Goal: Answer question/provide support

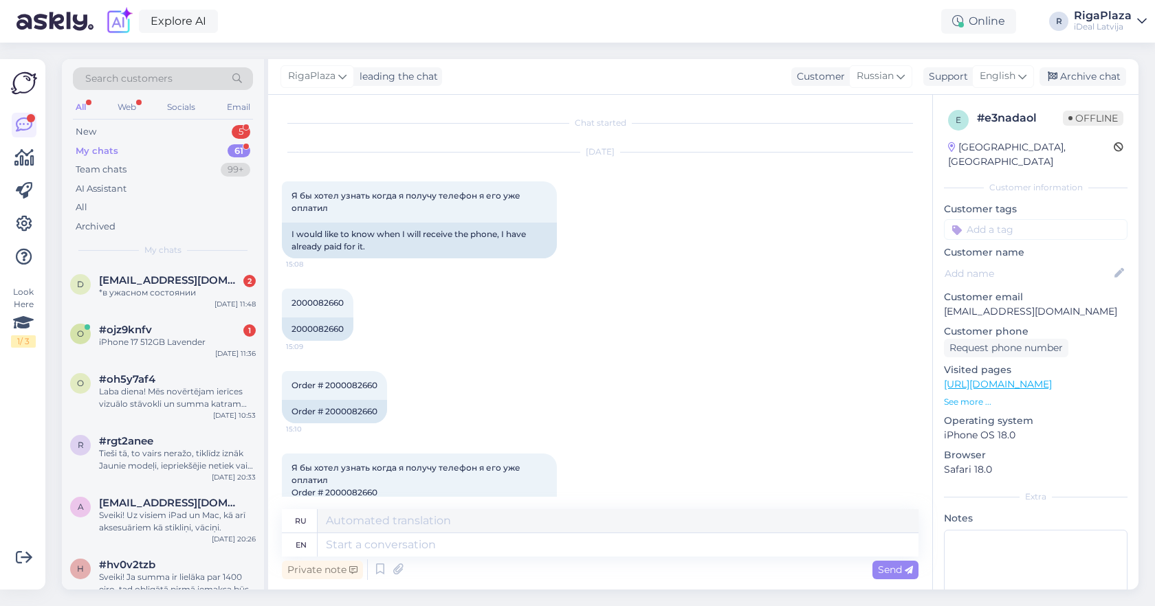
scroll to position [1360, 0]
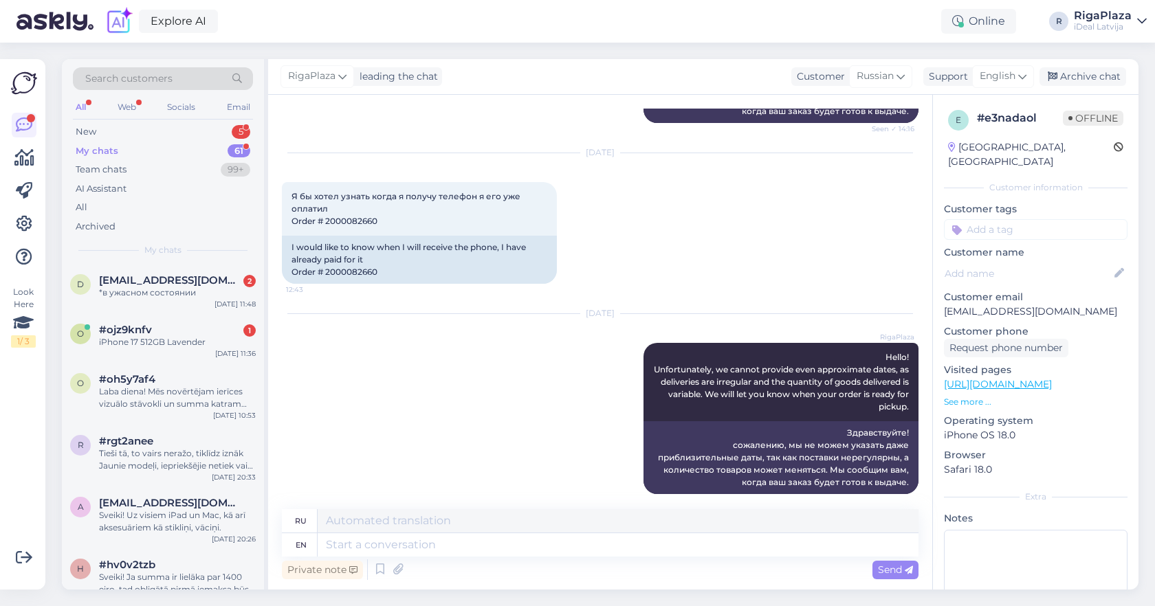
click at [551, 307] on div "Oct 7 2025" at bounding box center [600, 313] width 637 height 12
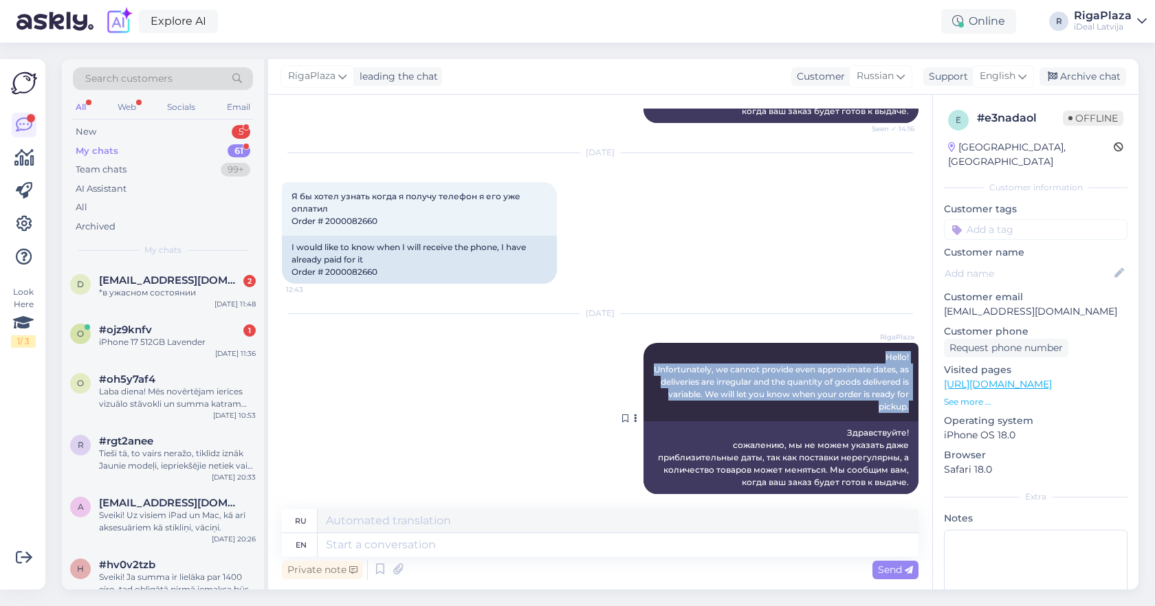
drag, startPoint x: 866, startPoint y: 338, endPoint x: 914, endPoint y: 399, distance: 78.0
click at [914, 399] on div "RigaPlaza Hello! Unfortunately, we cannot provide even approximate dates, as de…" at bounding box center [780, 382] width 275 height 78
copy span "Hello! Unfortunately, we cannot provide even approximate dates, as deliveries a…"
click at [155, 142] on div "My chats 61" at bounding box center [163, 151] width 180 height 19
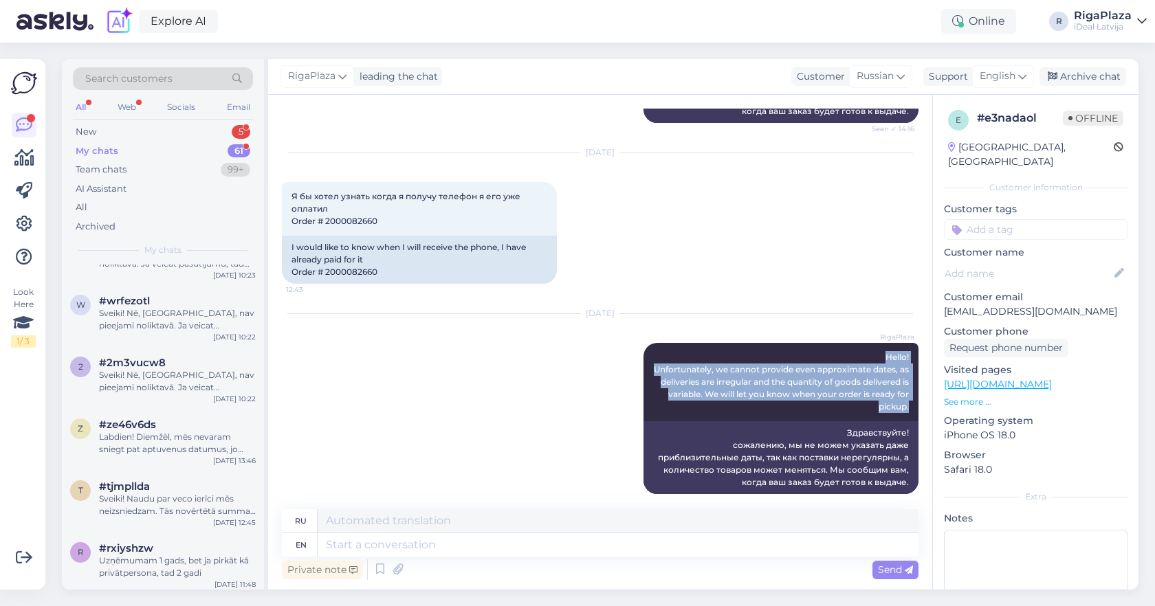
scroll to position [3019, 0]
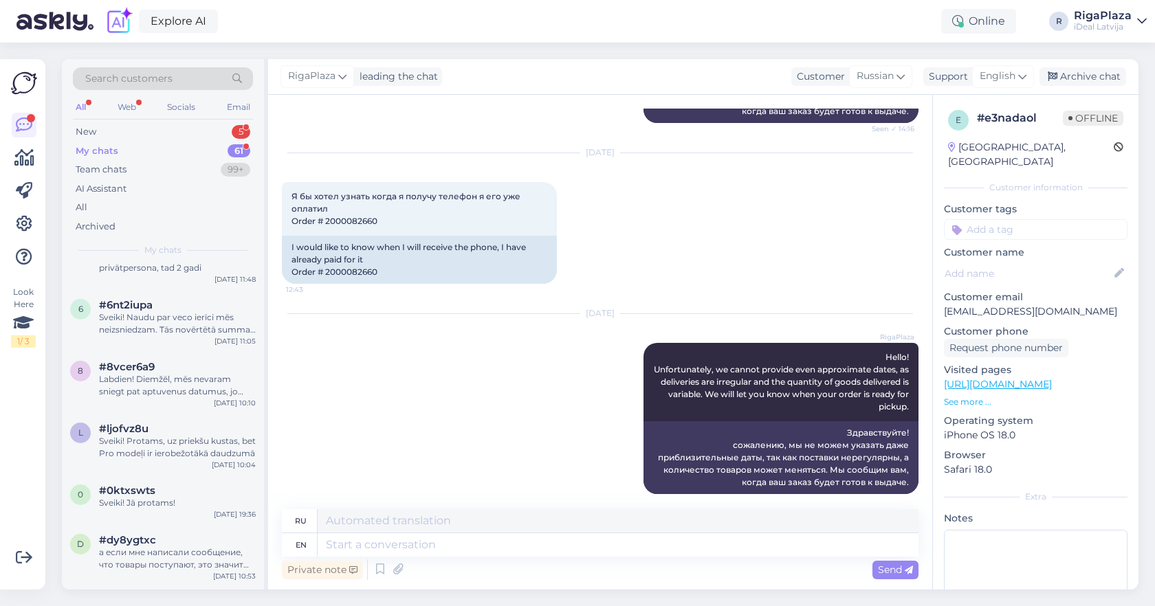
click at [164, 146] on div "My chats 61" at bounding box center [163, 151] width 180 height 19
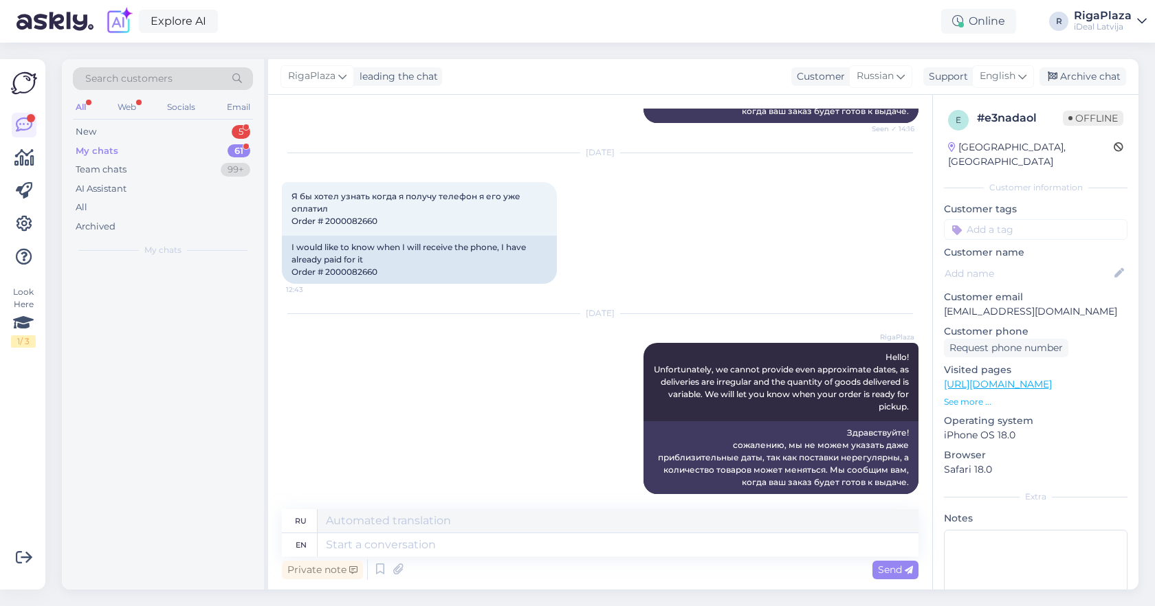
scroll to position [0, 0]
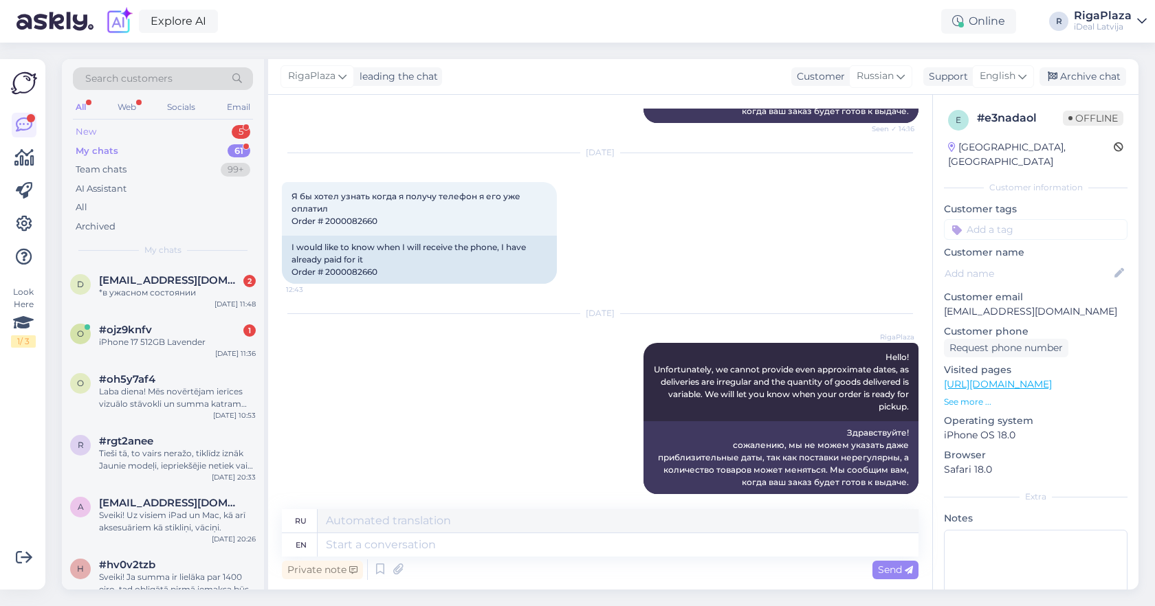
click at [176, 122] on div "New 5" at bounding box center [163, 131] width 180 height 19
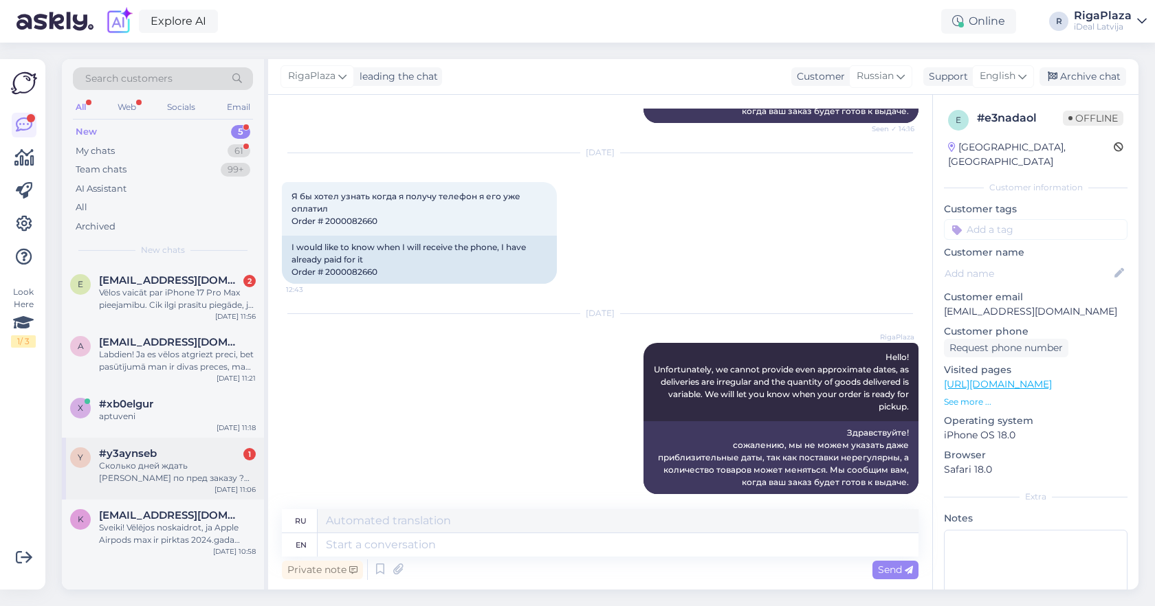
click at [207, 462] on div "Сколько дней ждать [PERSON_NAME] по пред заказу ? Какая очередь ?" at bounding box center [177, 472] width 157 height 25
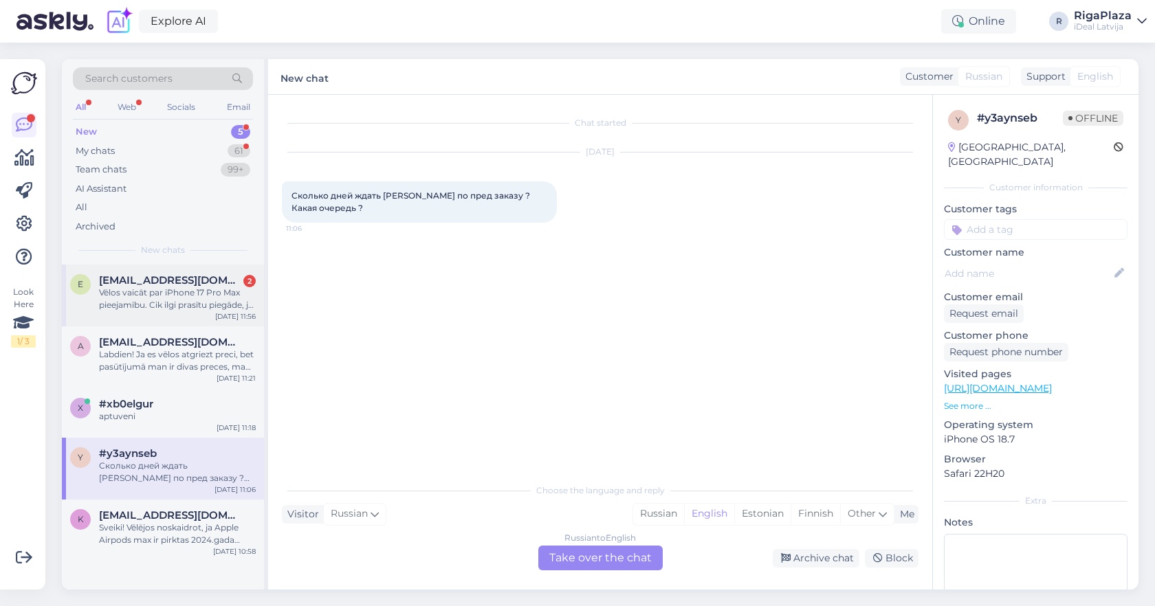
click at [233, 277] on div "elizaurstina@gmail.com 2" at bounding box center [177, 280] width 157 height 12
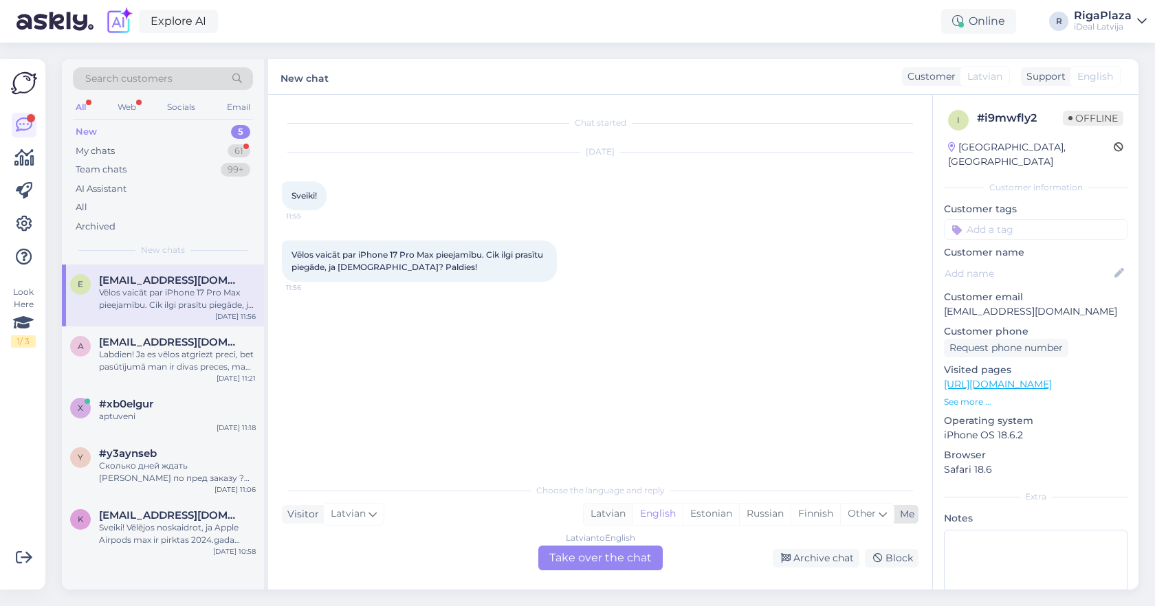
click at [616, 524] on div "Latvian" at bounding box center [608, 514] width 49 height 21
click at [621, 566] on div "Latvian to Latvian Take over the chat" at bounding box center [600, 558] width 124 height 25
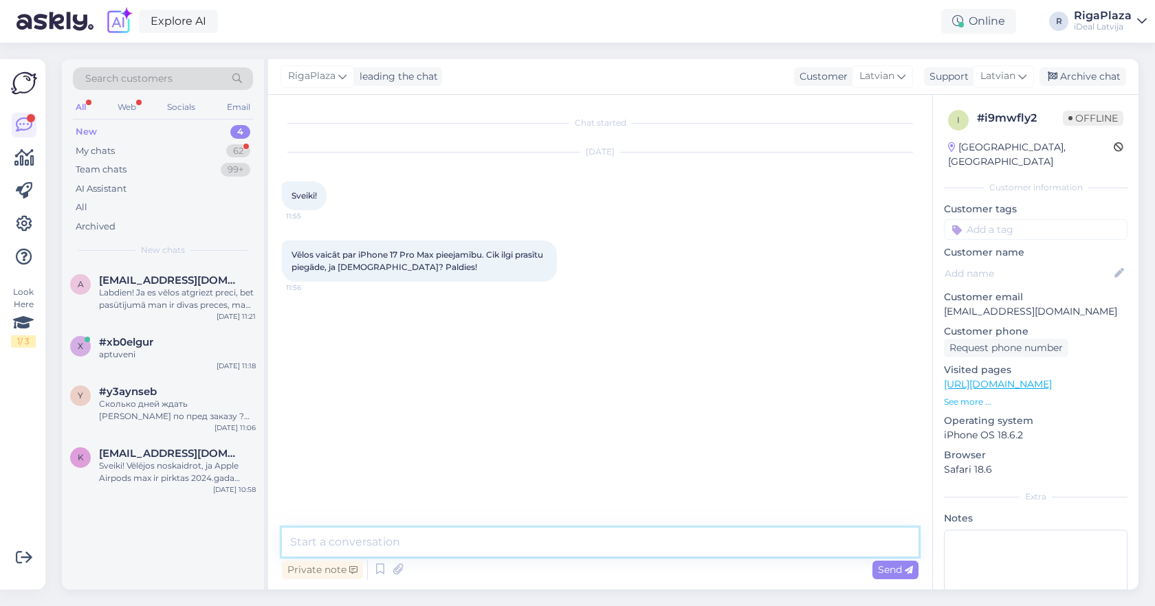
click at [633, 553] on textarea at bounding box center [600, 542] width 637 height 29
paste textarea "Hello! Unfortunately, we cannot provide even approximate dates, as deliveries a…"
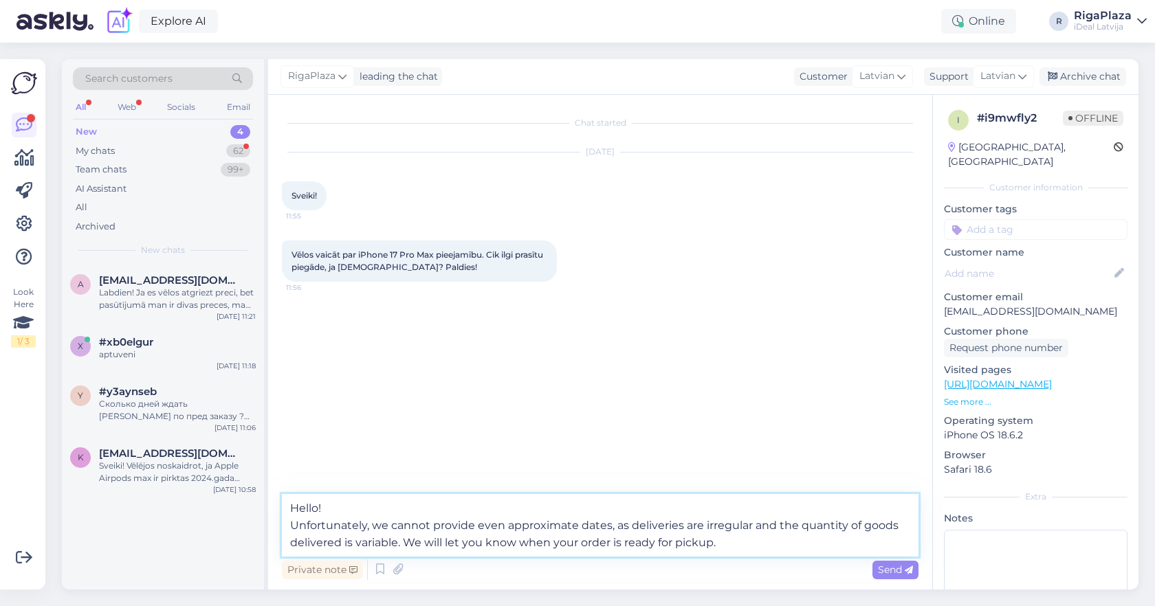
drag, startPoint x: 291, startPoint y: 504, endPoint x: 824, endPoint y: 582, distance: 537.8
click at [824, 582] on div "Hello! Unfortunately, we cannot provide even approximate dates, as deliveries a…" at bounding box center [600, 538] width 637 height 89
type textarea "c"
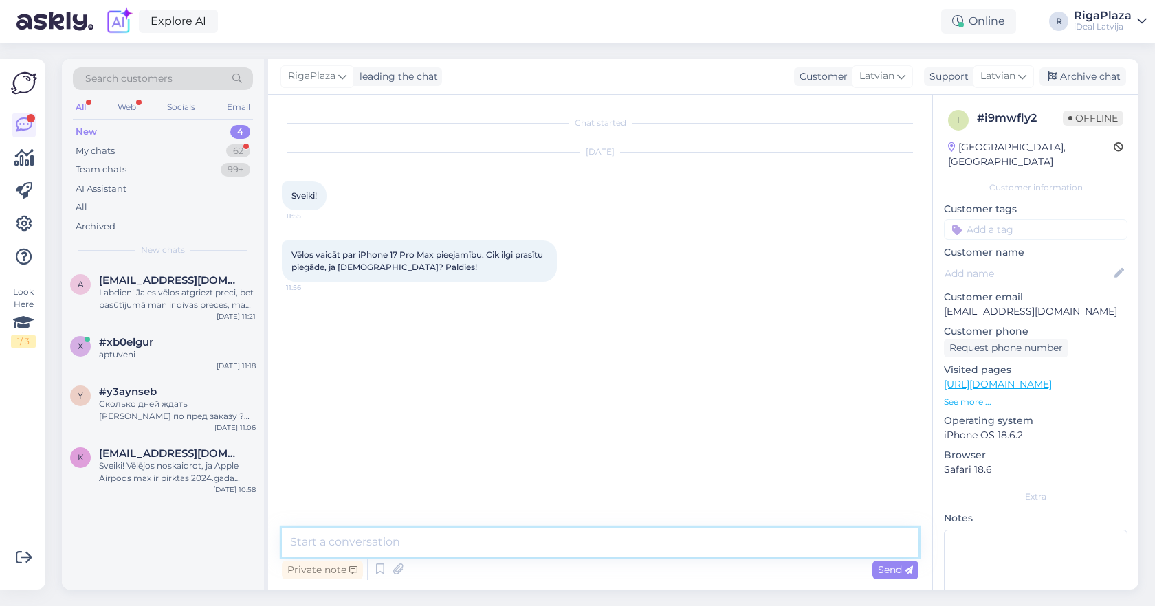
paste textarea "Sveiki! Diemžēl mēs nevaram sniegt pat aptuvenus datumus, jo piegādes notiek ne…"
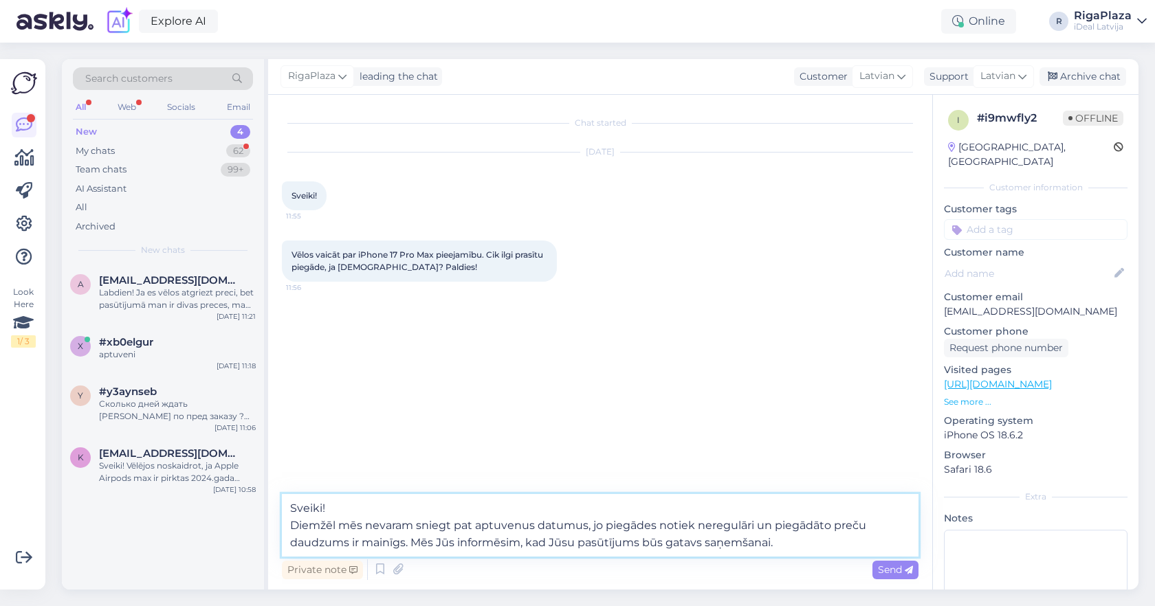
click at [286, 527] on textarea "Sveiki! Diemžēl mēs nevaram sniegt pat aptuvenus datumus, jo piegādes notiek ne…" at bounding box center [600, 525] width 637 height 63
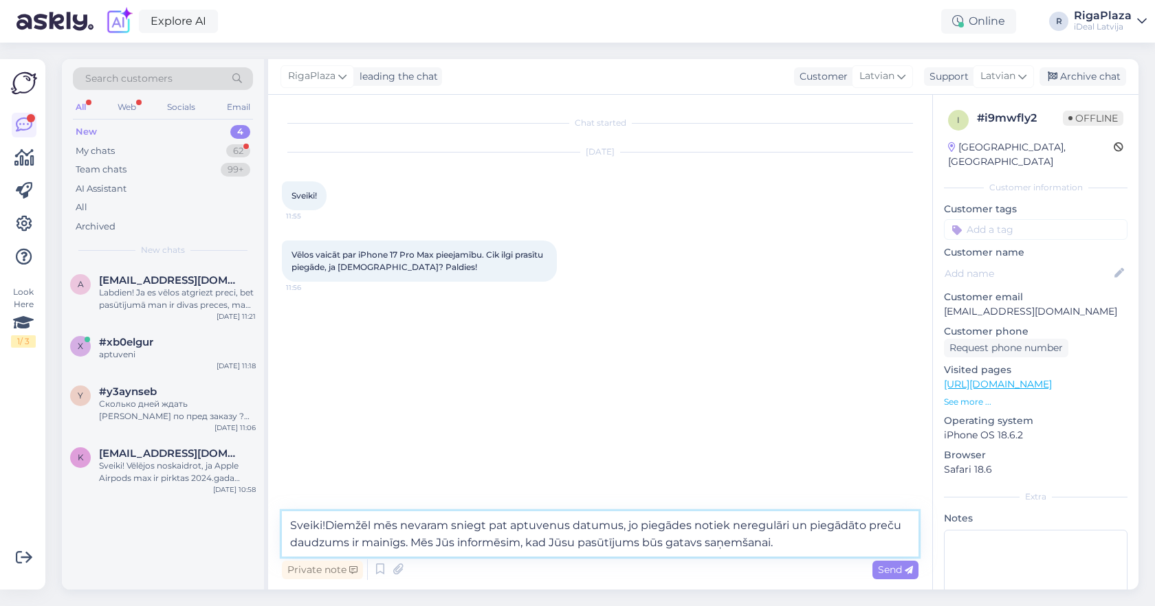
type textarea "Sveiki! Diemžēl mēs nevaram sniegt pat aptuvenus datumus, jo piegādes notiek ne…"
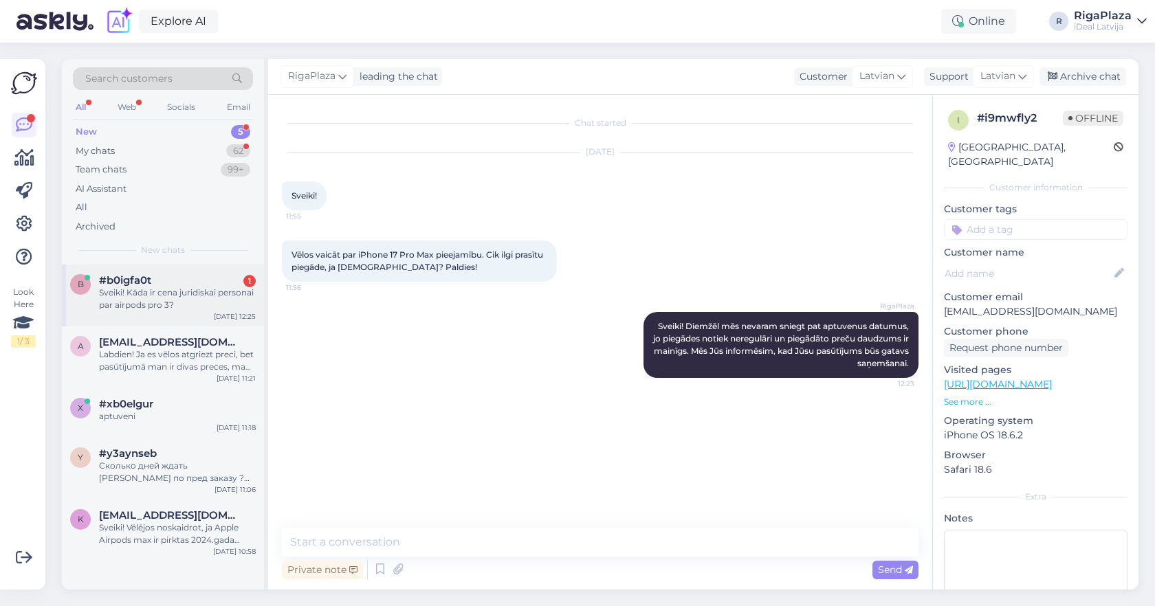
click at [190, 299] on div "Sveiki! Kāda ir cena juridiskai personai par airpods pro 3?" at bounding box center [177, 299] width 157 height 25
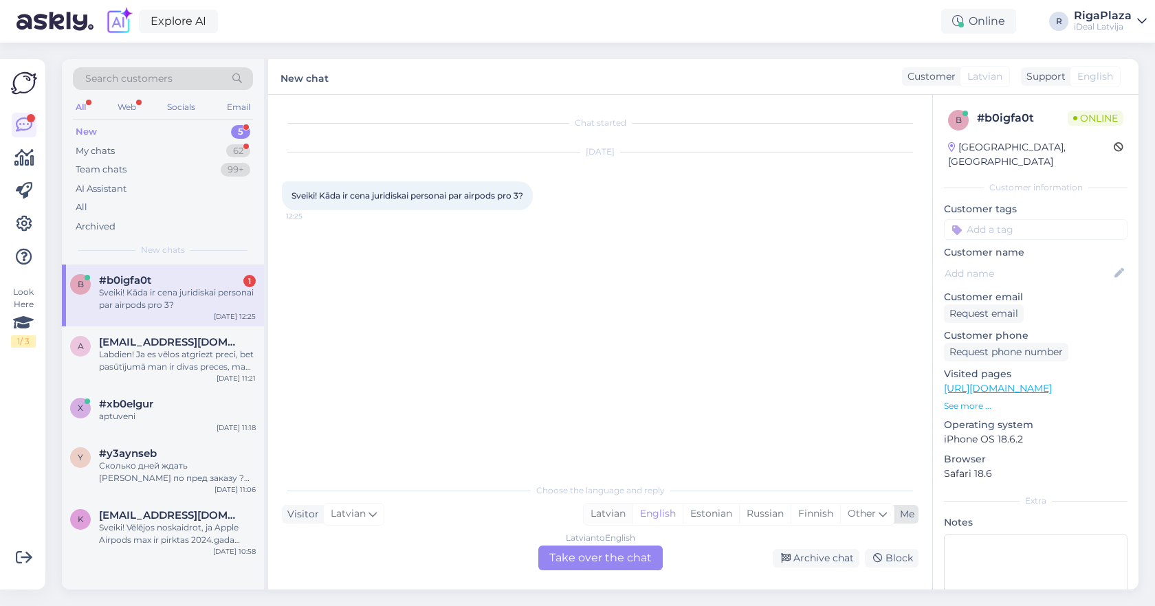
click at [621, 521] on div "Latvian" at bounding box center [608, 514] width 49 height 21
click at [612, 542] on div "Latvian to Latvian" at bounding box center [600, 538] width 69 height 12
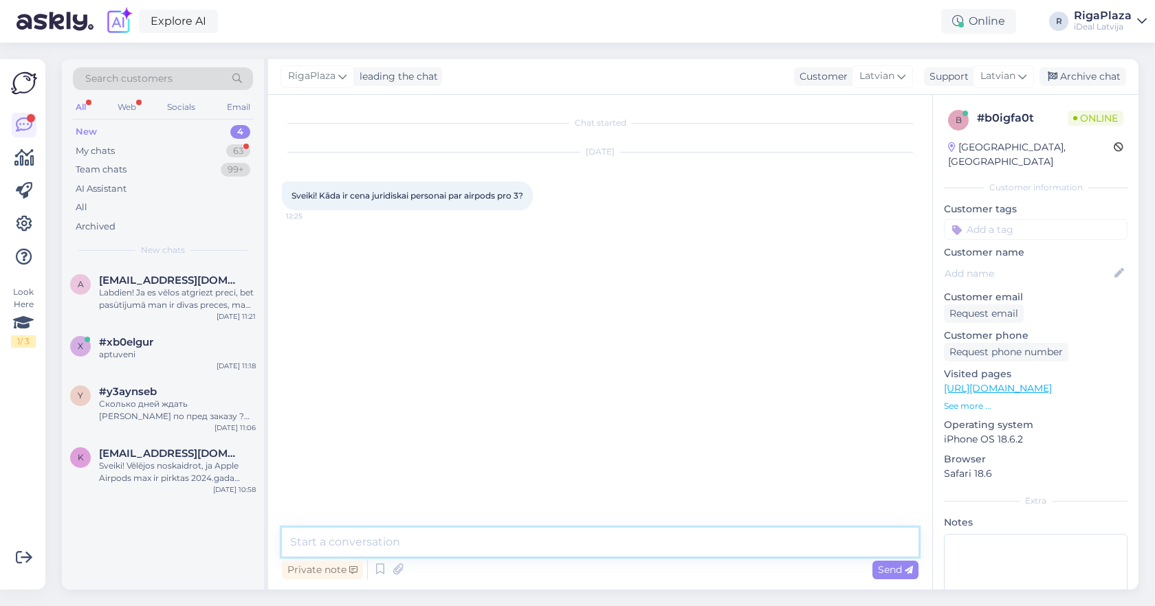
click at [599, 538] on textarea at bounding box center [600, 542] width 637 height 29
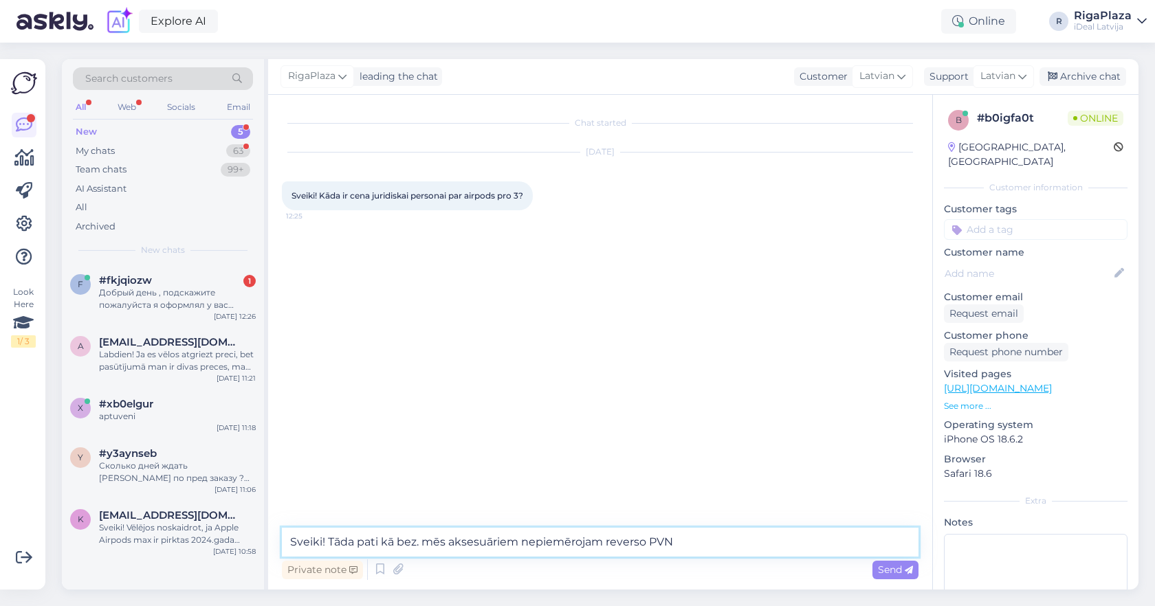
click at [428, 543] on textarea "Sveiki! Tāda pati kā bez. mēs aksesuāriem nepiemērojam reverso PVN" at bounding box center [600, 542] width 637 height 29
type textarea "Sveiki! Tāda pati kā bez. Mēs aksesuāriem nepiemērojam reverso PVN"
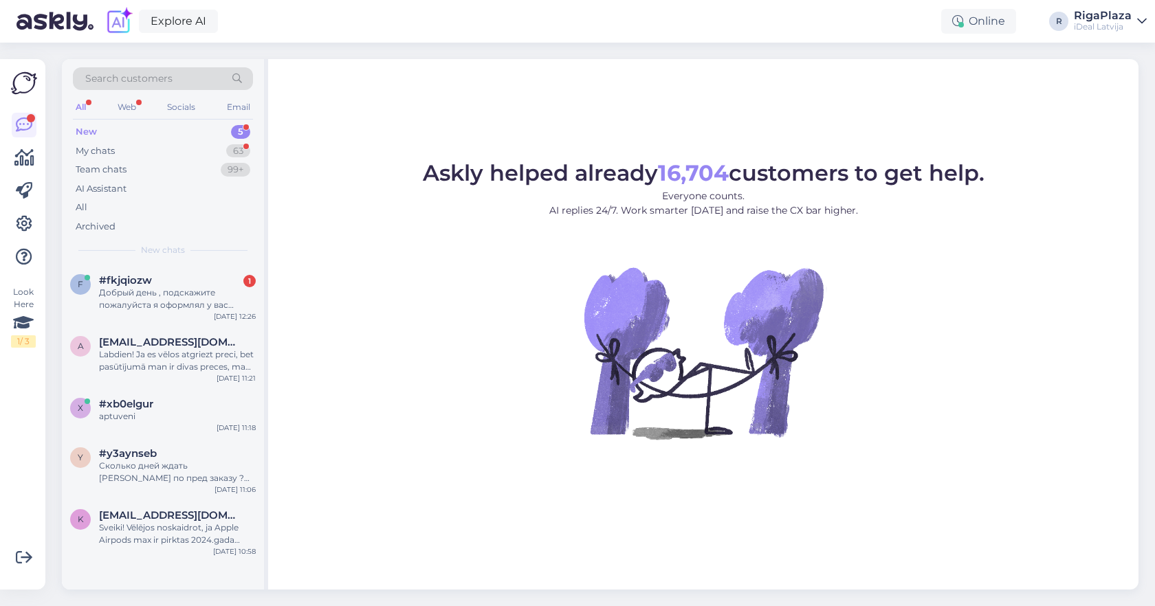
click at [709, 94] on div "Askly helped already 16,704 customers to get help. Everyone counts. AI replies …" at bounding box center [703, 324] width 870 height 531
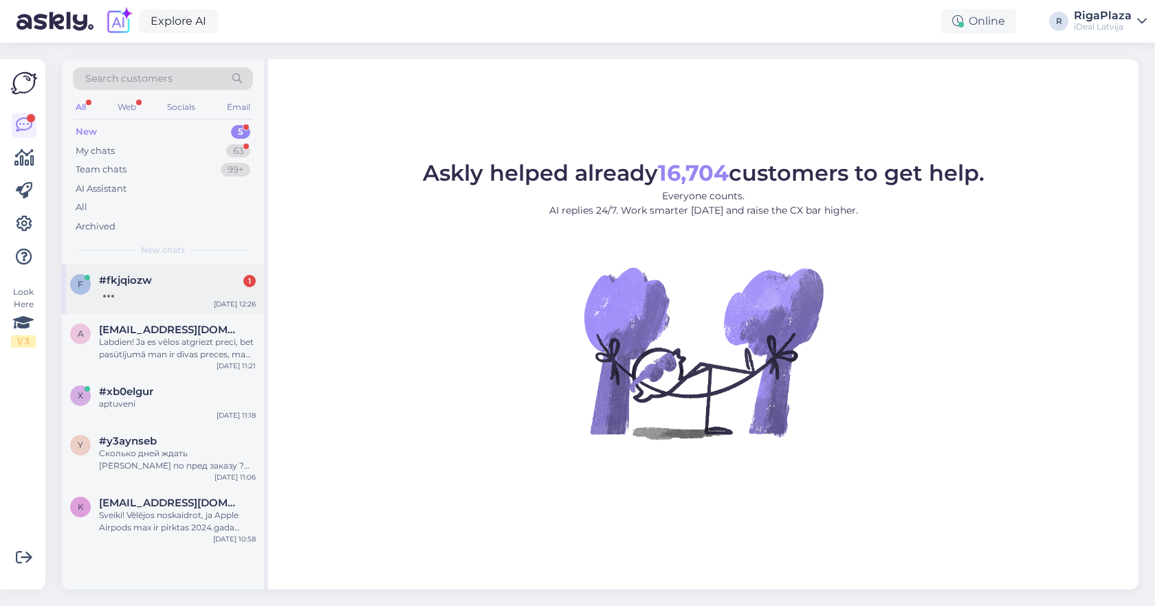
click at [219, 280] on div "#fkjqiozw 1" at bounding box center [177, 280] width 157 height 12
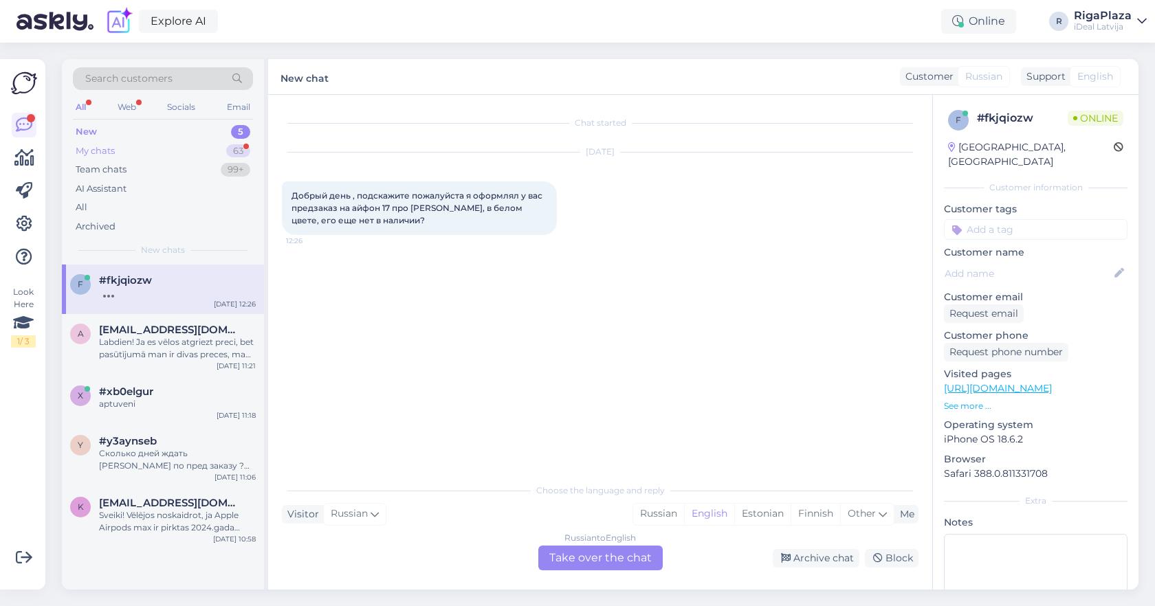
click at [240, 155] on div "63" at bounding box center [238, 151] width 24 height 14
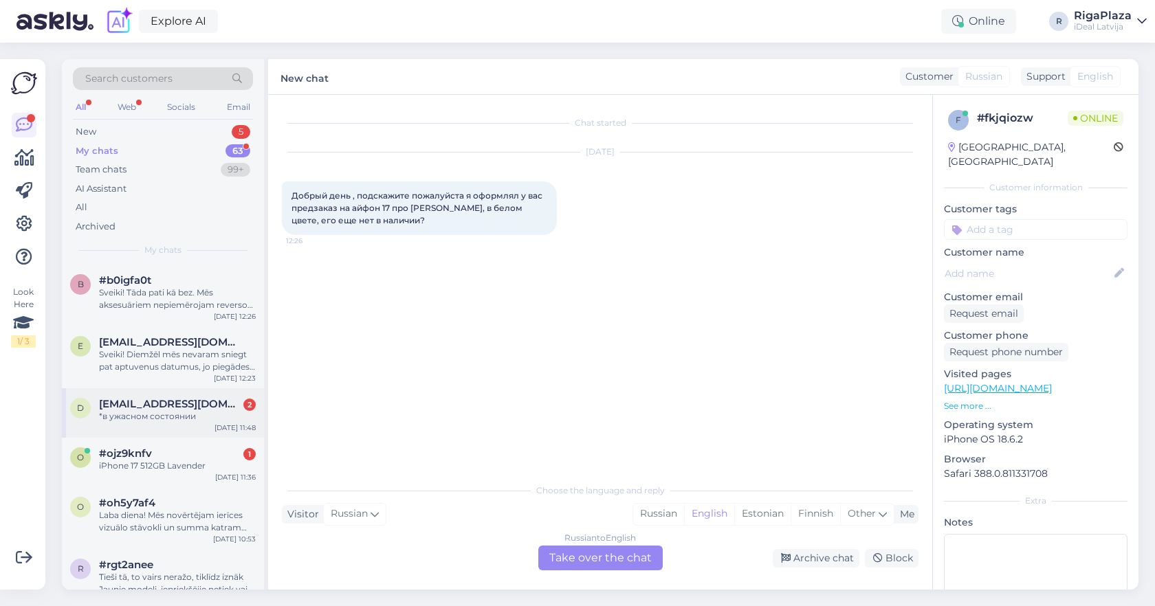
click at [221, 393] on div "d dimactive3@gmail.com 2 *в ужасном состоянии Oct 9 11:48" at bounding box center [163, 412] width 202 height 49
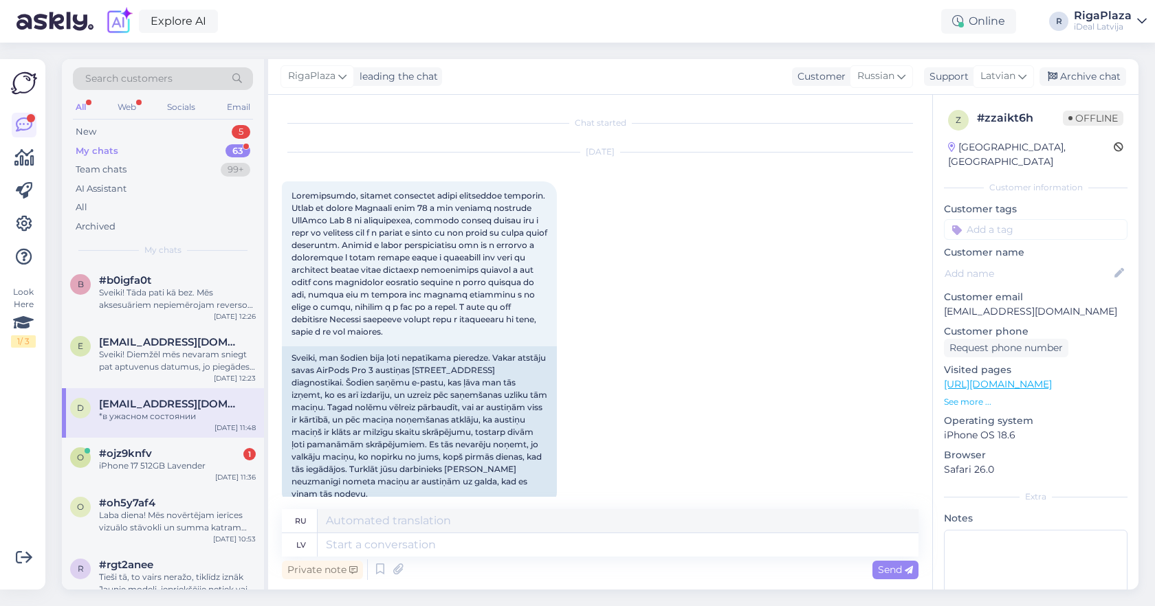
scroll to position [449, 0]
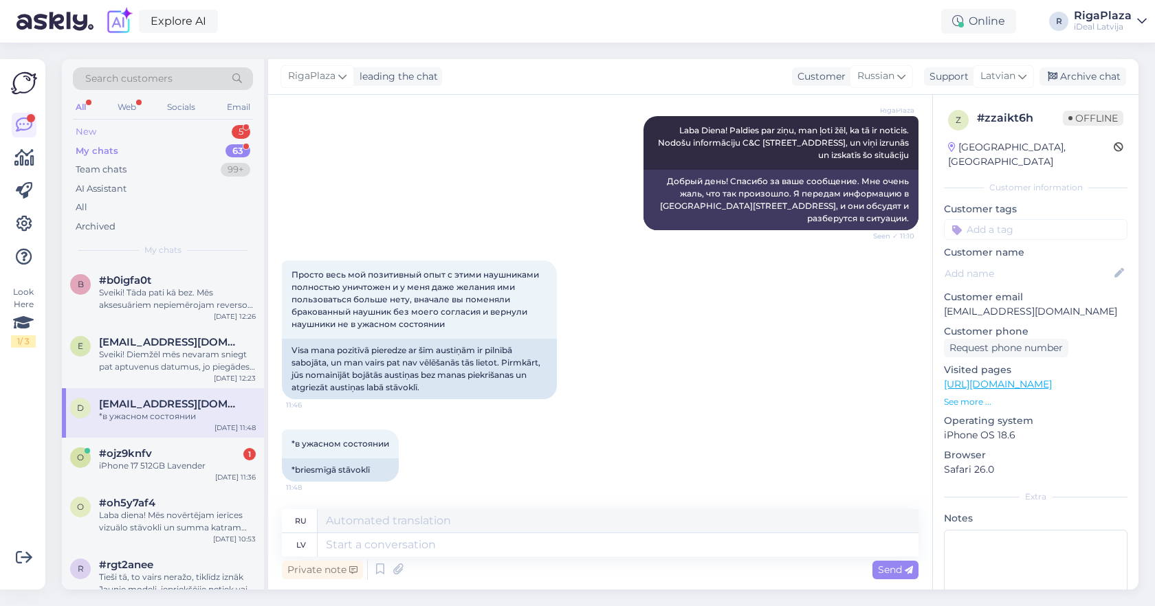
click at [237, 129] on div "5" at bounding box center [241, 132] width 19 height 14
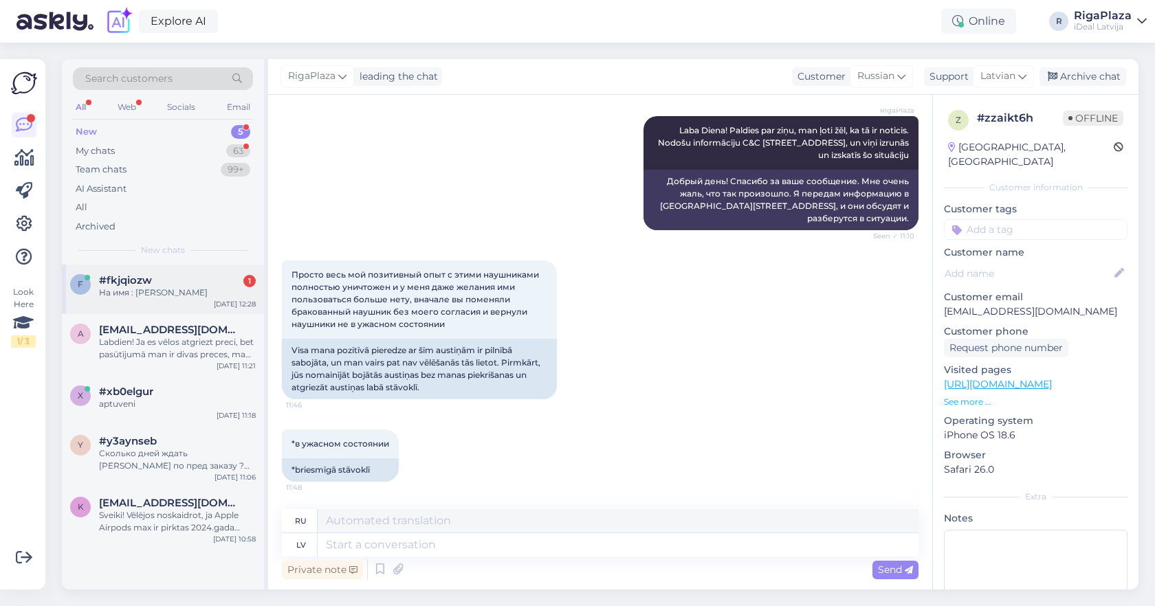
click at [184, 272] on div "f #fkjqiozw 1 На имя : ARSIENII DMYTRENKO Oct 9 12:28" at bounding box center [163, 289] width 202 height 49
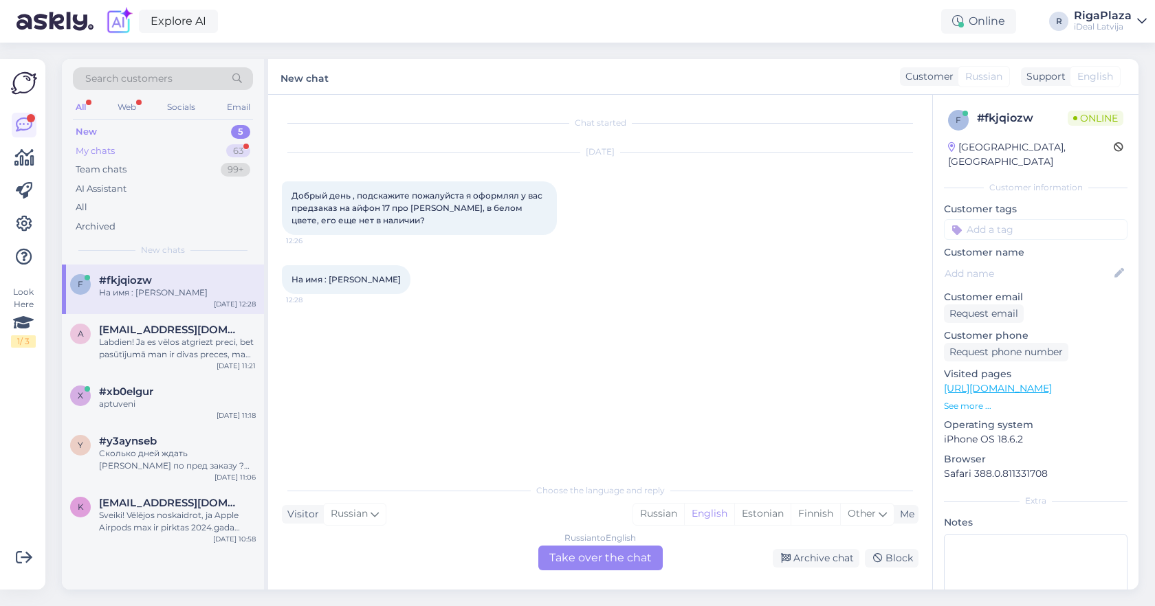
click at [228, 151] on div "63" at bounding box center [238, 151] width 24 height 14
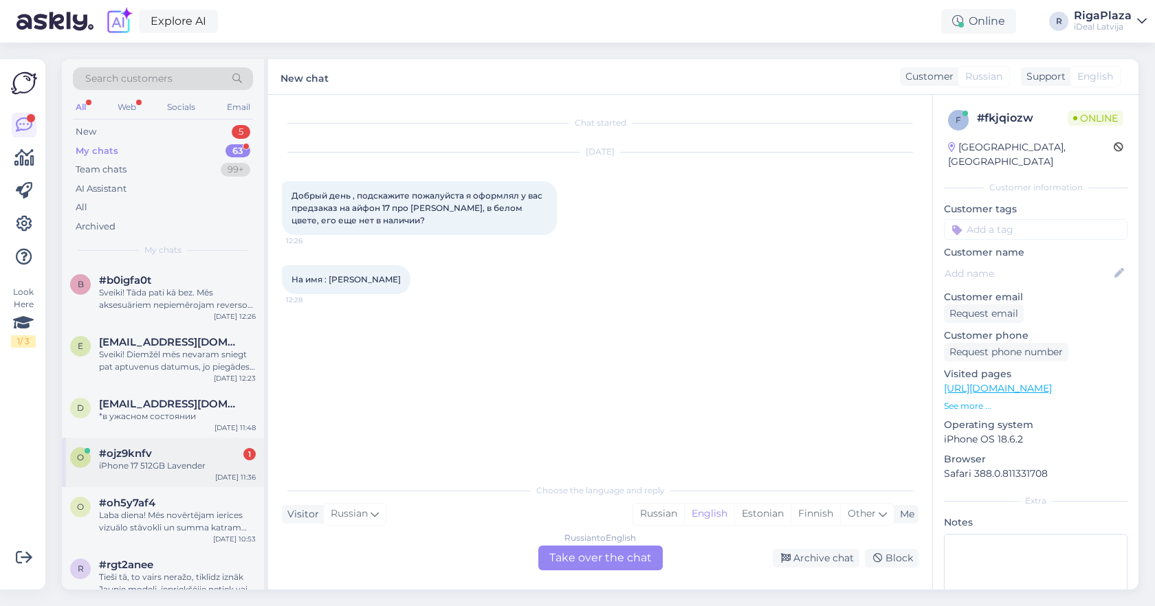
click at [199, 448] on div "#ojz9knfv 1" at bounding box center [177, 454] width 157 height 12
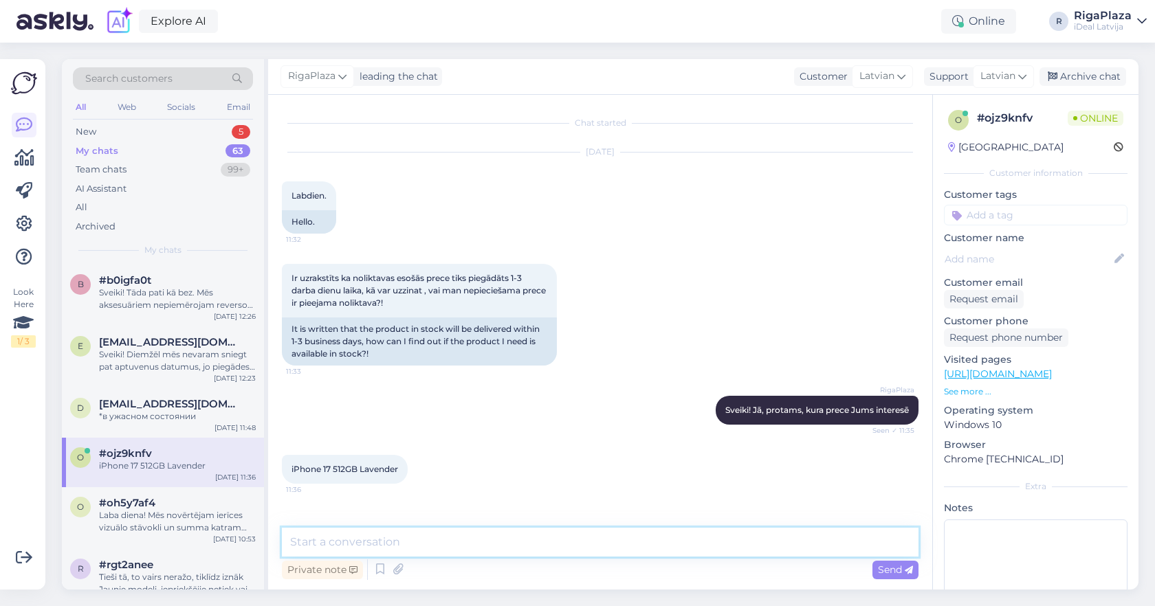
click at [393, 542] on textarea at bounding box center [600, 542] width 637 height 29
drag, startPoint x: 734, startPoint y: 537, endPoint x: 882, endPoint y: 536, distance: 148.5
click at [882, 536] on textarea "Visticamāk tās būs 3 nedēļas. Tik ātras piegādes nebūs kādu laiku, jo piegādes …" at bounding box center [600, 542] width 637 height 29
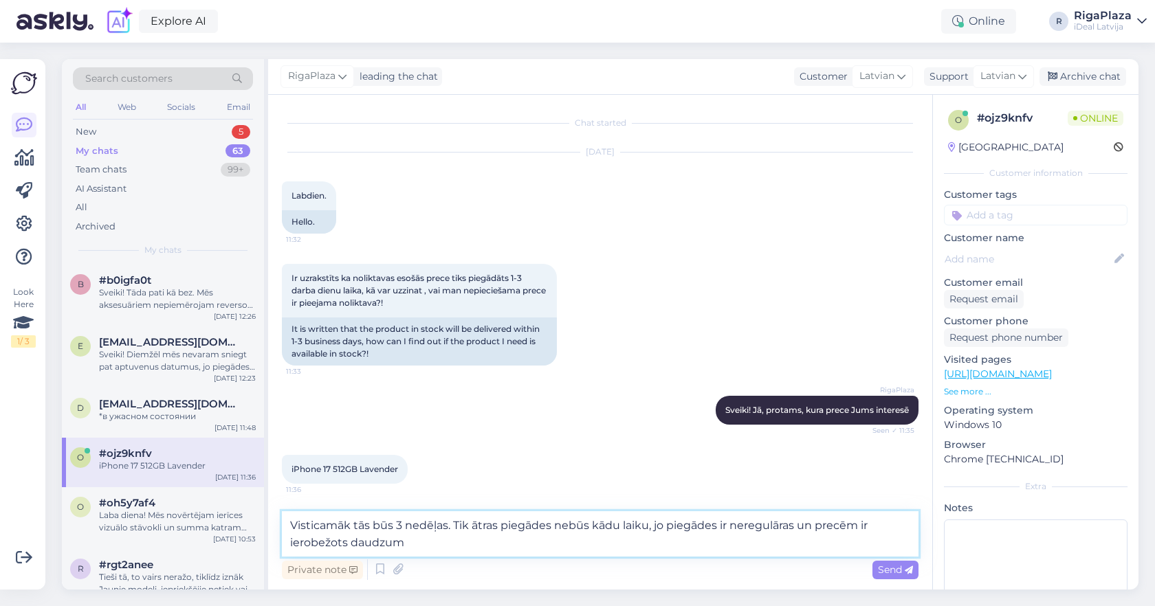
type textarea "Visticamāk tās būs 3 nedēļas. Tik ātras piegādes nebūs kādu laiku, jo piegādes …"
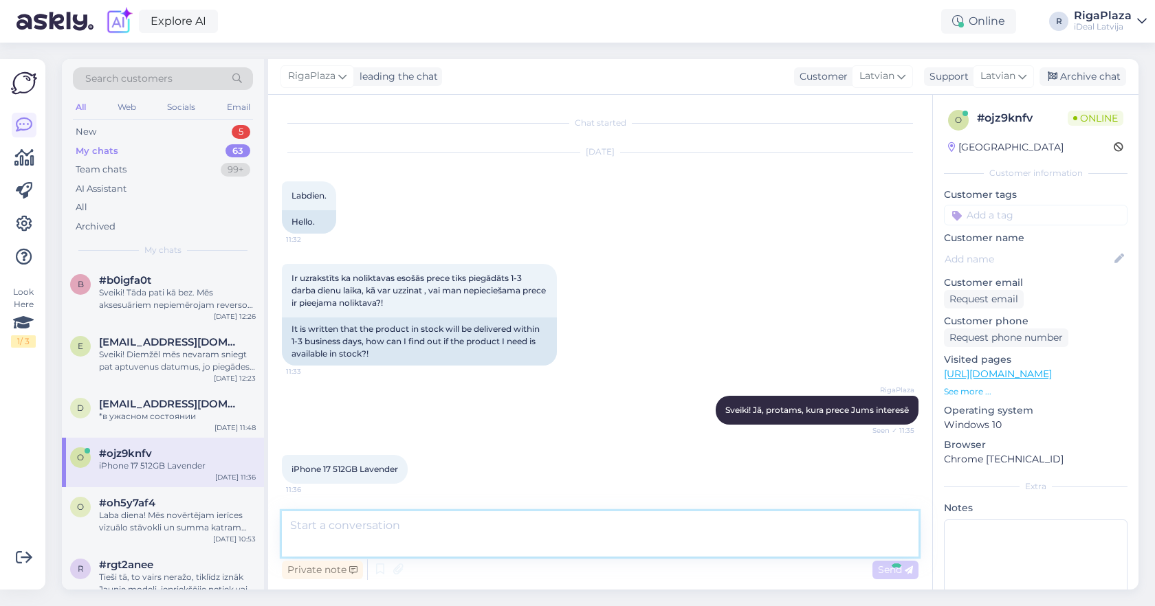
scroll to position [67, 0]
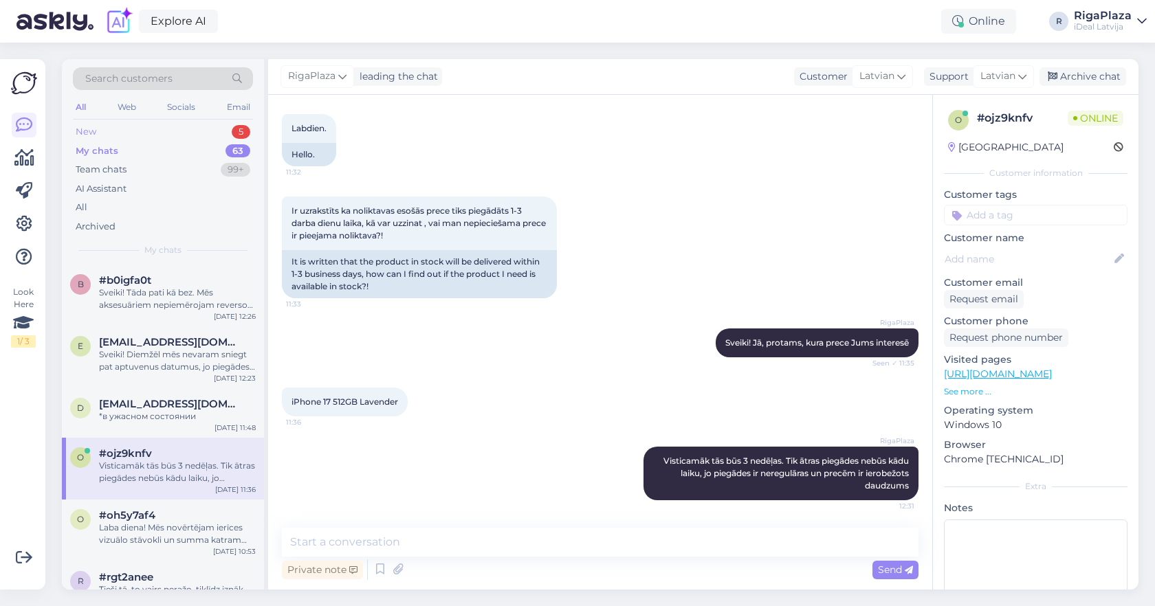
click at [241, 137] on div "5" at bounding box center [241, 132] width 19 height 14
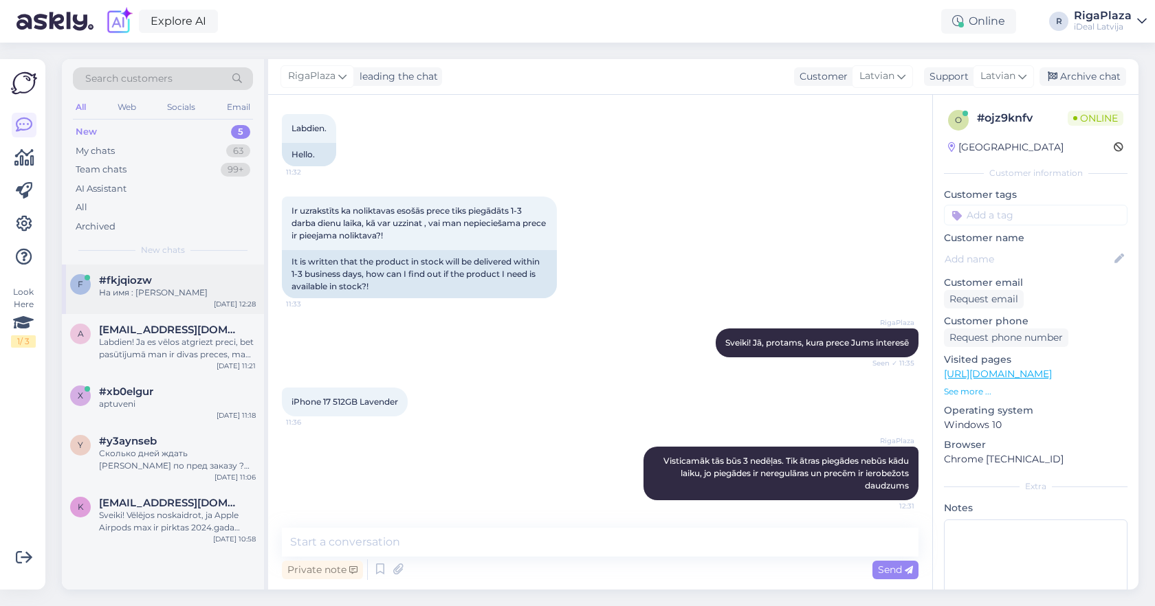
click at [208, 275] on div "#fkjqiozw" at bounding box center [177, 280] width 157 height 12
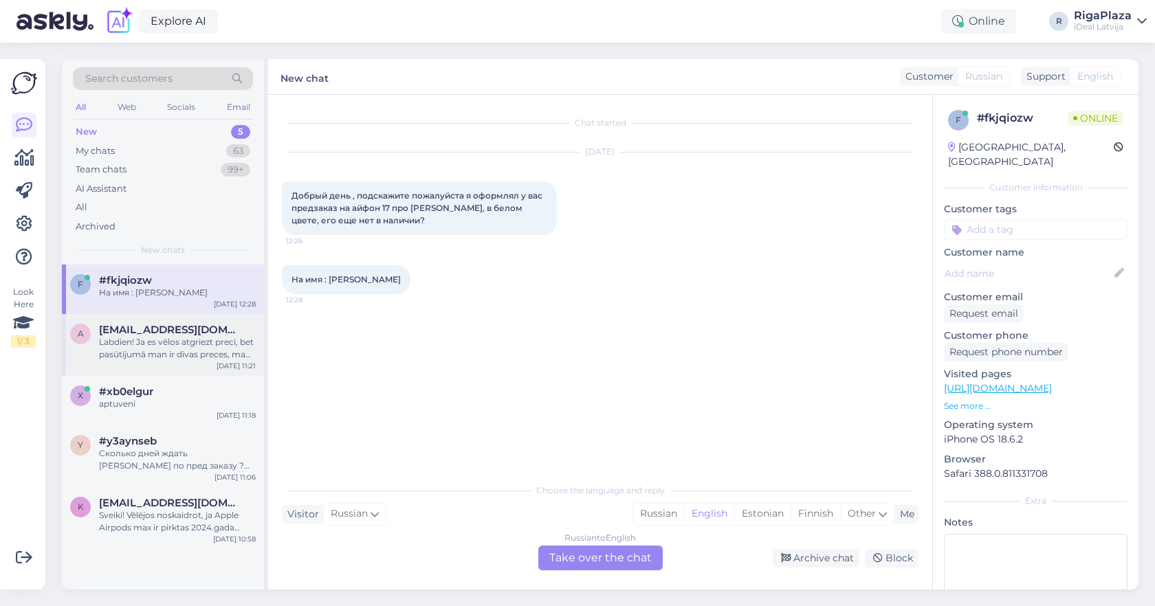
click at [170, 336] on div "Labdien! Ja es vēlos atgriezt preci, bet pasūtījumā man ir divas preces, man ja…" at bounding box center [177, 348] width 157 height 25
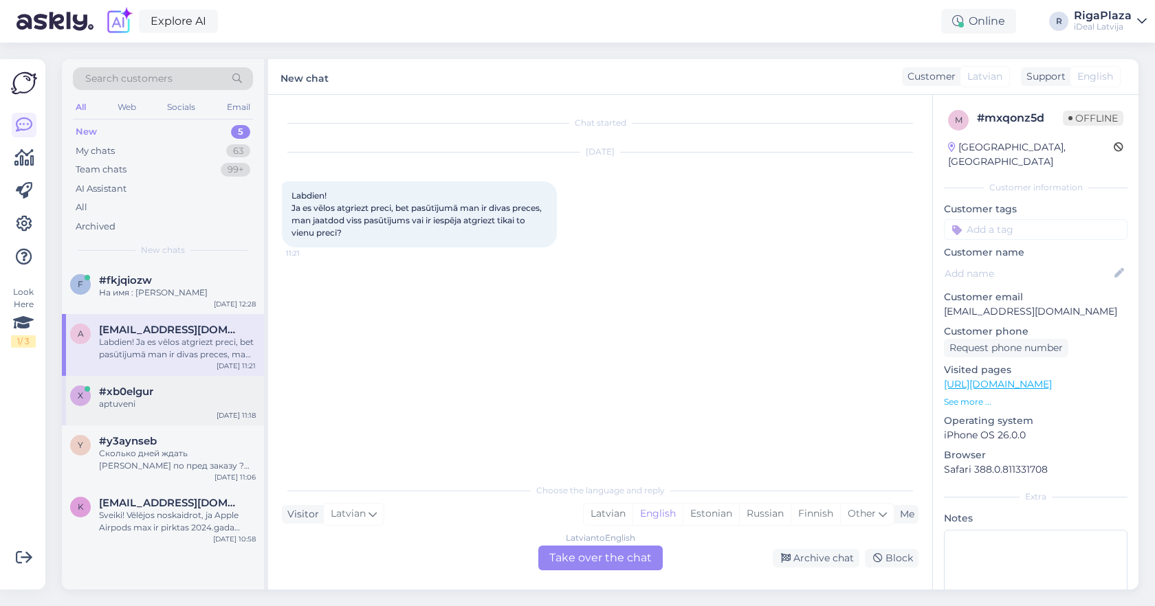
click at [225, 379] on div "x #xb0elgur aptuveni Oct 9 11:18" at bounding box center [163, 400] width 202 height 49
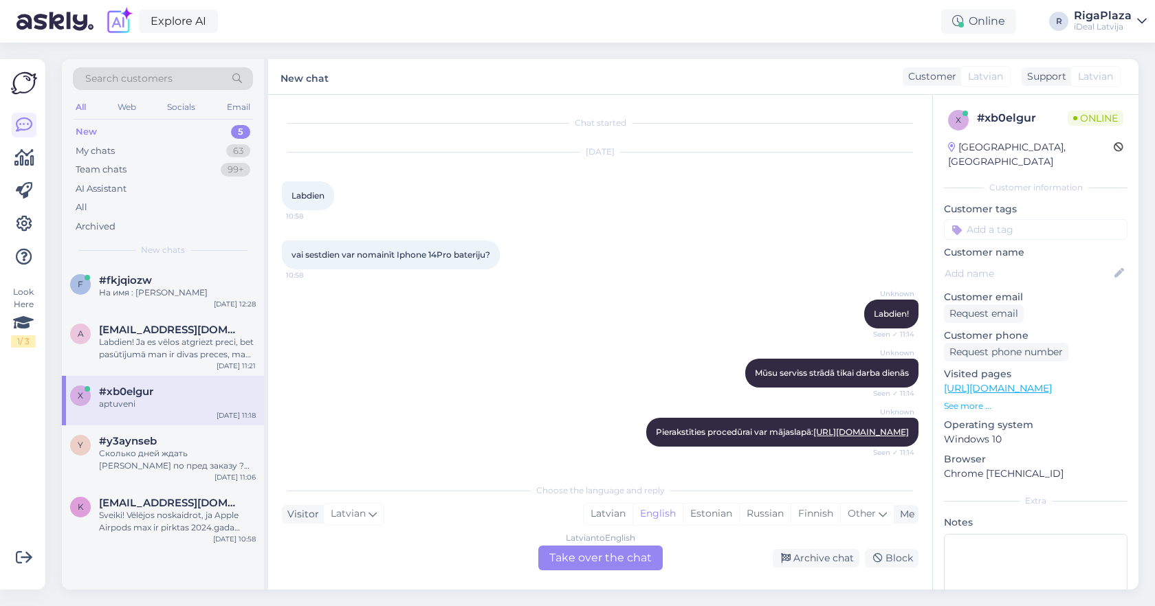
scroll to position [217, 0]
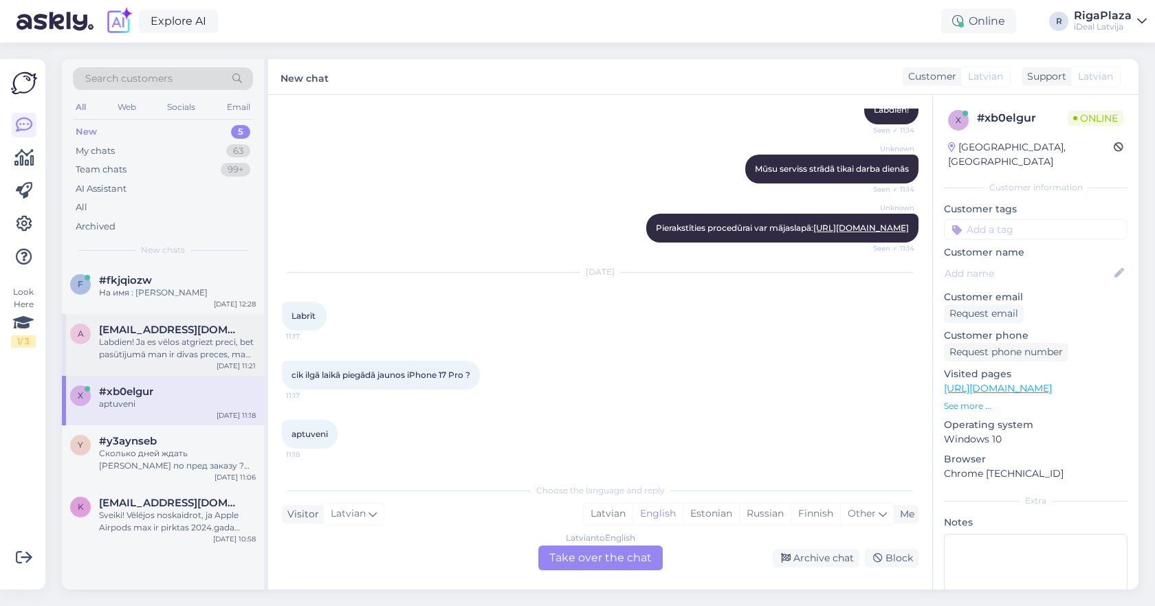
click at [175, 336] on div "Labdien! Ja es vēlos atgriezt preci, bet pasūtījumā man ir divas preces, man ja…" at bounding box center [177, 348] width 157 height 25
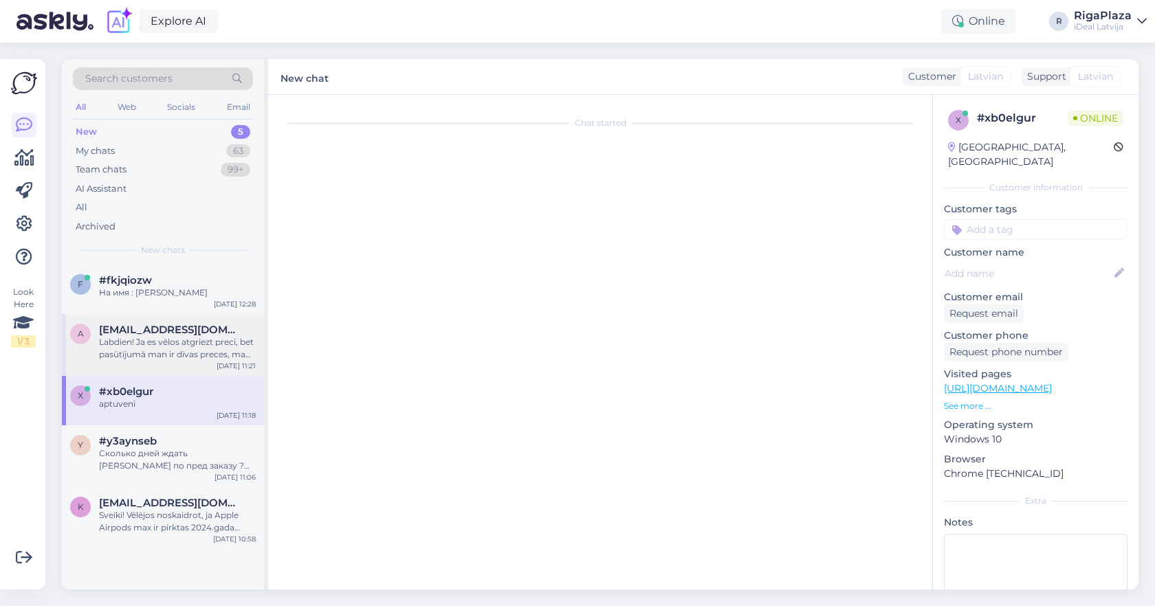
scroll to position [0, 0]
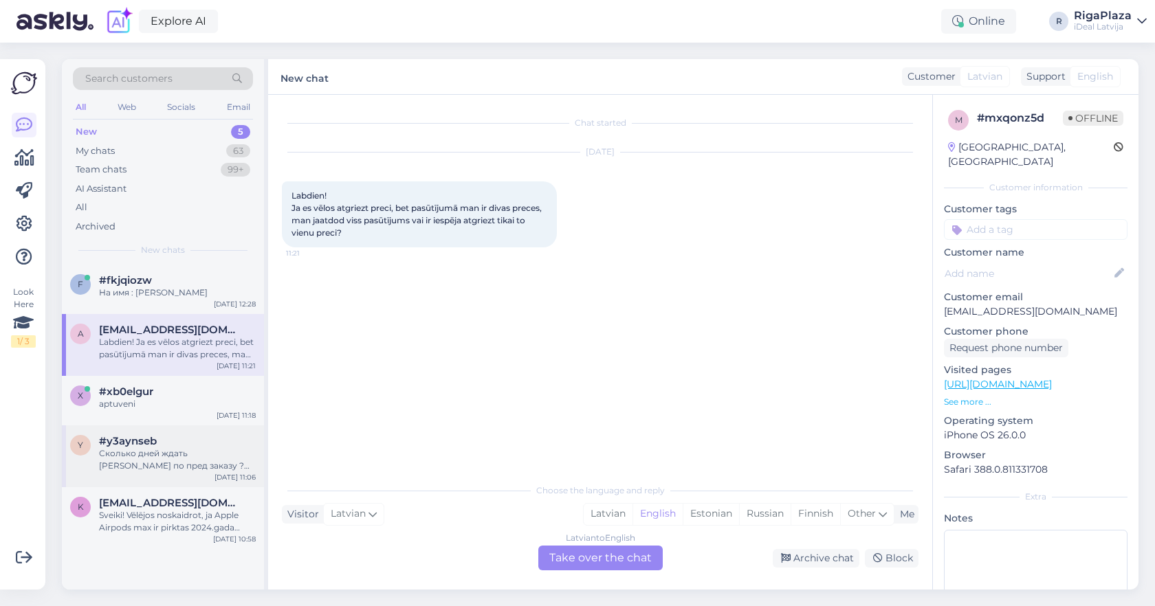
click at [166, 441] on div "#y3aynseb" at bounding box center [177, 441] width 157 height 12
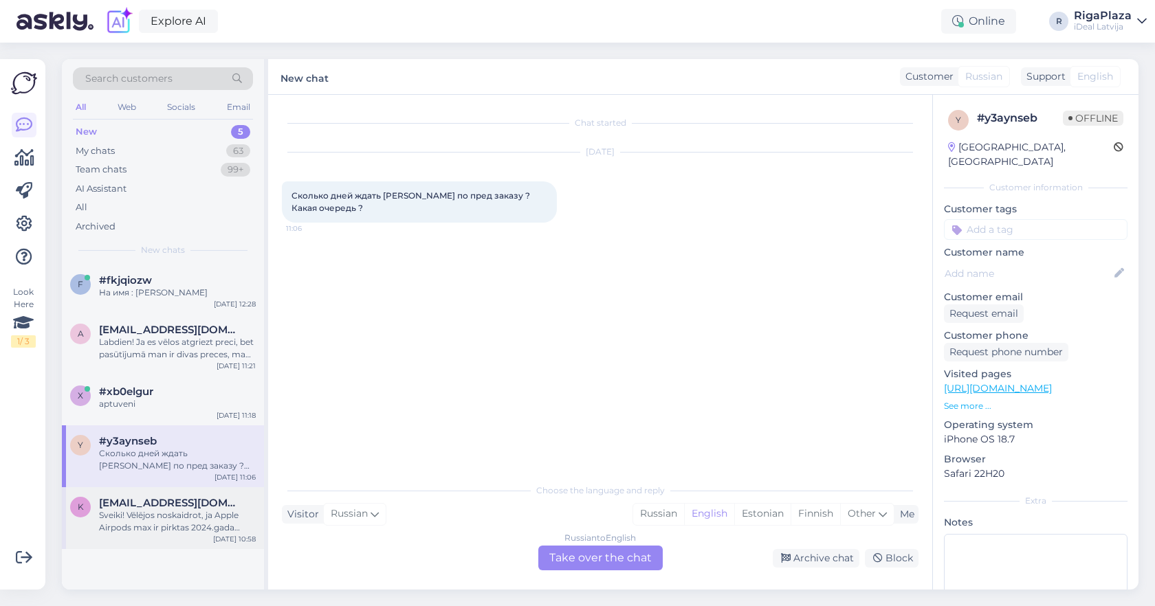
click at [166, 536] on div "k kristaanete23@gmail.com Sveiki! Vēlējos noskaidrot, ja Apple Airpods max ir p…" at bounding box center [163, 518] width 202 height 62
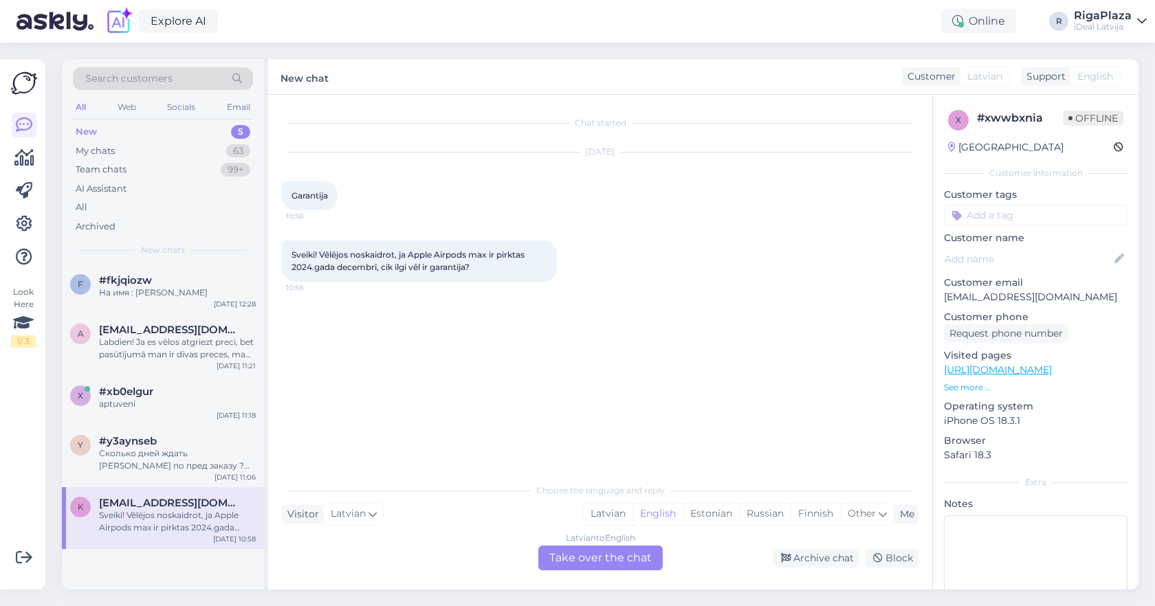
click at [615, 562] on div "Latvian to English Take over the chat" at bounding box center [600, 558] width 124 height 25
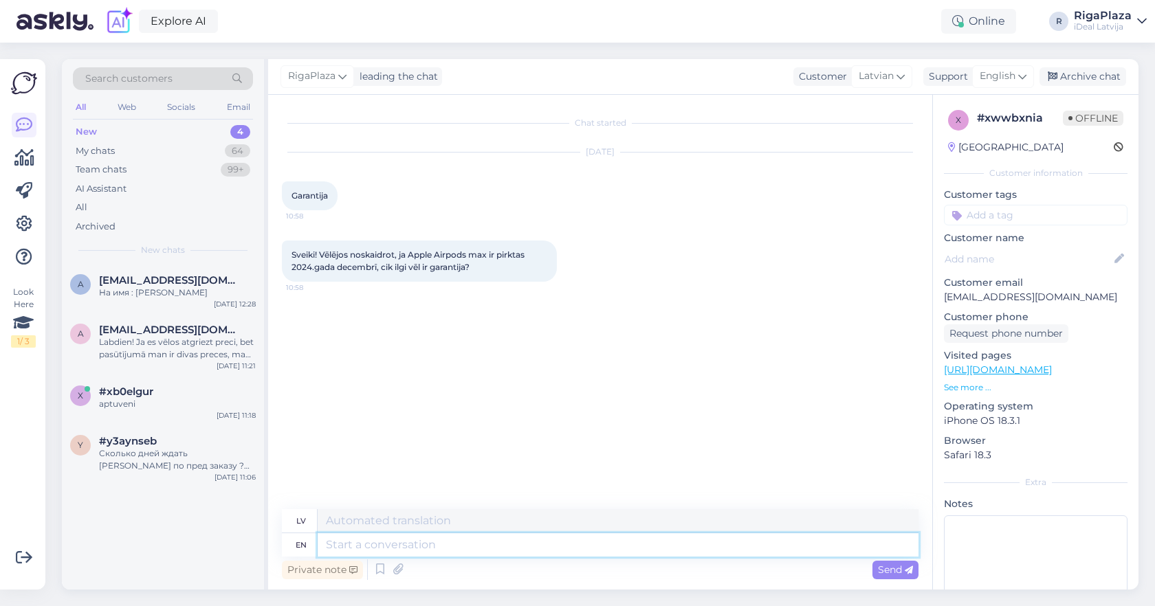
click at [593, 549] on textarea at bounding box center [618, 544] width 601 height 23
click at [1005, 64] on div "RigaPlaza leading the chat Customer Latvian Support English Archive chat" at bounding box center [703, 77] width 870 height 36
click at [1011, 68] on div "English" at bounding box center [1003, 76] width 62 height 22
type input "la"
click at [971, 179] on link "Latvian" at bounding box center [978, 181] width 151 height 22
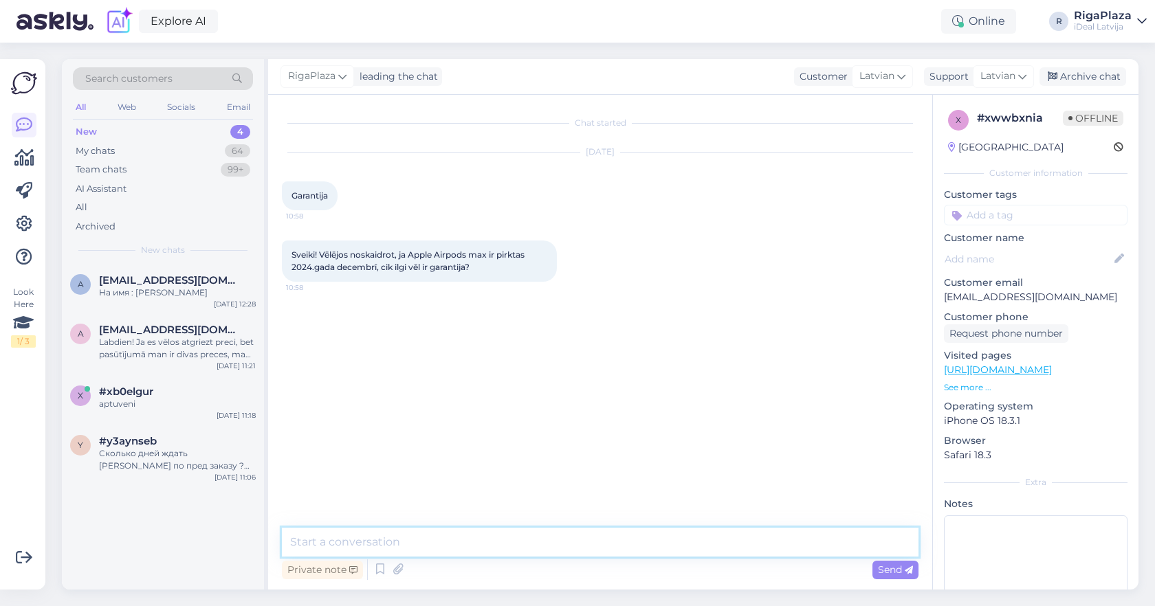
click at [678, 550] on textarea at bounding box center [600, 542] width 637 height 29
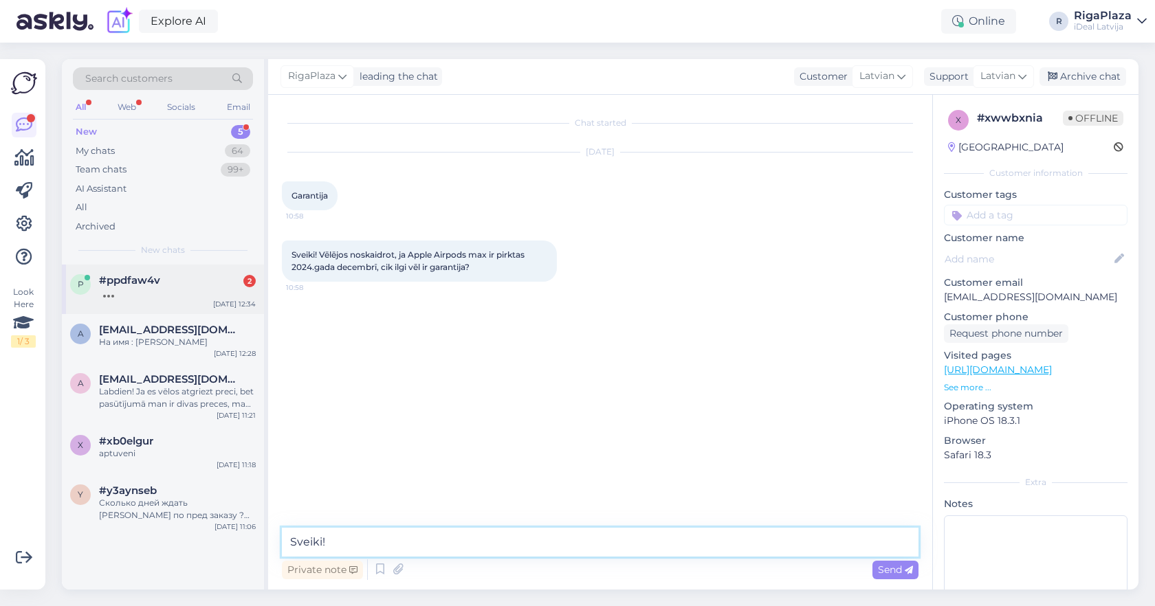
type textarea "Sveiki!"
click at [188, 289] on div at bounding box center [177, 293] width 157 height 12
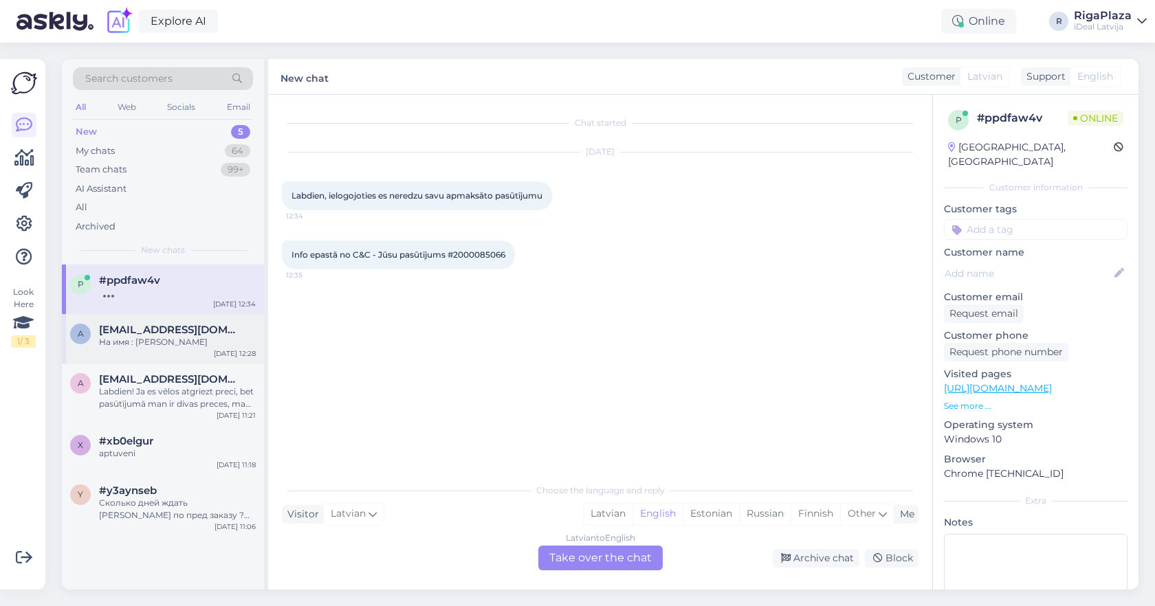
click at [158, 344] on div "На имя : [PERSON_NAME]" at bounding box center [177, 342] width 157 height 12
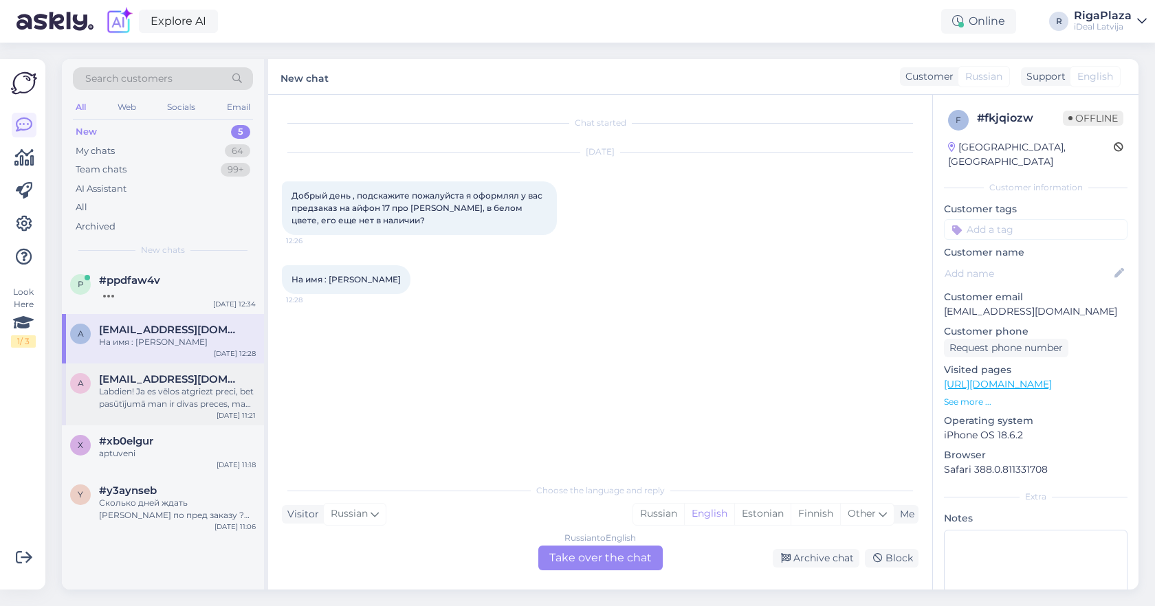
click at [152, 386] on div "Labdien! Ja es vēlos atgriezt preci, bet pasūtījumā man ir divas preces, man ja…" at bounding box center [177, 398] width 157 height 25
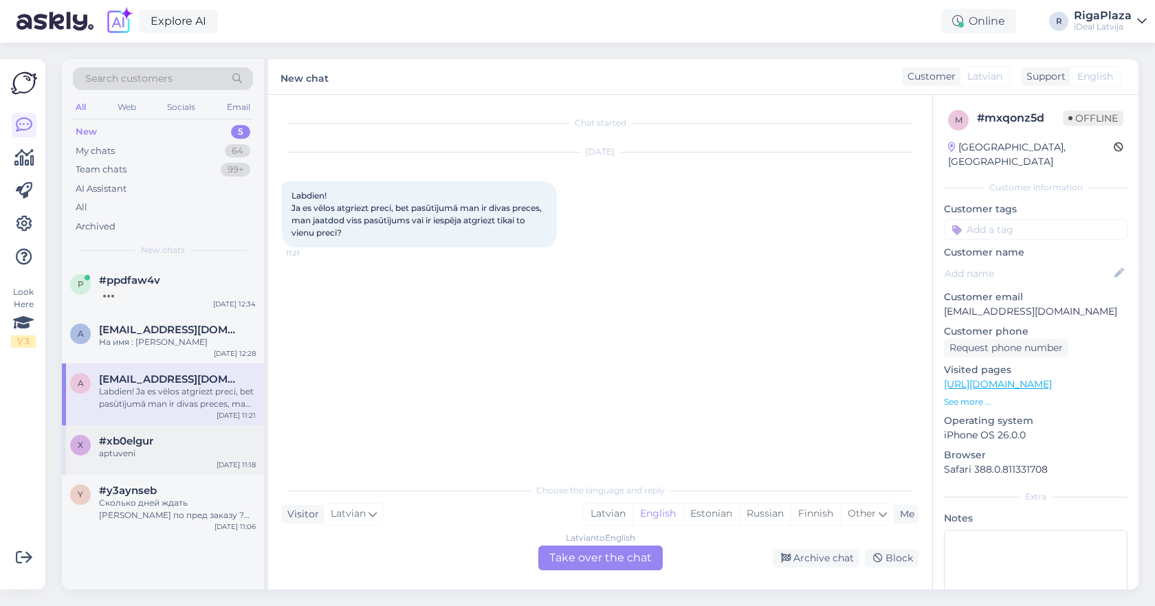
click at [177, 426] on div "x #xb0elgur aptuveni Oct 9 11:18" at bounding box center [163, 450] width 202 height 49
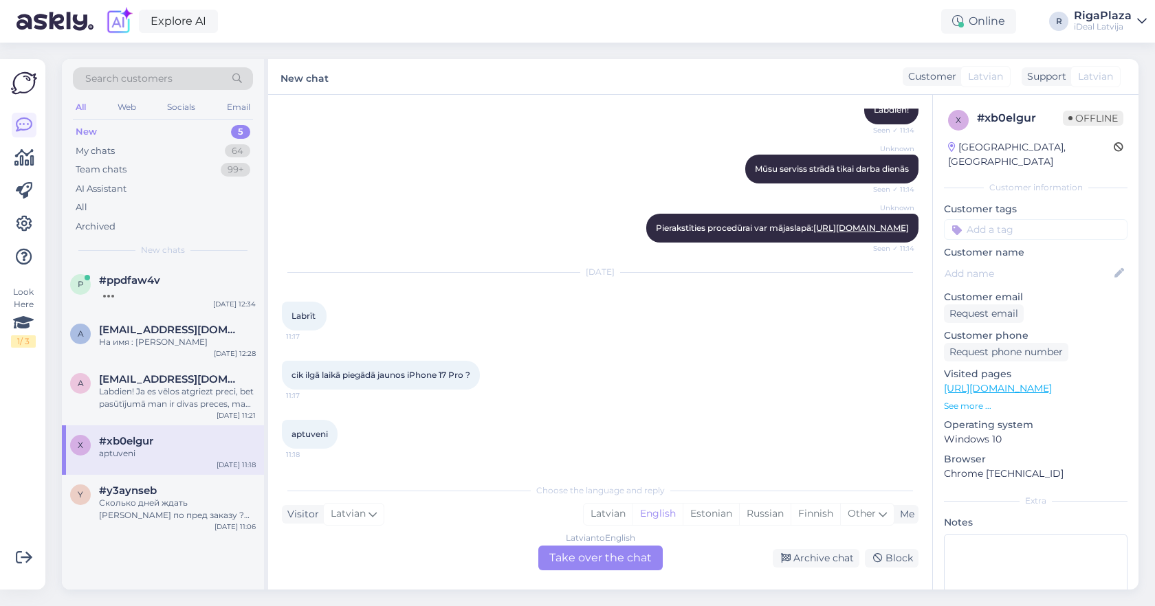
scroll to position [217, 0]
click at [582, 551] on div "Latvian to English Take over the chat" at bounding box center [600, 558] width 124 height 25
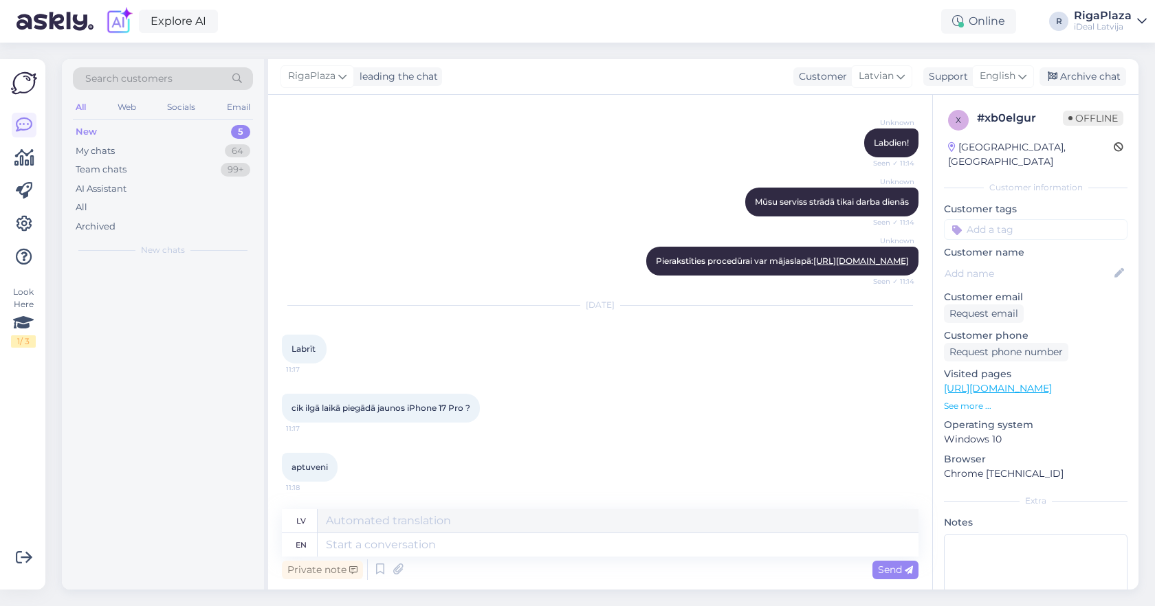
scroll to position [184, 0]
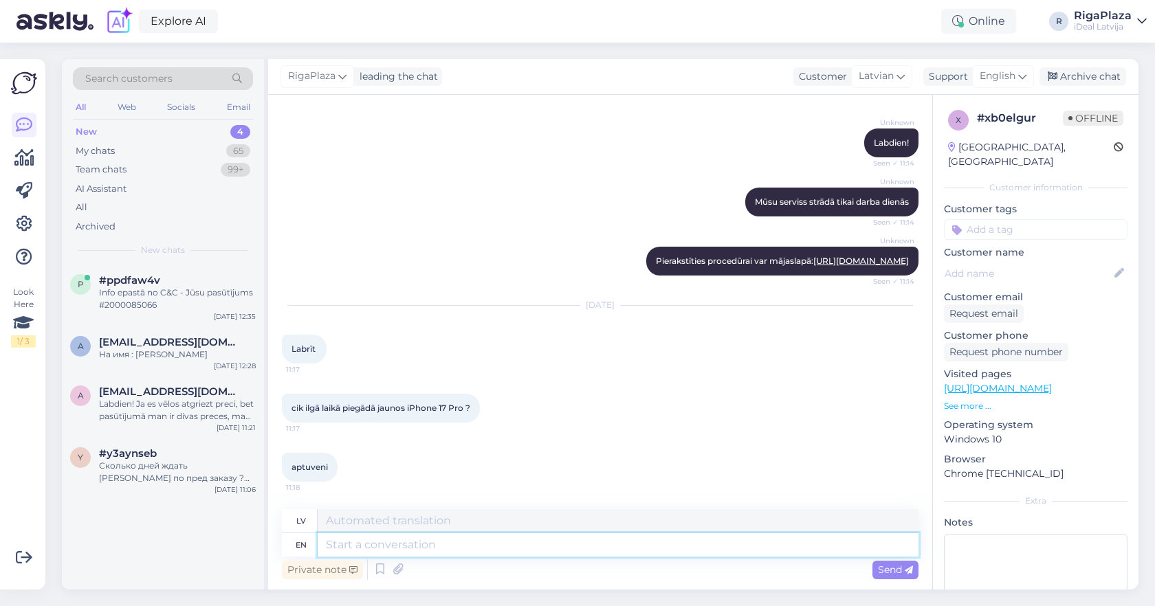
click at [586, 549] on textarea at bounding box center [618, 544] width 601 height 23
paste textarea "Sveiki! Diemžēl mēs nevaram sniegt pat aptuvenus datumus, jo piegādes notiek ne…"
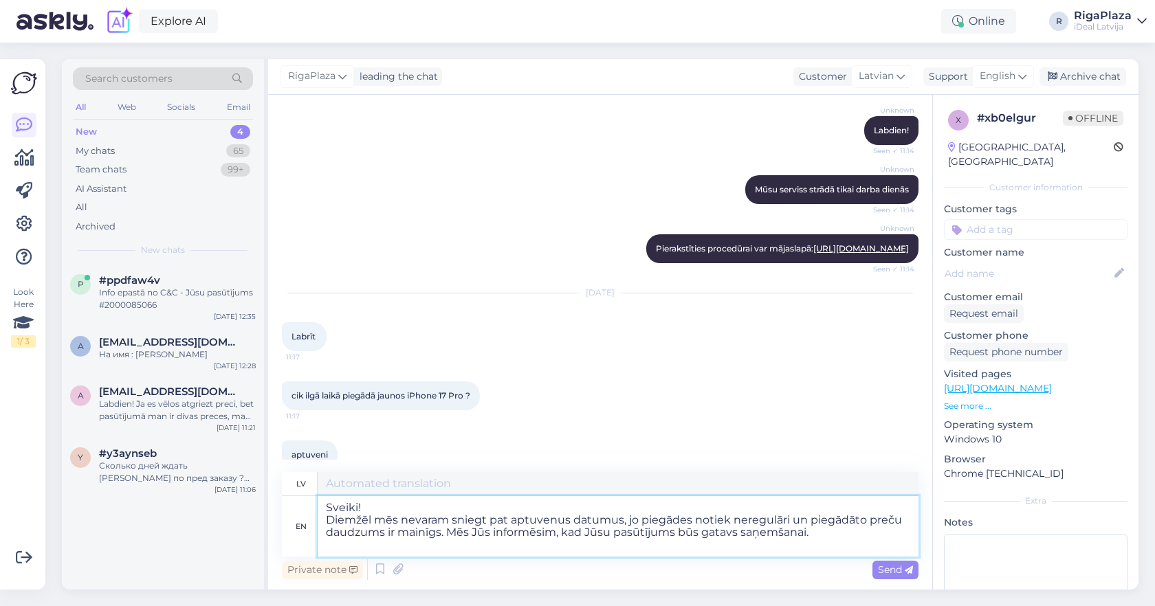
type textarea "Sveiki! Diemžēl mēs nevaram sniegt pat aptuvenus datumus, jo piegādes notiek ne…"
type textarea "Sveiki! Diemžēl mēs nevaram sniegt pat aptuvenus datumus, jo piegādes neregulār…"
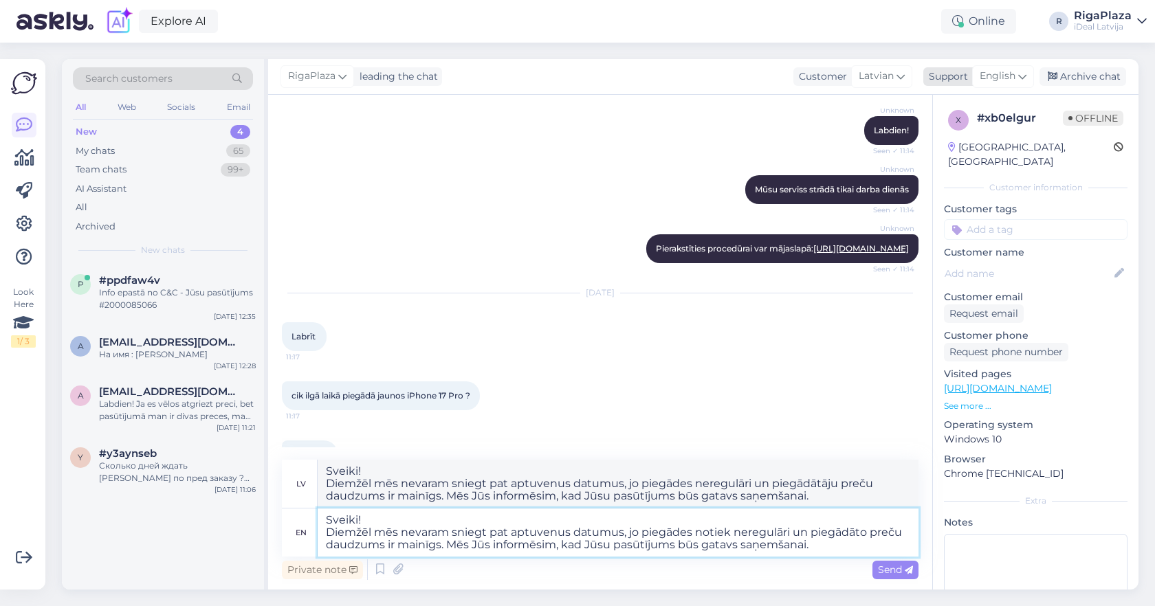
type textarea "Sveiki! Diemžēl mēs nevaram sniegt pat aptuvenus datumus, jo piegādes notiek ne…"
click at [987, 75] on span "English" at bounding box center [998, 76] width 36 height 15
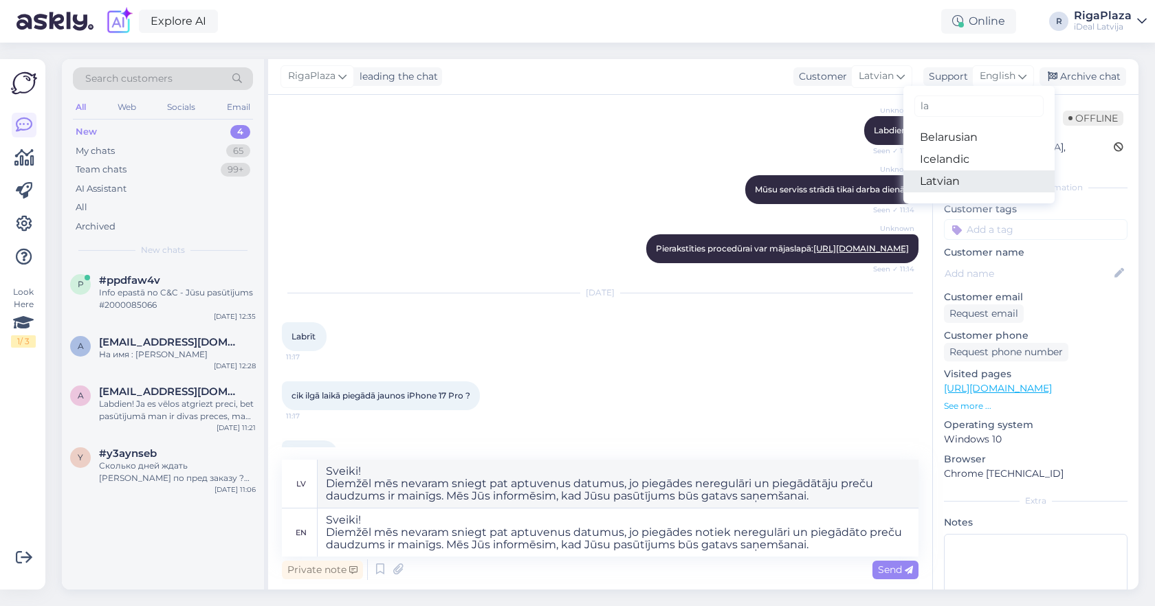
click at [959, 175] on link "Latvian" at bounding box center [978, 181] width 151 height 22
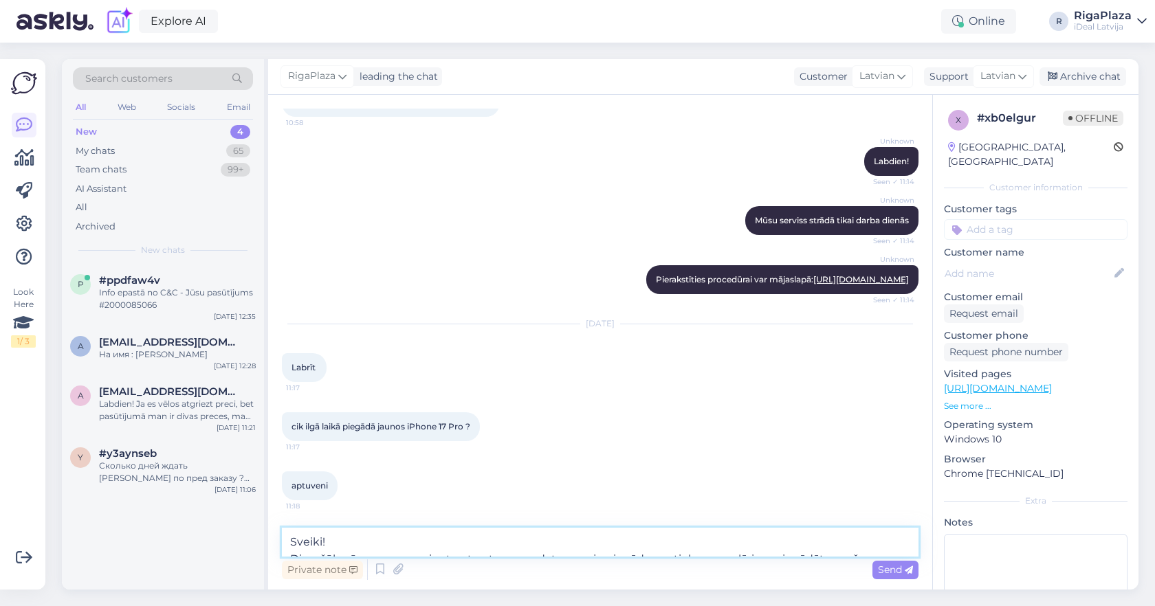
click at [401, 545] on textarea "Sveiki! Diemžēl mēs nevaram sniegt pat aptuvenus datumus, jo piegādes notiek ne…" at bounding box center [600, 542] width 637 height 29
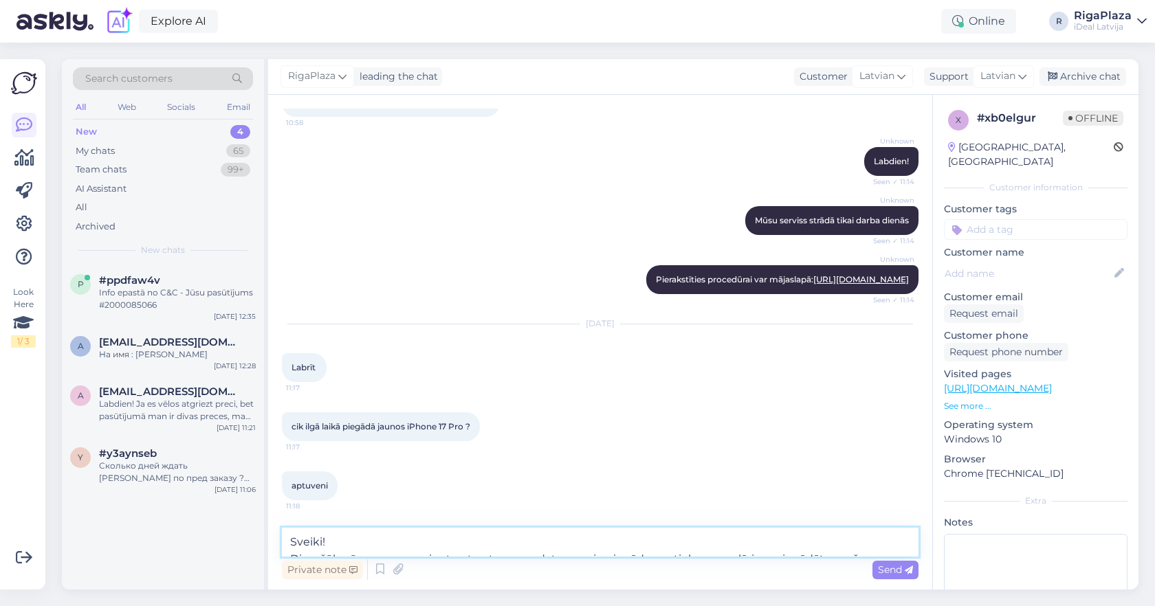
click at [401, 545] on textarea "Sveiki! Diemžēl mēs nevaram sniegt pat aptuvenus datumus, jo piegādes notiek ne…" at bounding box center [600, 542] width 637 height 29
click at [388, 551] on textarea "Sveiki! Diemžēl mēs nevaram sniegt pat aptuvenus datumus, jo piegādes notiek ne…" at bounding box center [600, 542] width 637 height 29
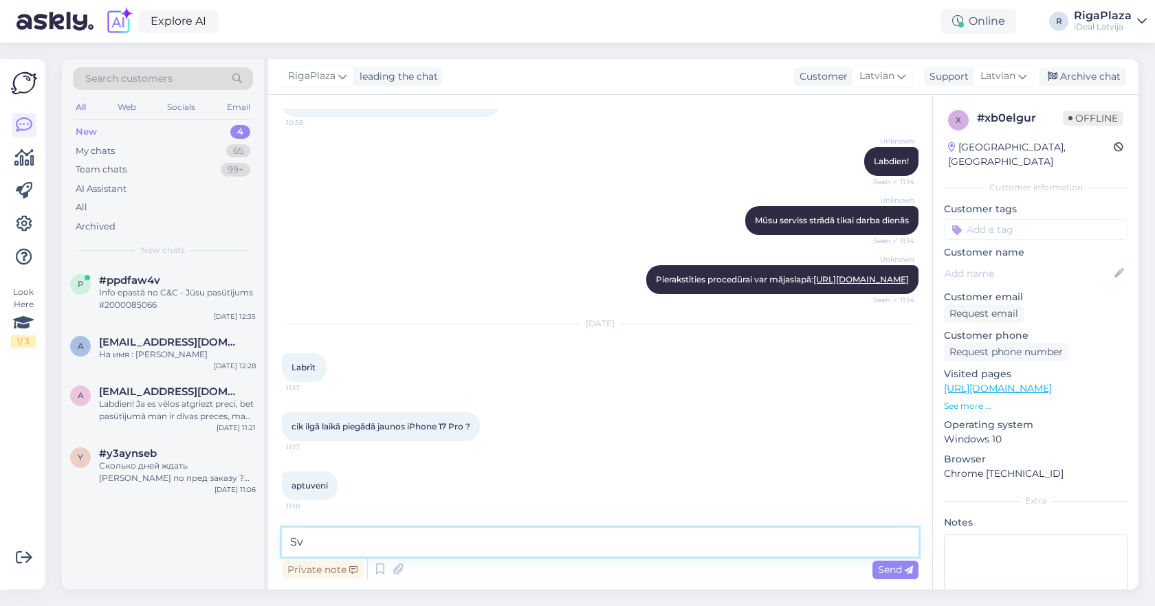
type textarea "S"
paste textarea "Sveiki! Diemžēl mēs nevaram sniegt pat aptuvenus datumus, jo piegādes notiek ne…"
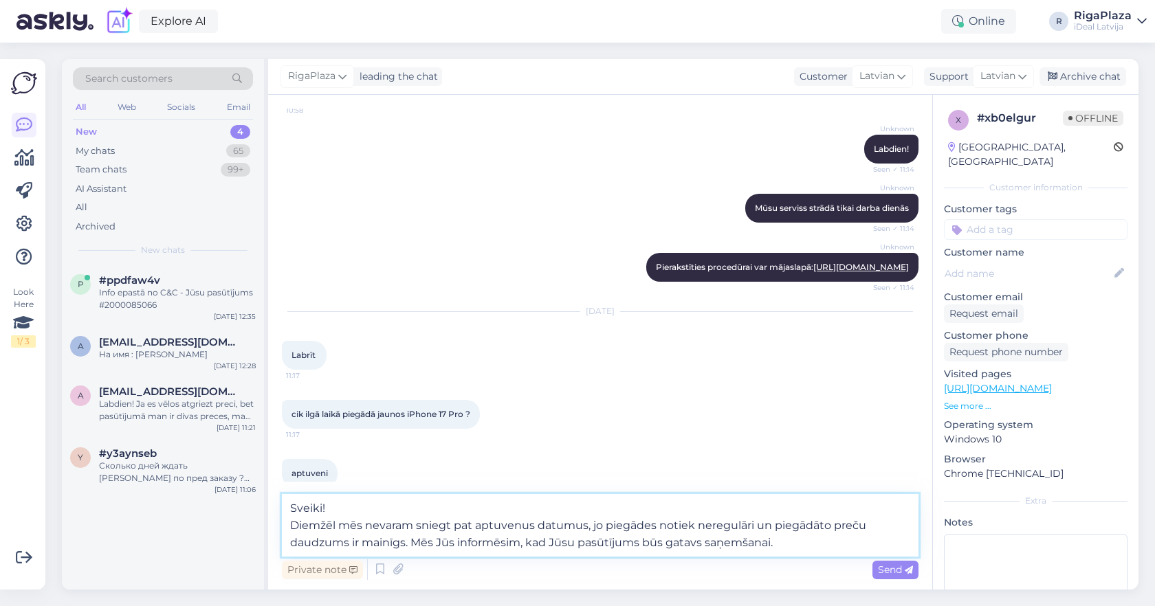
click at [294, 521] on textarea "Sveiki! Diemžēl mēs nevaram sniegt pat aptuvenus datumus, jo piegādes notiek ne…" at bounding box center [600, 525] width 637 height 63
type textarea "Sveiki! Diemžēl mēs nevaram sniegt pat aptuvenus datumus, jo piegādes notiek ne…"
click at [804, 533] on textarea "Sveiki! Diemžēl mēs nevaram sniegt pat aptuvenus datumus, jo piegādes notiek ne…" at bounding box center [600, 533] width 637 height 45
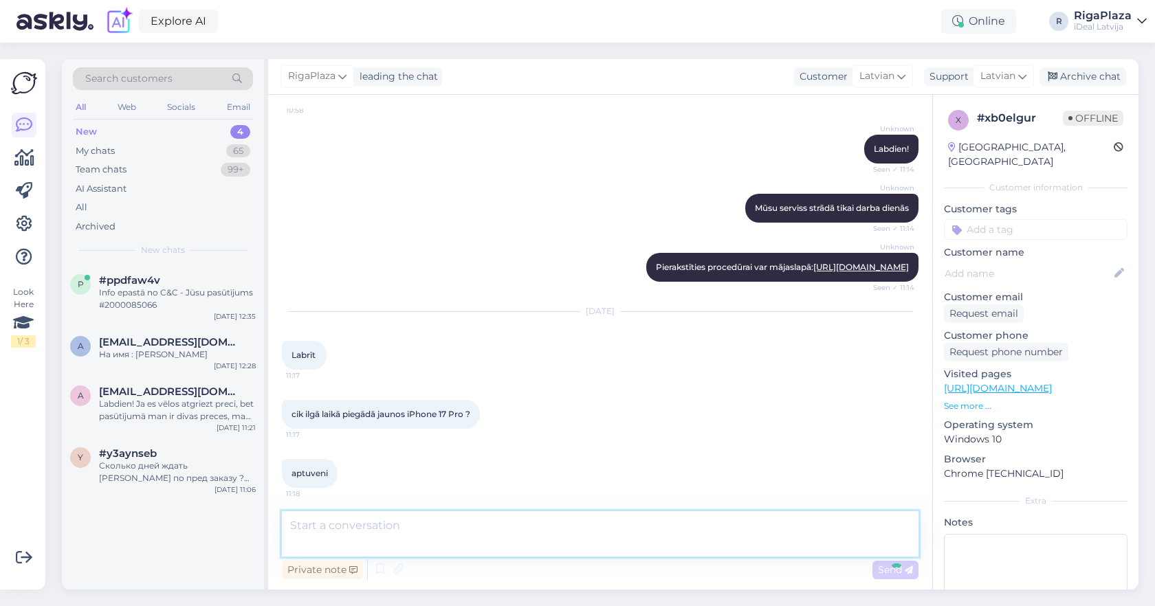
scroll to position [261, 0]
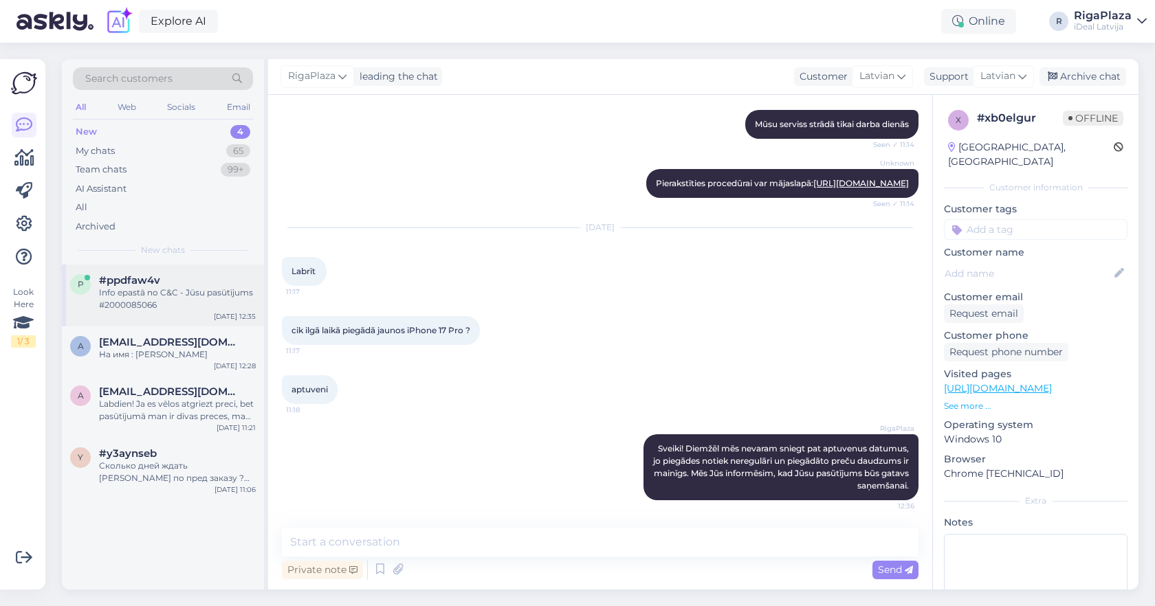
click at [225, 278] on div "#ppdfaw4v" at bounding box center [177, 280] width 157 height 12
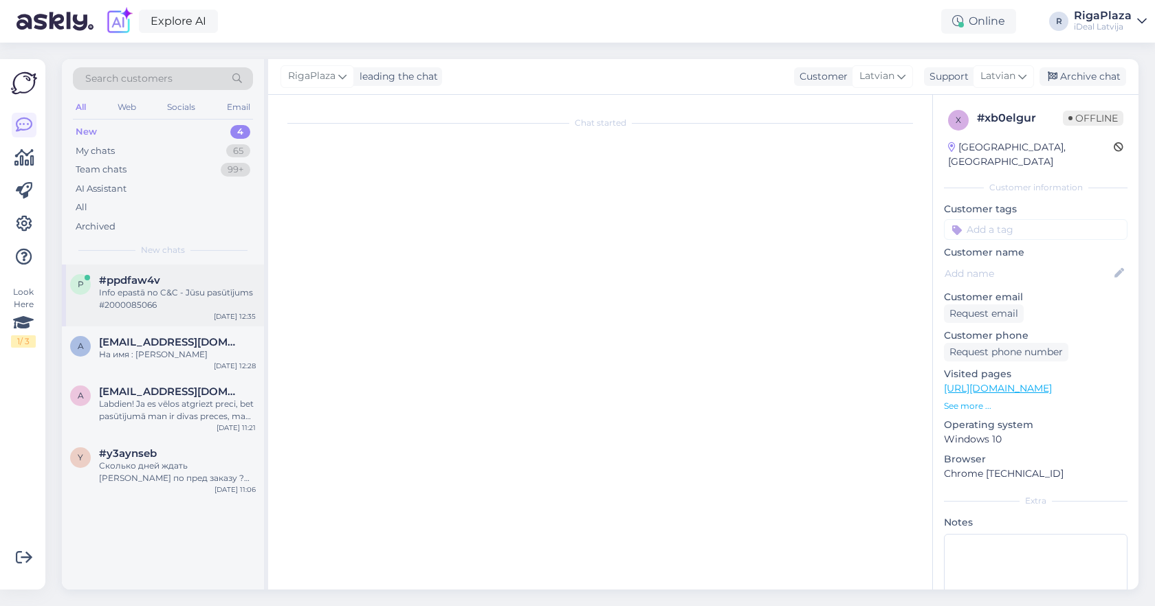
scroll to position [0, 0]
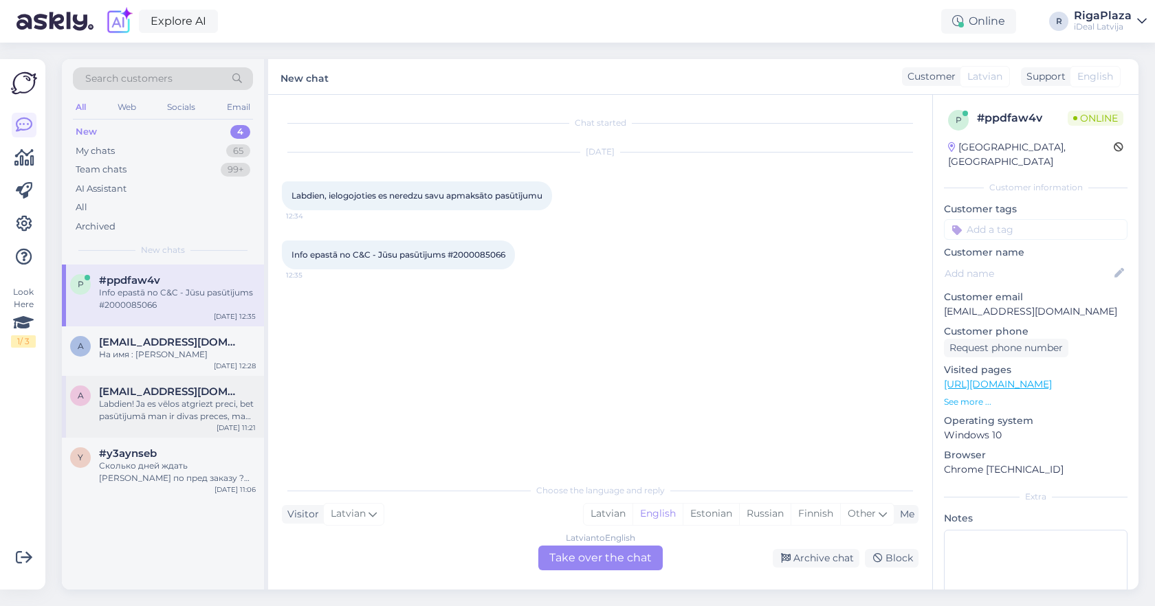
click at [220, 376] on div "a alise.mironova23@gmail.com Labdien! Ja es vēlos atgriezt preci, bet pasūtījum…" at bounding box center [163, 407] width 202 height 62
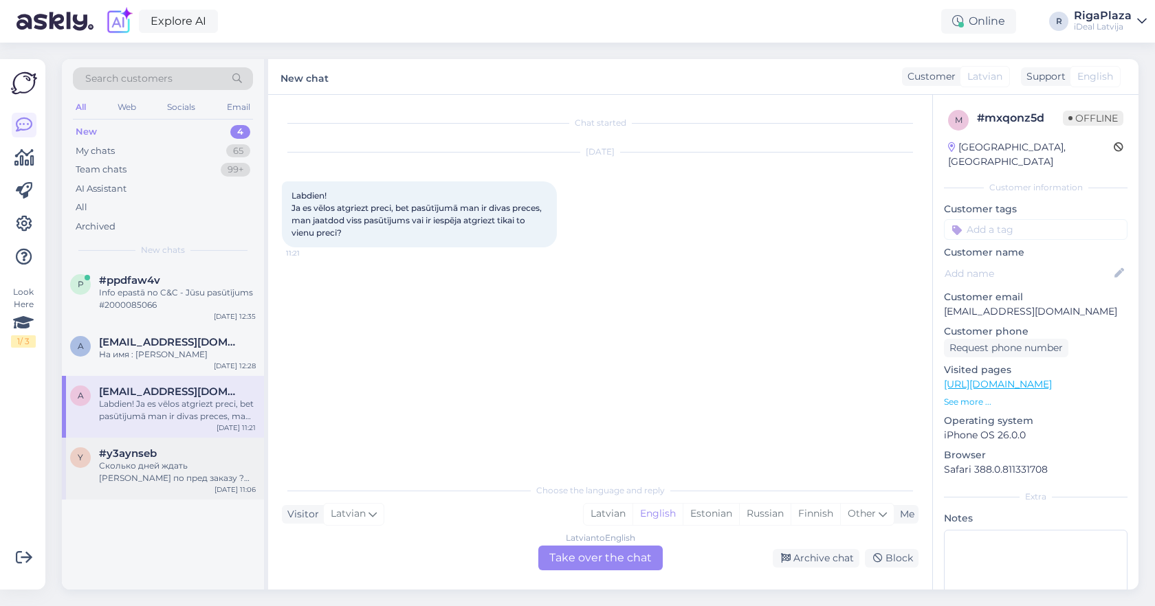
click at [206, 455] on div "#y3aynseb" at bounding box center [177, 454] width 157 height 12
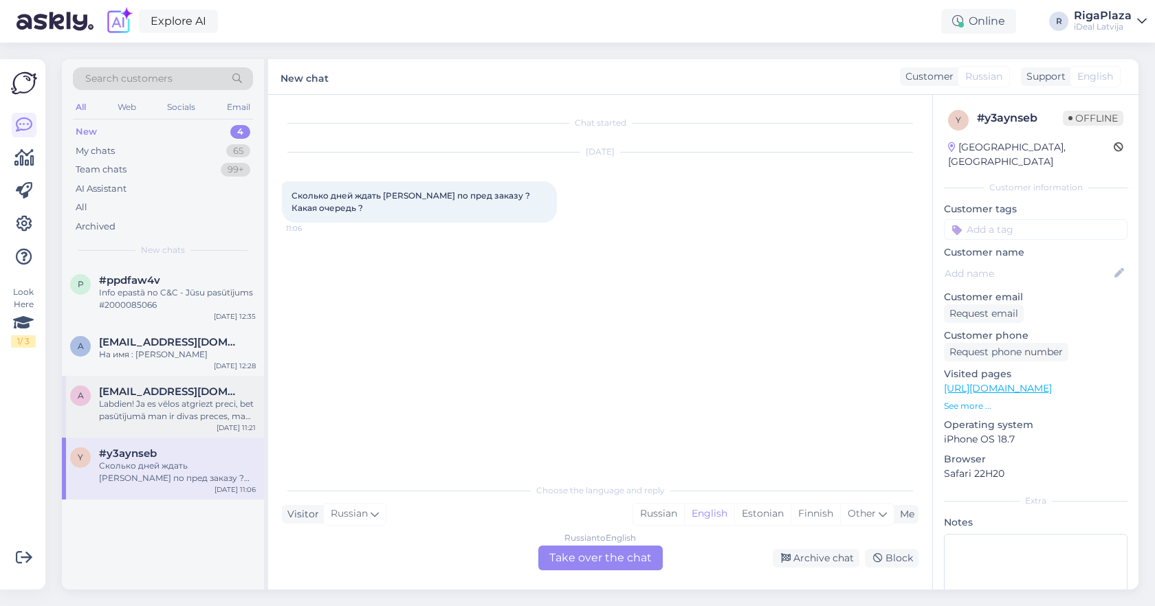
click at [194, 434] on div "a alise.mironova23@gmail.com Labdien! Ja es vēlos atgriezt preci, bet pasūtījum…" at bounding box center [163, 407] width 202 height 62
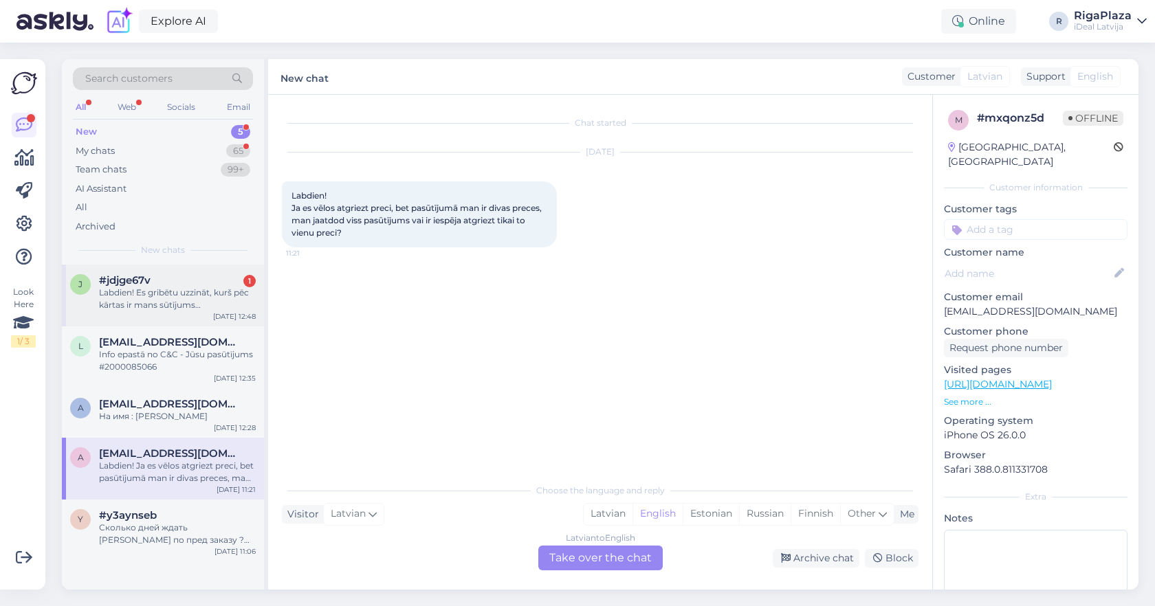
click at [203, 265] on div "j #jdjge67v 1 Labdien! Es gribētu uzzināt, kurš pēc kārtas ir mans sūtījums #20…" at bounding box center [163, 296] width 202 height 62
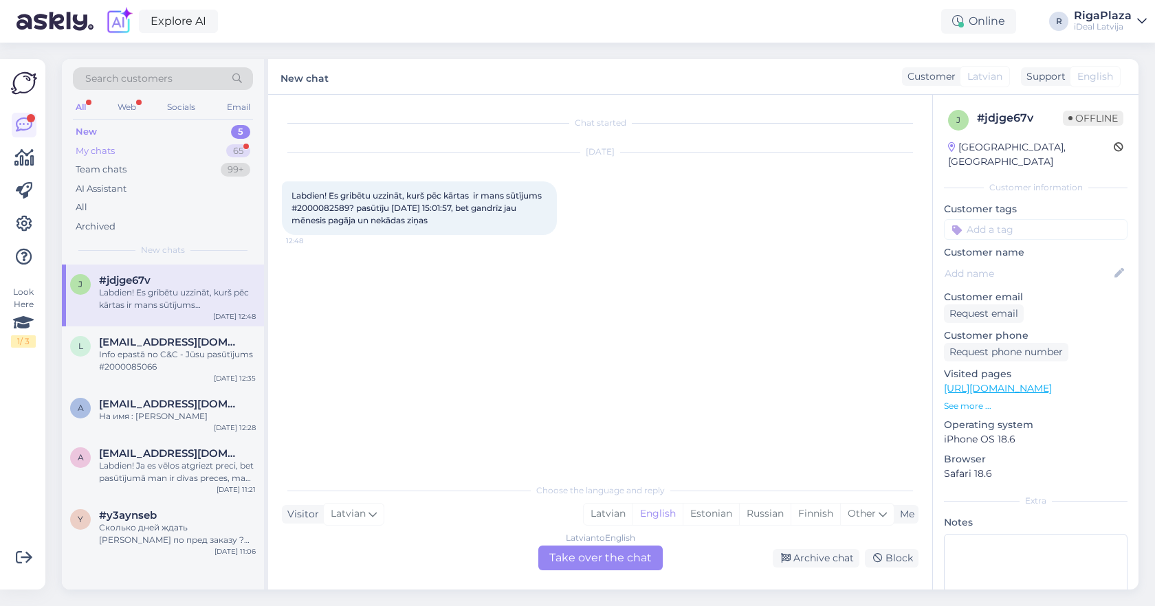
click at [234, 145] on div "65" at bounding box center [238, 151] width 24 height 14
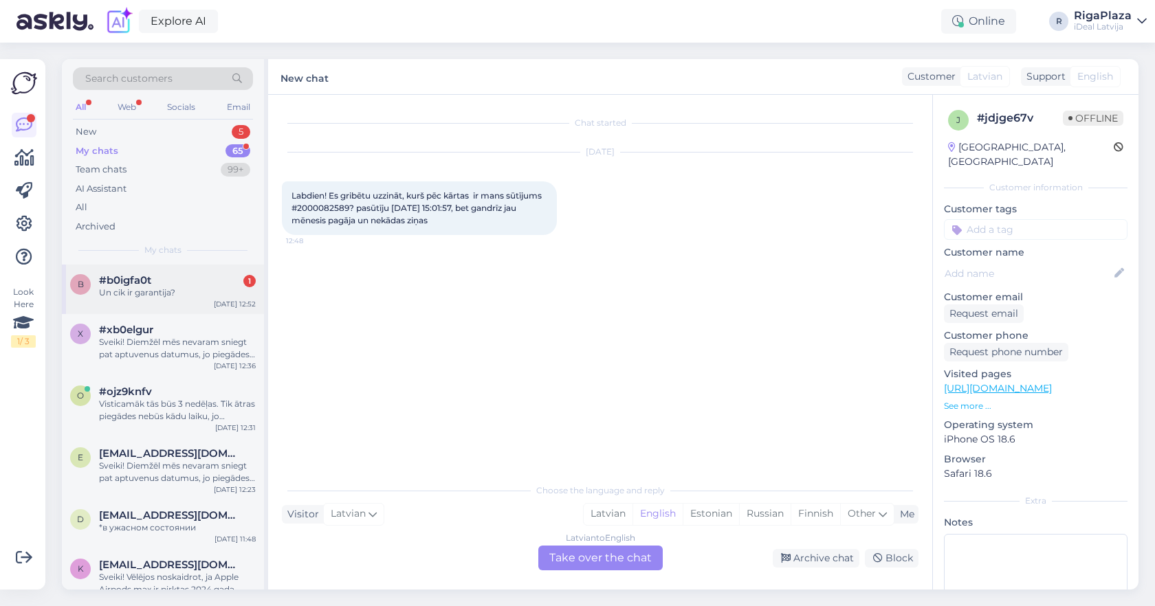
click at [148, 308] on div "b #b0igfa0t 1 Un cik ir garantija? Oct 9 12:52" at bounding box center [163, 289] width 202 height 49
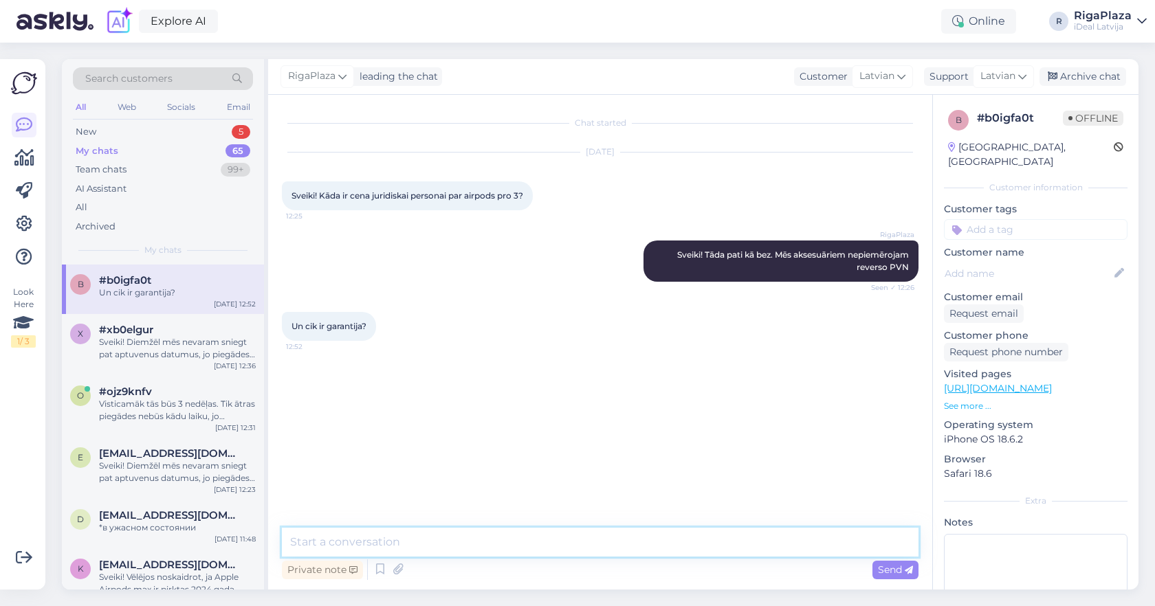
click at [507, 537] on textarea at bounding box center [600, 542] width 637 height 29
type textarea "U"
type textarea "privātpersonām 2 gadi garantija, uzņēmumam 1 gads garantija"
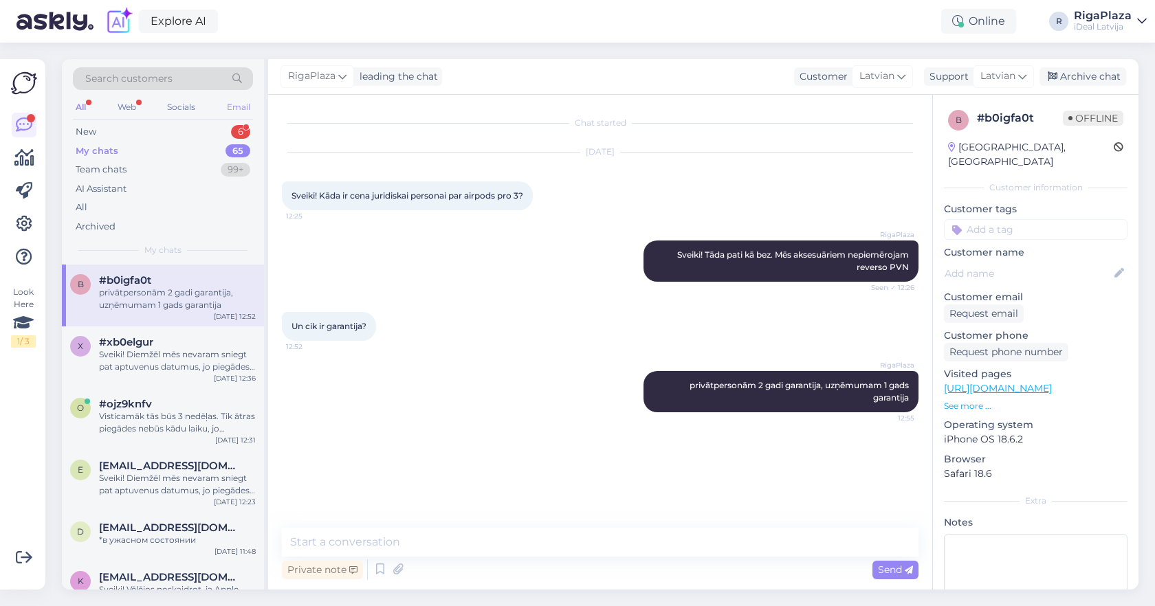
click at [230, 102] on div "Email" at bounding box center [238, 107] width 29 height 18
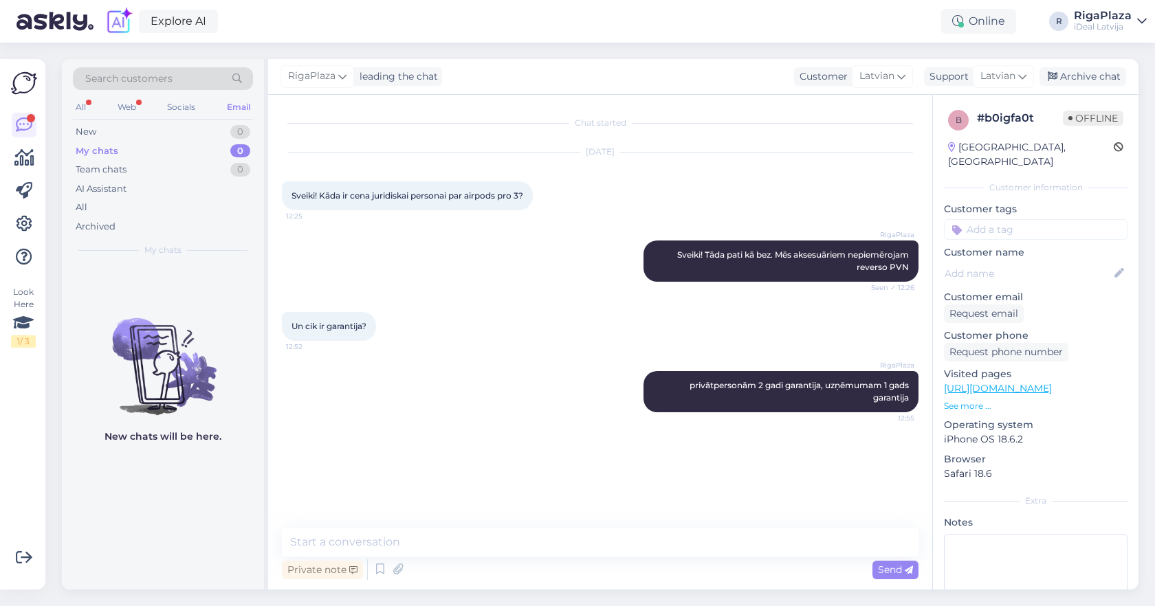
click at [230, 119] on div "All Web Socials Email" at bounding box center [163, 108] width 180 height 21
click at [87, 101] on div "All" at bounding box center [81, 107] width 16 height 18
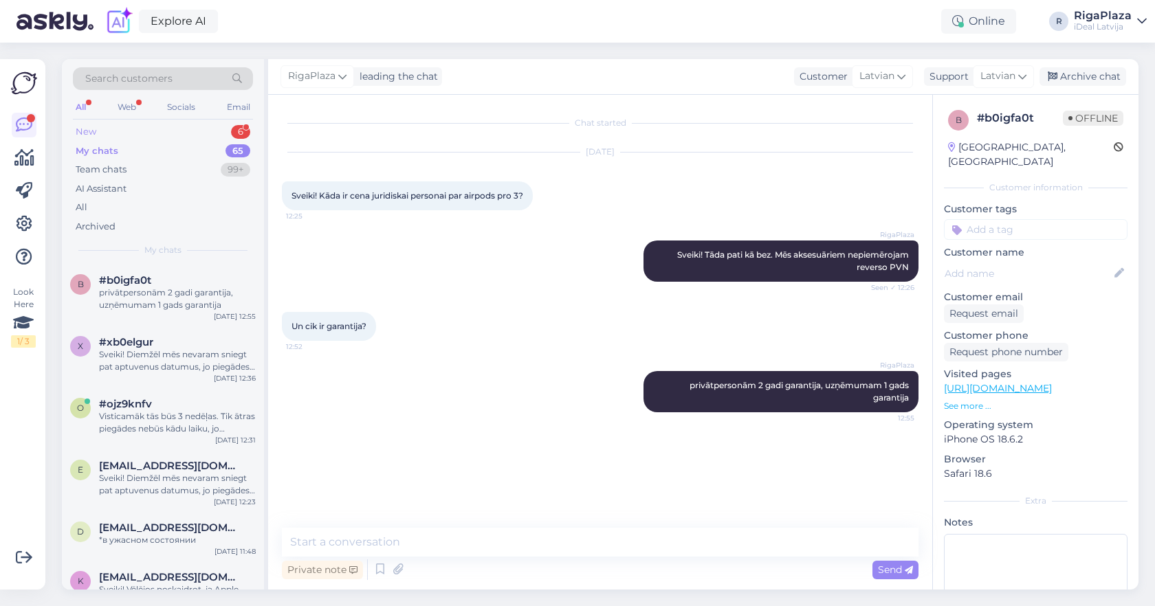
click at [106, 133] on div "New 6" at bounding box center [163, 131] width 180 height 19
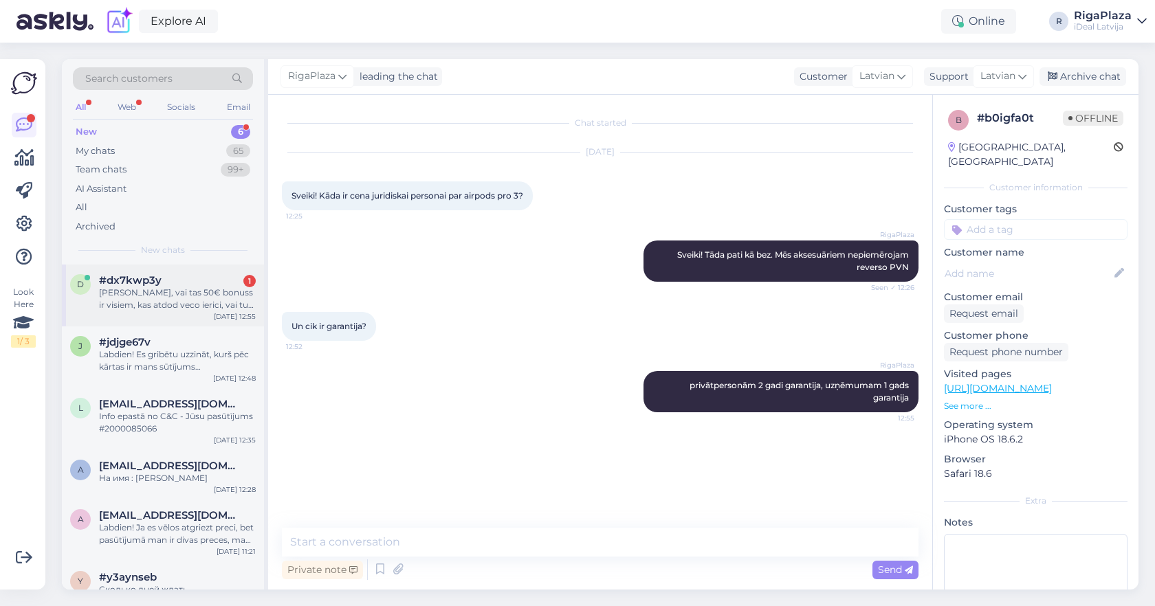
click at [126, 290] on div "Sveiki, vai tas 50€ bonuss ir visiem, kas atdod veco ierici, vai tur nav tas bo…" at bounding box center [177, 299] width 157 height 25
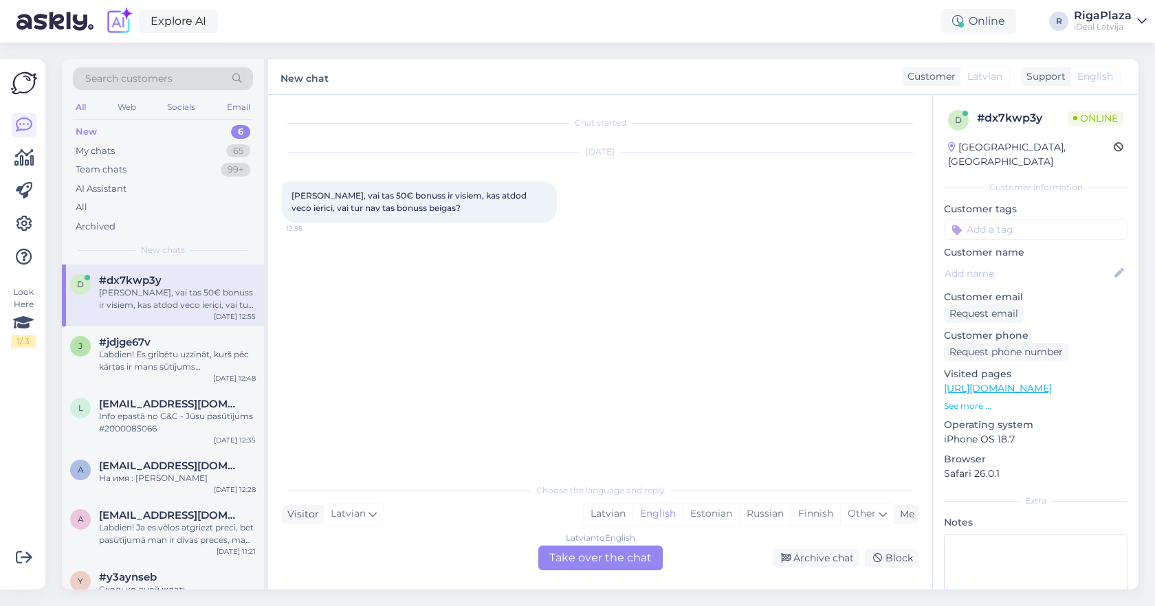
click at [622, 569] on div "Latvian to English Take over the chat" at bounding box center [600, 558] width 124 height 25
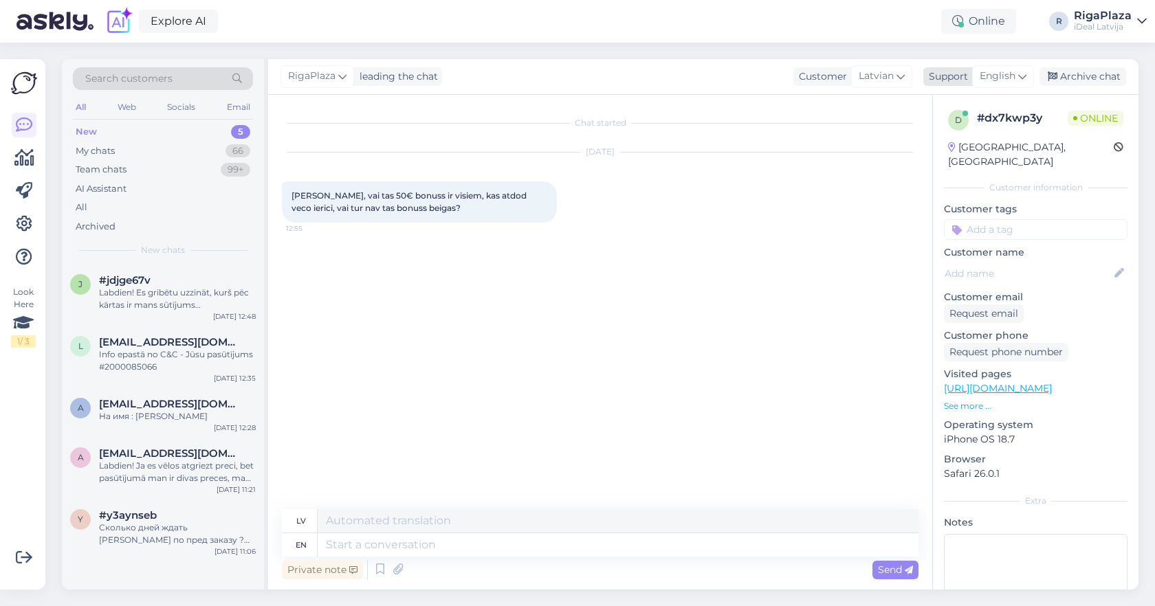
click at [997, 88] on div "RigaPlaza leading the chat Customer Latvian Support English la Belarusian Icela…" at bounding box center [703, 77] width 870 height 36
click at [1005, 76] on span "English" at bounding box center [998, 76] width 36 height 15
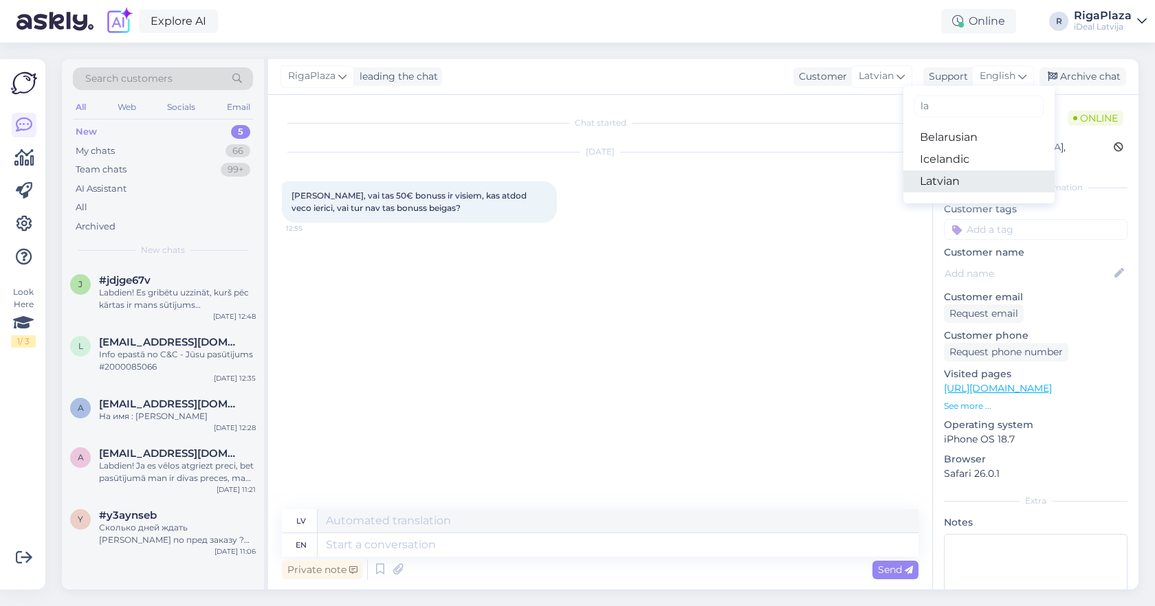
click at [946, 175] on link "Latvian" at bounding box center [978, 181] width 151 height 22
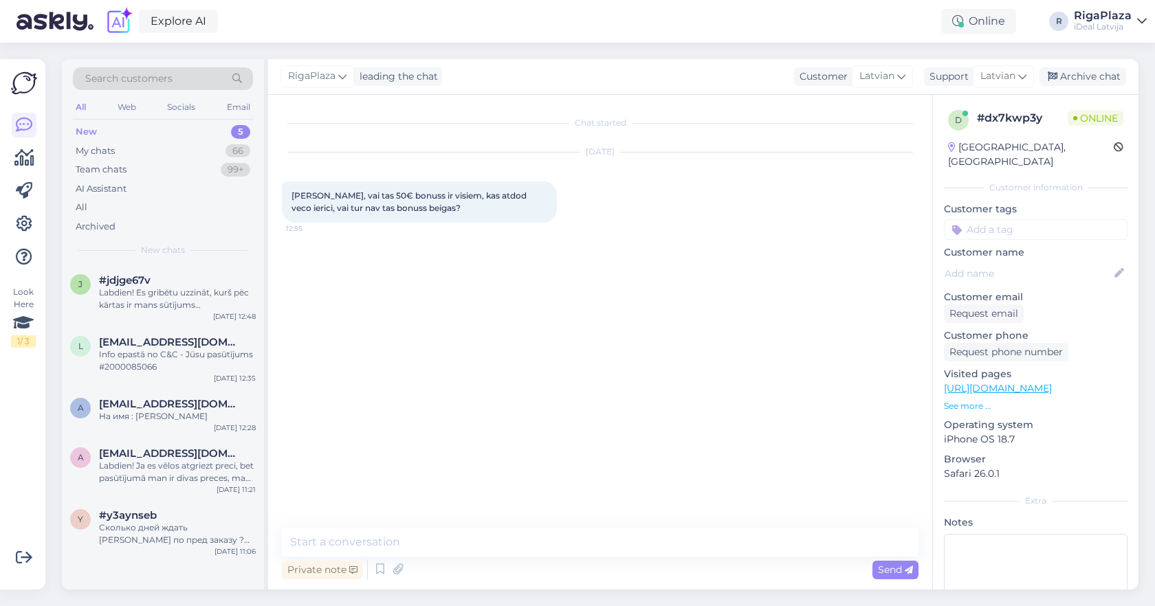
click at [564, 558] on div "Private note Send" at bounding box center [600, 570] width 637 height 26
click at [587, 544] on textarea at bounding box center [600, 542] width 637 height 29
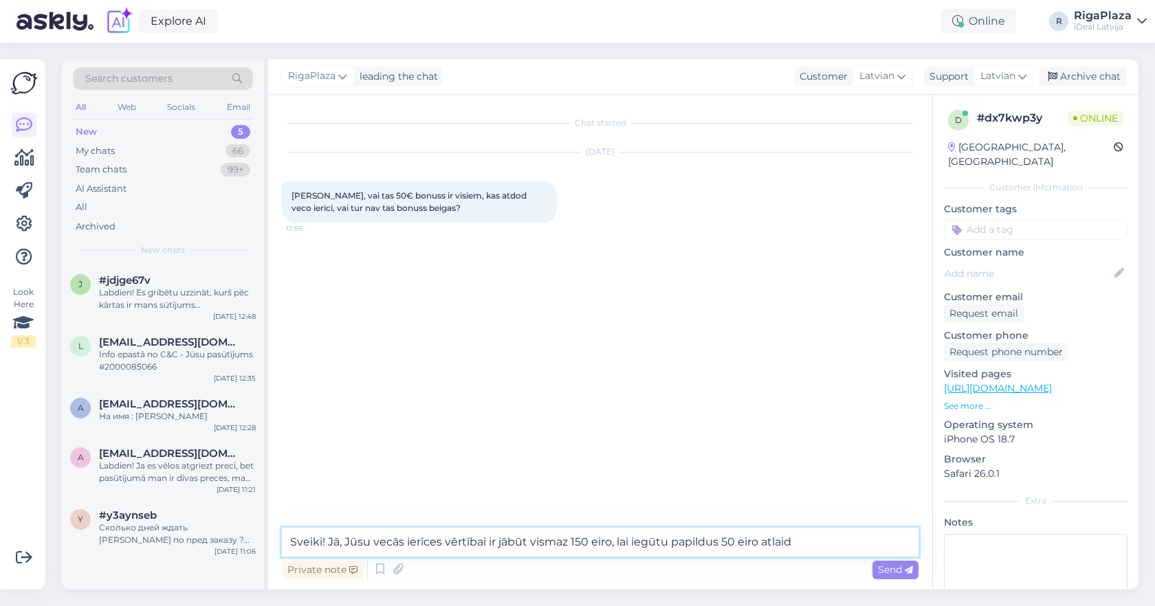
type textarea "Sveiki! Jā, Jūsu vecās ierīces vērtībai ir jābūt vismaz 150 eiro, lai iegūtu pa…"
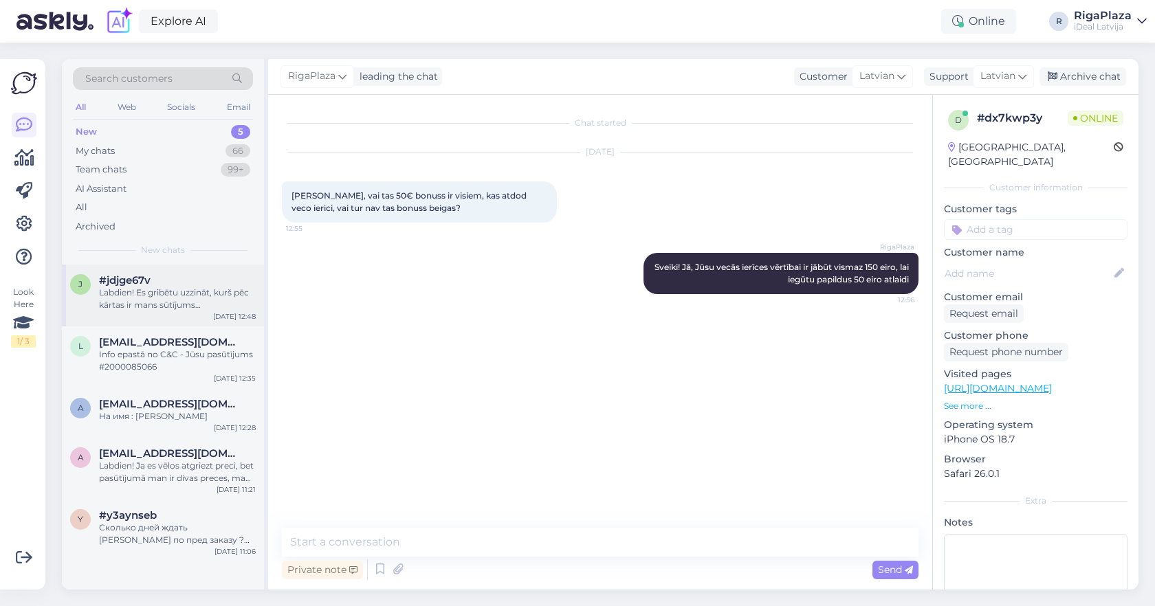
click at [232, 284] on div "#jdjge67v" at bounding box center [177, 280] width 157 height 12
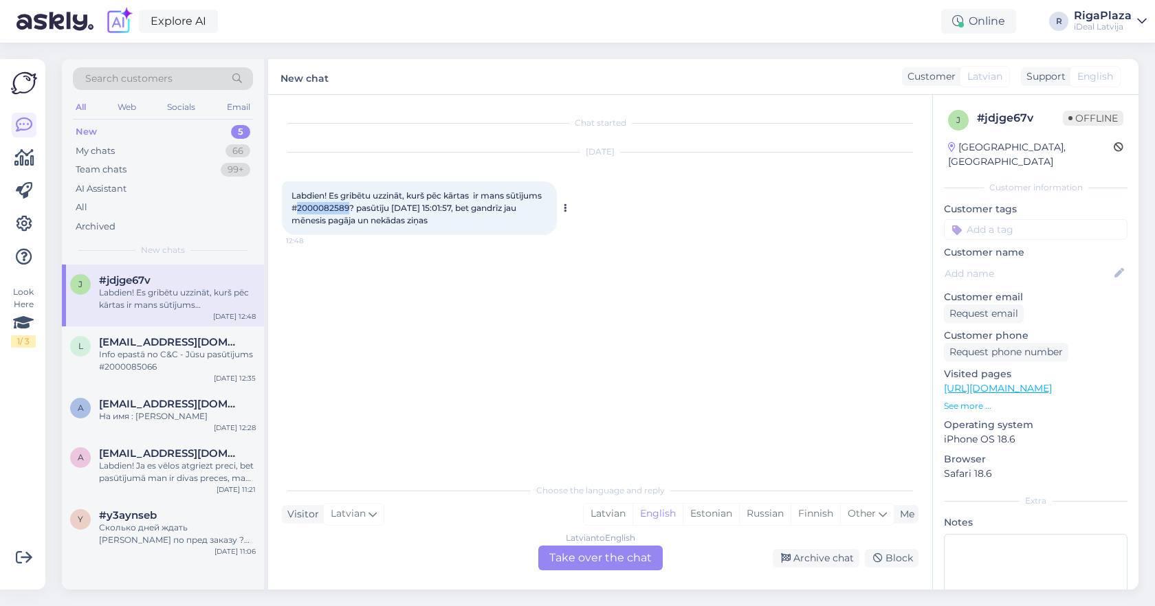
drag, startPoint x: 337, startPoint y: 208, endPoint x: 388, endPoint y: 211, distance: 51.0
click at [388, 211] on span "Labdien! Es gribētu uzzināt, kurš pēc kārtas ir mans sūtījums #2000082589? pasū…" at bounding box center [417, 207] width 252 height 35
copy span "2000082589"
click at [613, 555] on div "Latvian to English Take over the chat" at bounding box center [600, 558] width 124 height 25
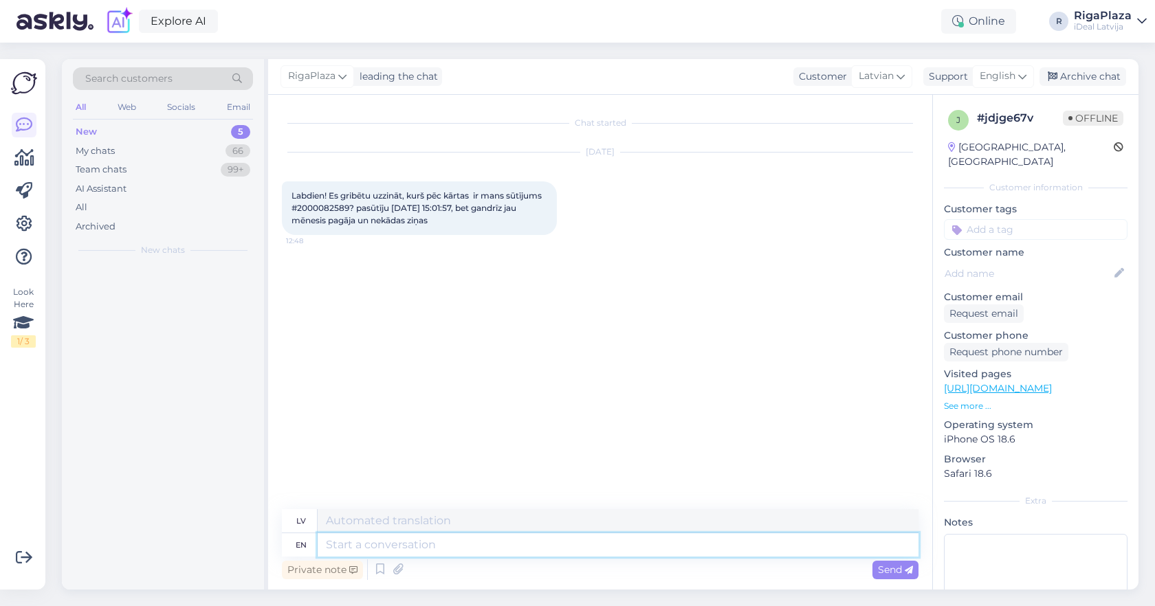
click at [629, 538] on textarea at bounding box center [618, 544] width 601 height 23
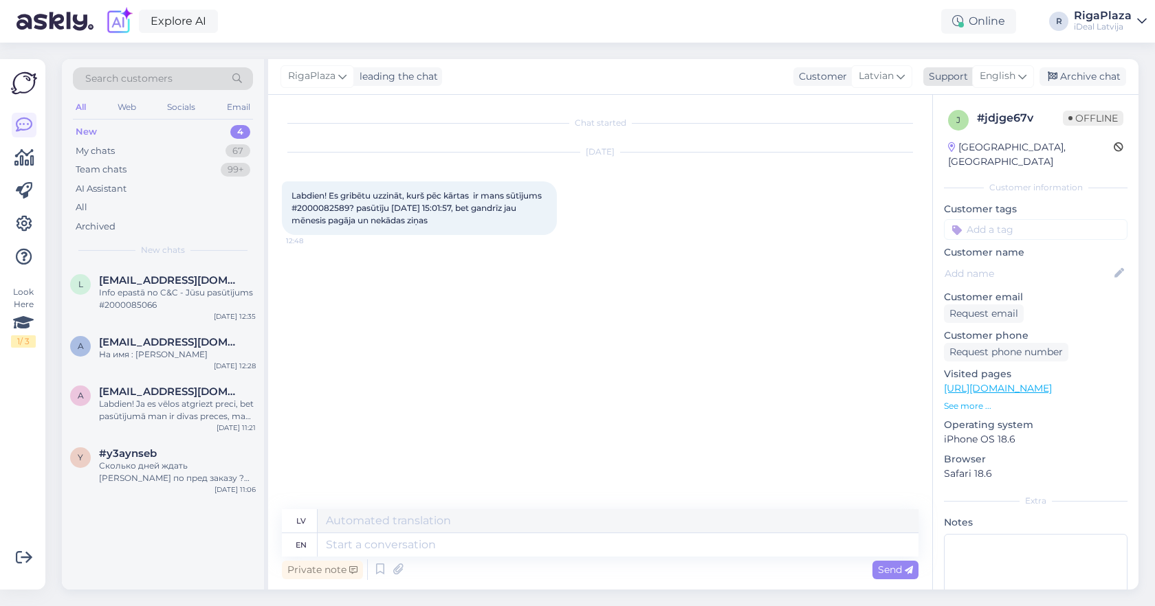
click at [1016, 69] on div "English" at bounding box center [1003, 76] width 62 height 22
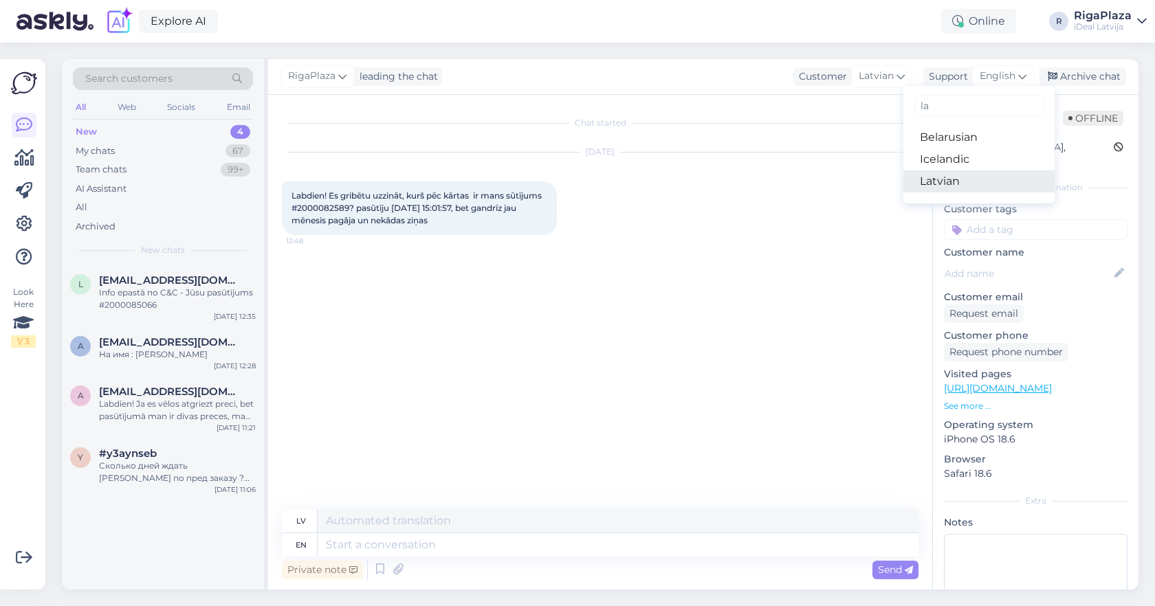
click at [947, 180] on link "Latvian" at bounding box center [978, 181] width 151 height 22
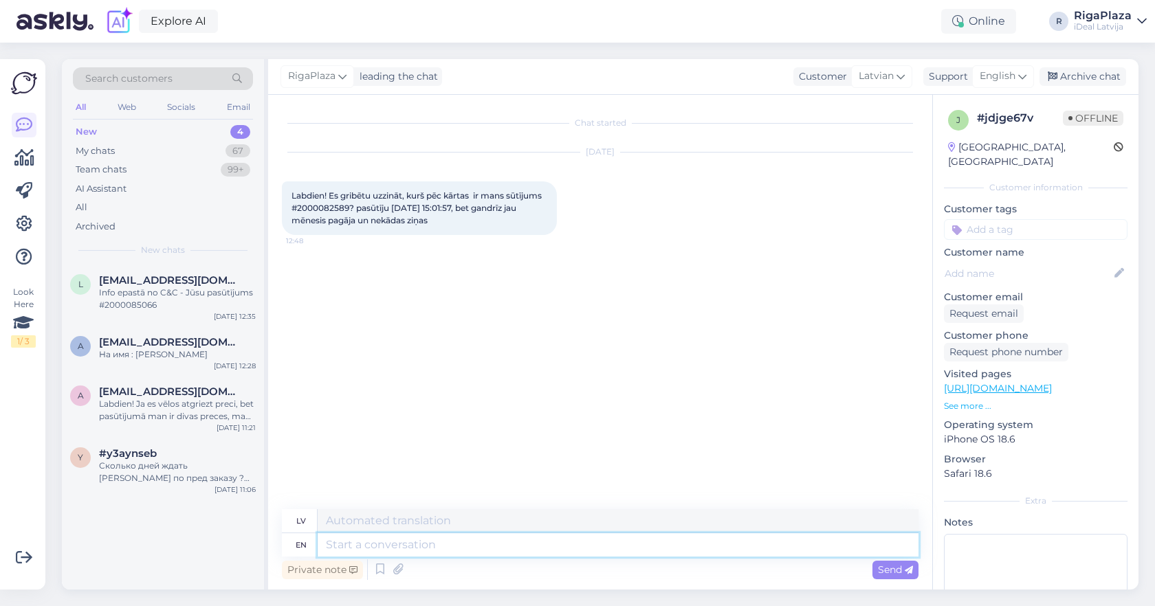
click at [509, 551] on textarea at bounding box center [618, 544] width 601 height 23
click at [1003, 79] on span "English" at bounding box center [998, 76] width 36 height 15
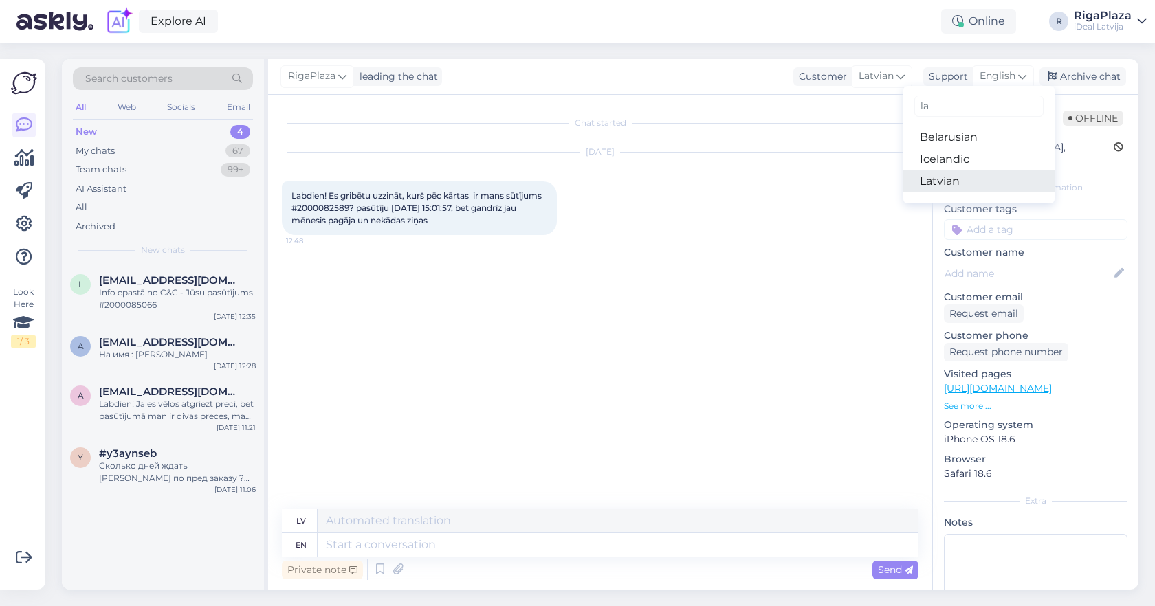
click at [918, 183] on link "Latvian" at bounding box center [978, 181] width 151 height 22
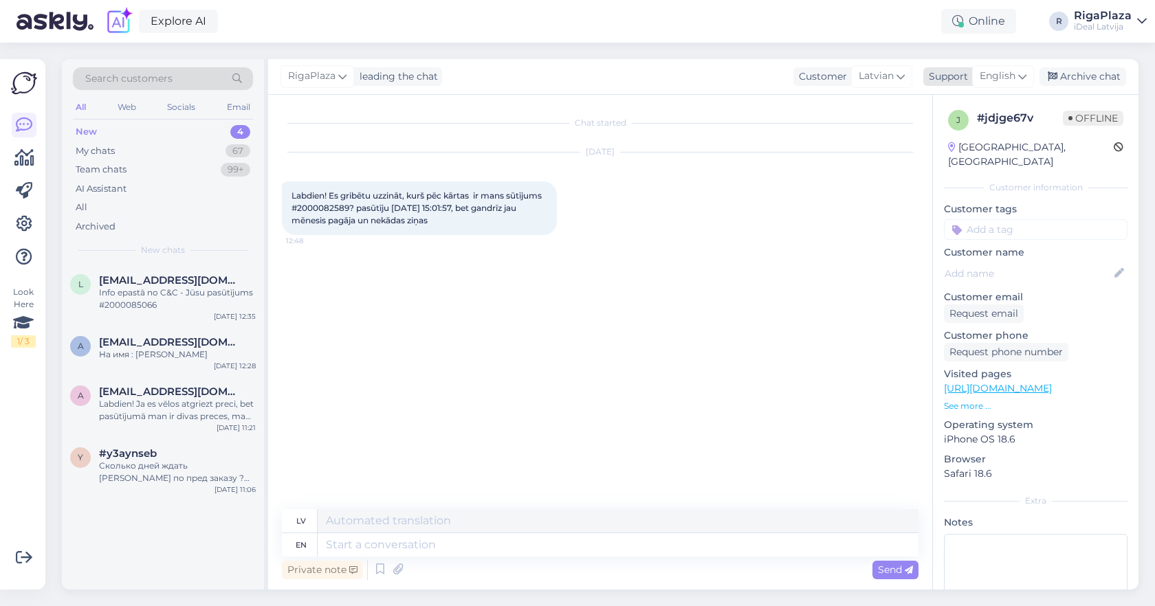
click at [1013, 78] on span "English" at bounding box center [998, 76] width 36 height 15
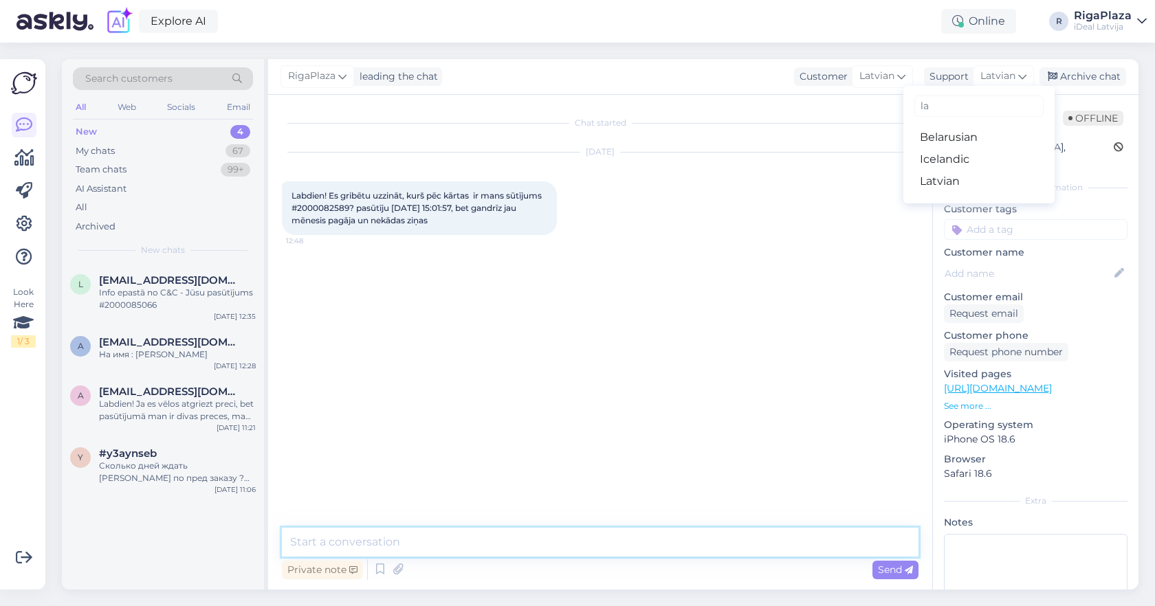
click at [589, 542] on textarea at bounding box center [600, 542] width 637 height 29
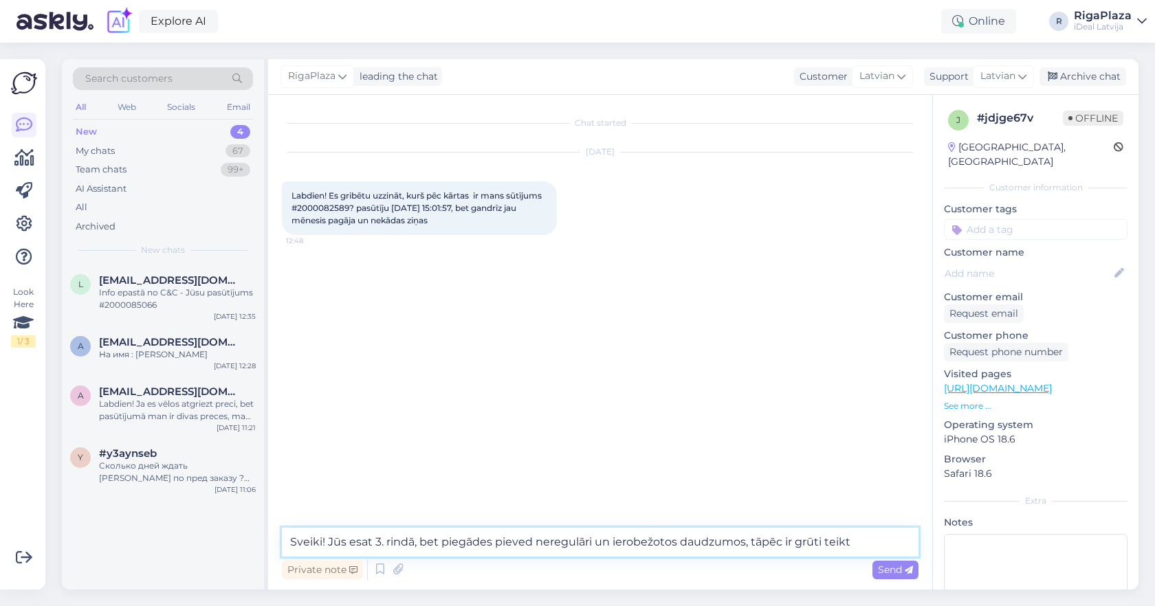
click at [831, 540] on textarea "Sveiki! Jūs esat 3. rindā, bet piegādes pieved neregulāri un ierobežotos daudzu…" at bounding box center [600, 542] width 637 height 29
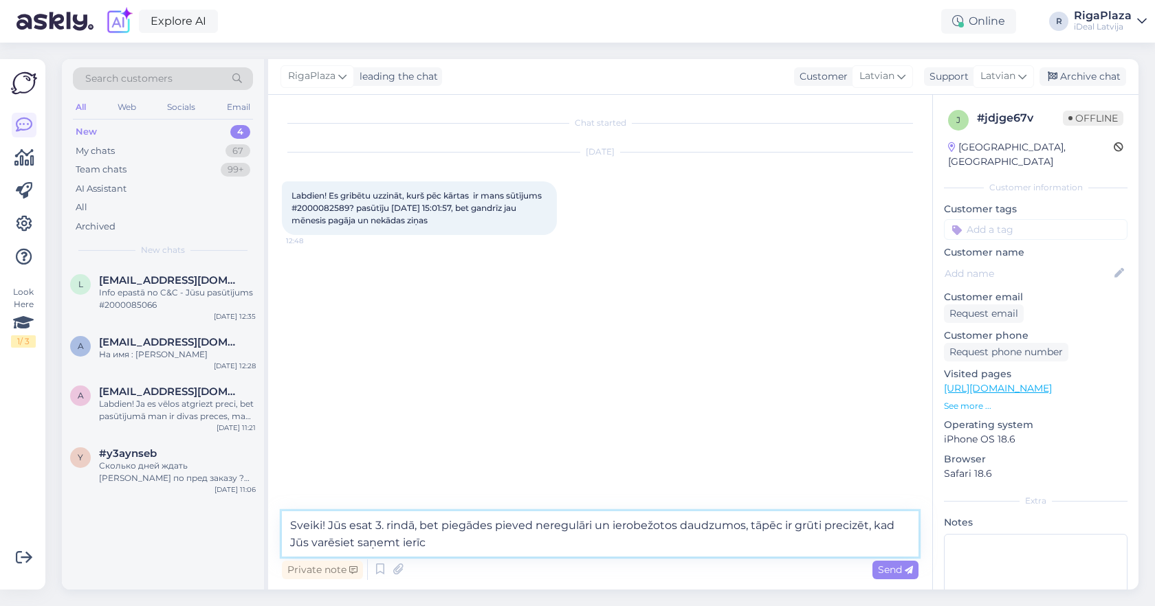
type textarea "Sveiki! Jūs esat 3. rindā, bet piegādes pieved neregulāri un ierobežotos daudzu…"
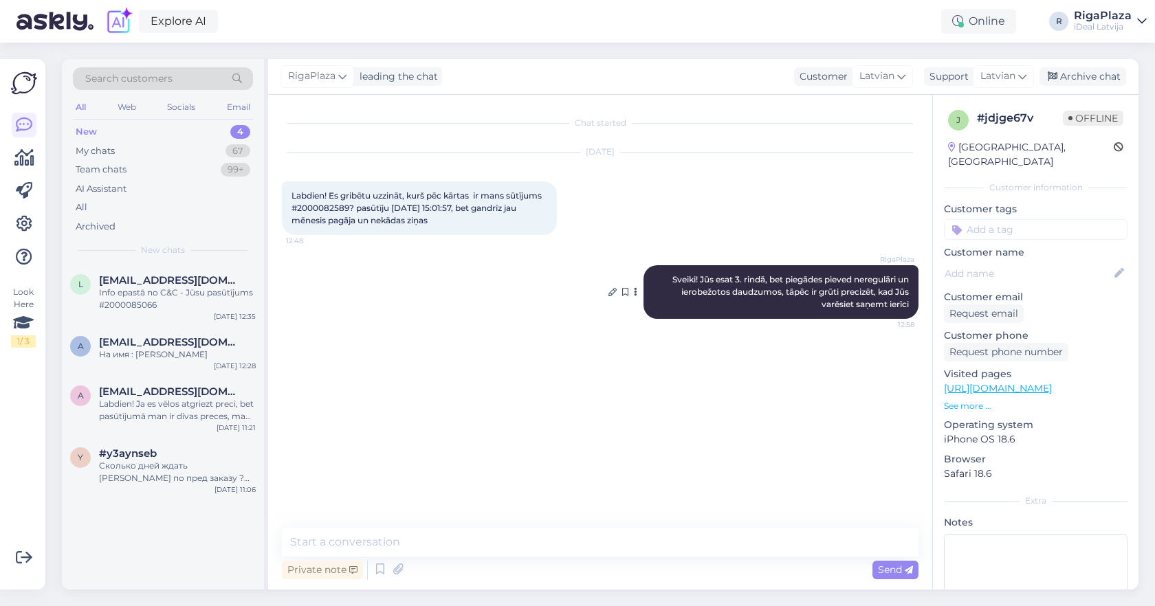
click at [663, 276] on div "RigaPlaza Sveiki! Jūs esat 3. rindā, bet piegādes pieved neregulāri un ierobežo…" at bounding box center [780, 292] width 275 height 54
drag, startPoint x: 783, startPoint y: 278, endPoint x: 918, endPoint y: 308, distance: 137.9
click at [918, 308] on div "RigaPlaza Sveiki! Jūs esat 3. rindā, bet piegādes pieved neregulāri un ierobežo…" at bounding box center [780, 292] width 275 height 54
copy span "piegādes pieved neregulāri un ierobežotos daudzumos, tāpēc ir grūti precizēt, k…"
click at [197, 300] on div "Info epastā no C&C - Jūsu pasūtījums #2000085066" at bounding box center [177, 299] width 157 height 25
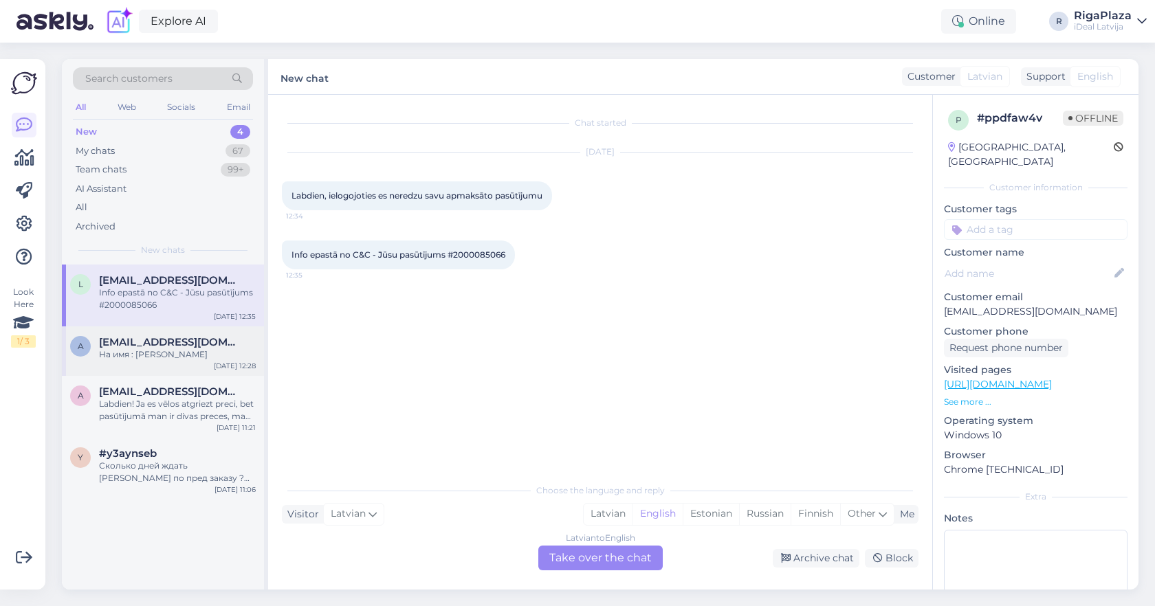
click at [168, 352] on div "На имя : [PERSON_NAME]" at bounding box center [177, 355] width 157 height 12
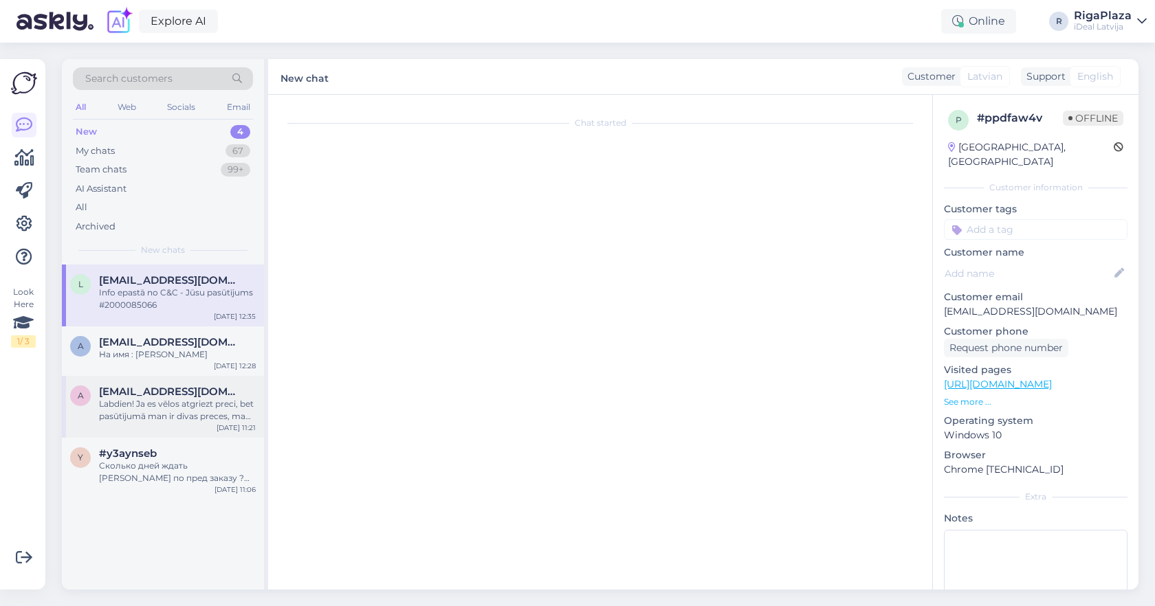
click at [166, 418] on div "Labdien! Ja es vēlos atgriezt preci, bet pasūtījumā man ir divas preces, man ja…" at bounding box center [177, 410] width 157 height 25
click at [223, 466] on div "Сколько дней ждать [PERSON_NAME] по пред заказу ? Какая очередь ?" at bounding box center [177, 472] width 157 height 25
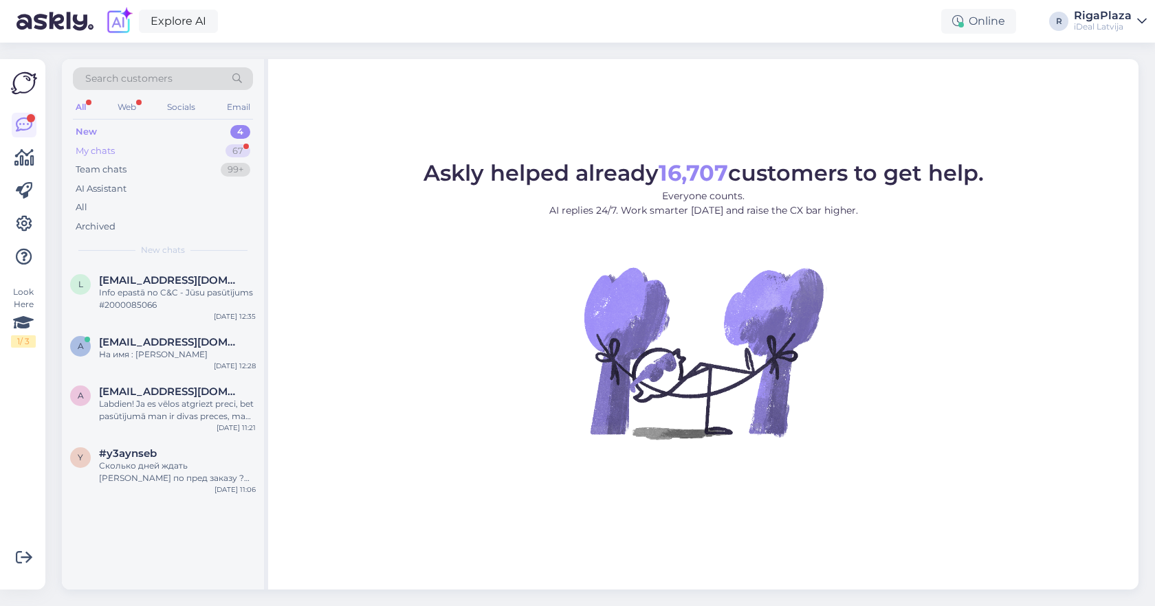
click at [208, 151] on div "My chats 67" at bounding box center [163, 151] width 180 height 19
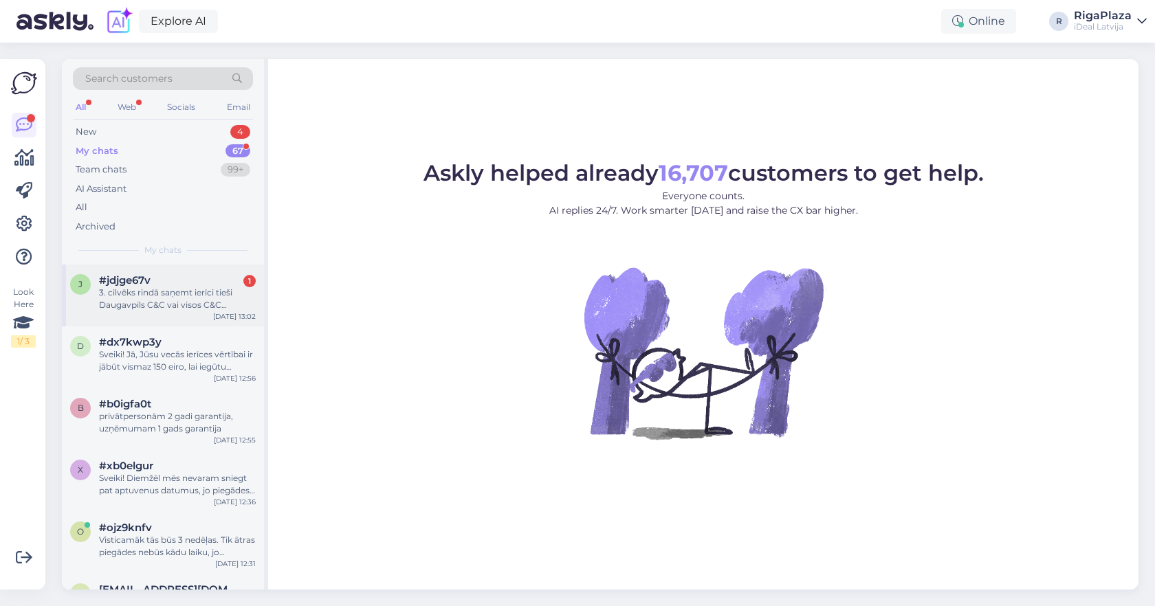
click at [235, 287] on div "3. cilvēks rindā saņemt ierīci tieši Daugavpils C&C vai visos C&C centros?" at bounding box center [177, 299] width 157 height 25
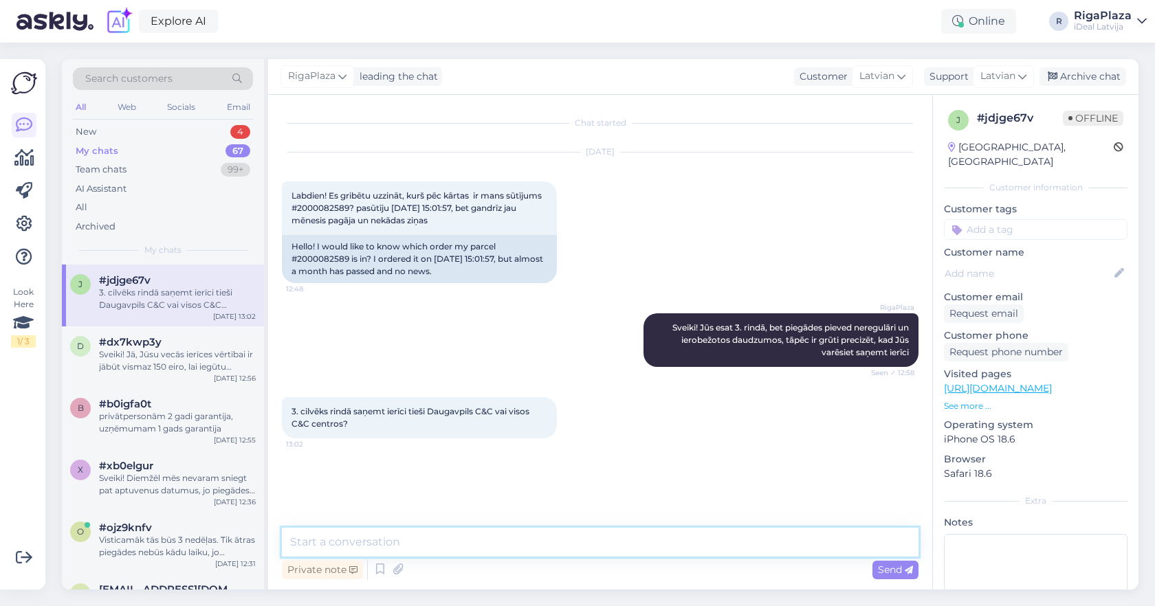
click at [445, 552] on textarea at bounding box center [600, 542] width 637 height 29
type textarea "Daugavpilū"
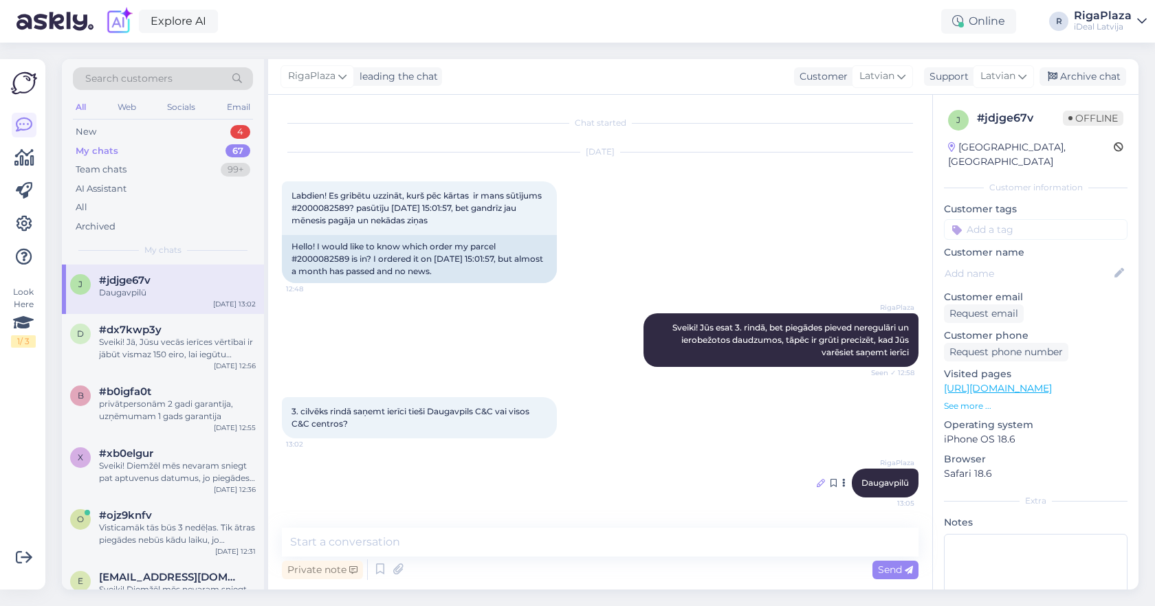
click at [821, 480] on icon at bounding box center [821, 483] width 8 height 8
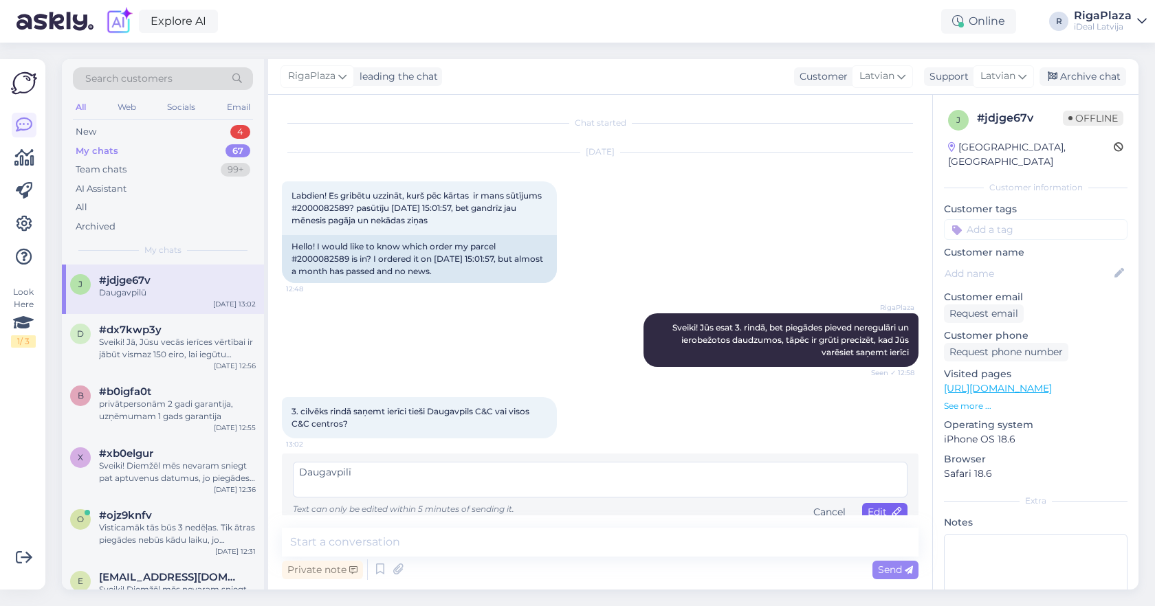
type textarea "Daugavpilī"
click at [891, 507] on span "Edit" at bounding box center [885, 512] width 34 height 12
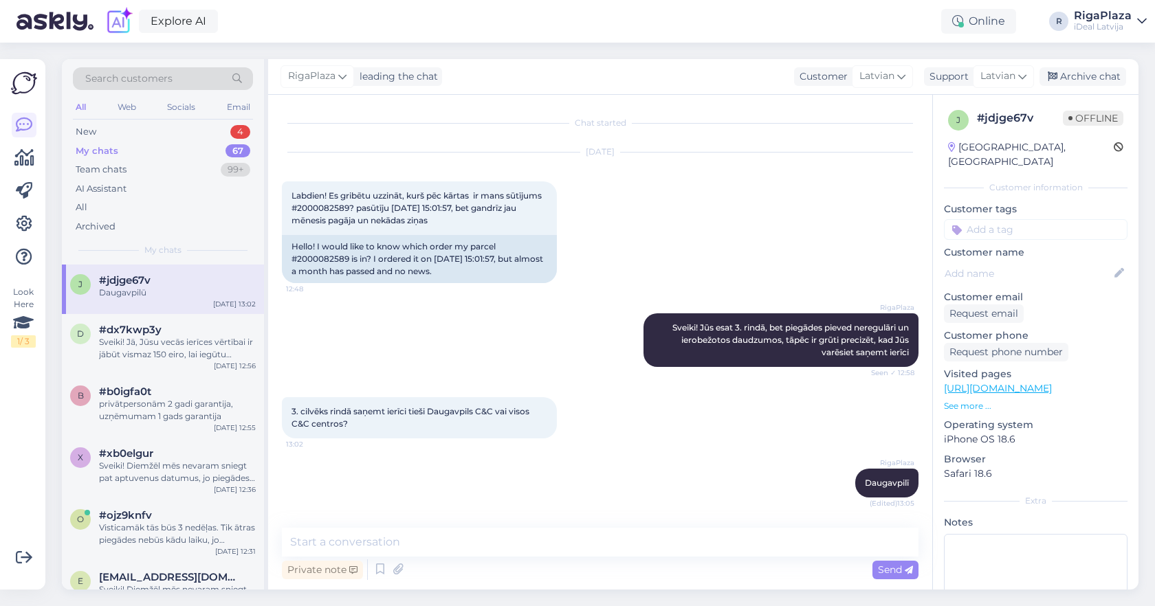
click at [237, 120] on div "Search customers All Web Socials Email New 4 My chats 67 Team chats 99+ AI Assi…" at bounding box center [163, 162] width 202 height 206
click at [233, 129] on div "4" at bounding box center [240, 132] width 20 height 14
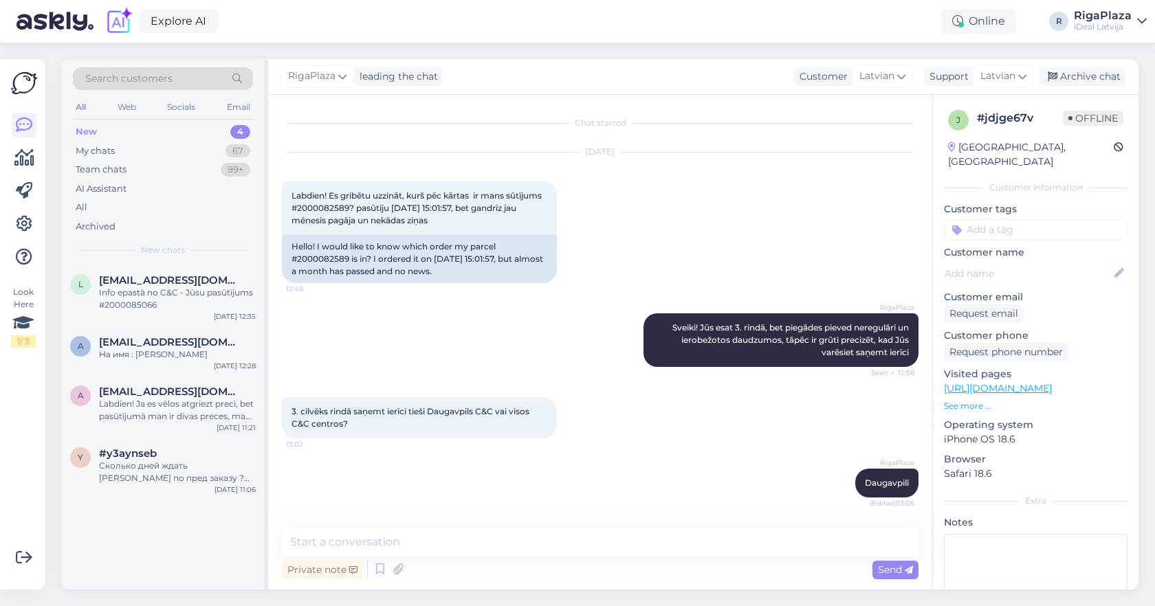
click at [920, 45] on div "Search customers All Web Socials Email New 4 My chats 67 Team chats 99+ AI Assi…" at bounding box center [604, 325] width 1101 height 564
click at [240, 157] on div "My chats 67" at bounding box center [163, 151] width 180 height 19
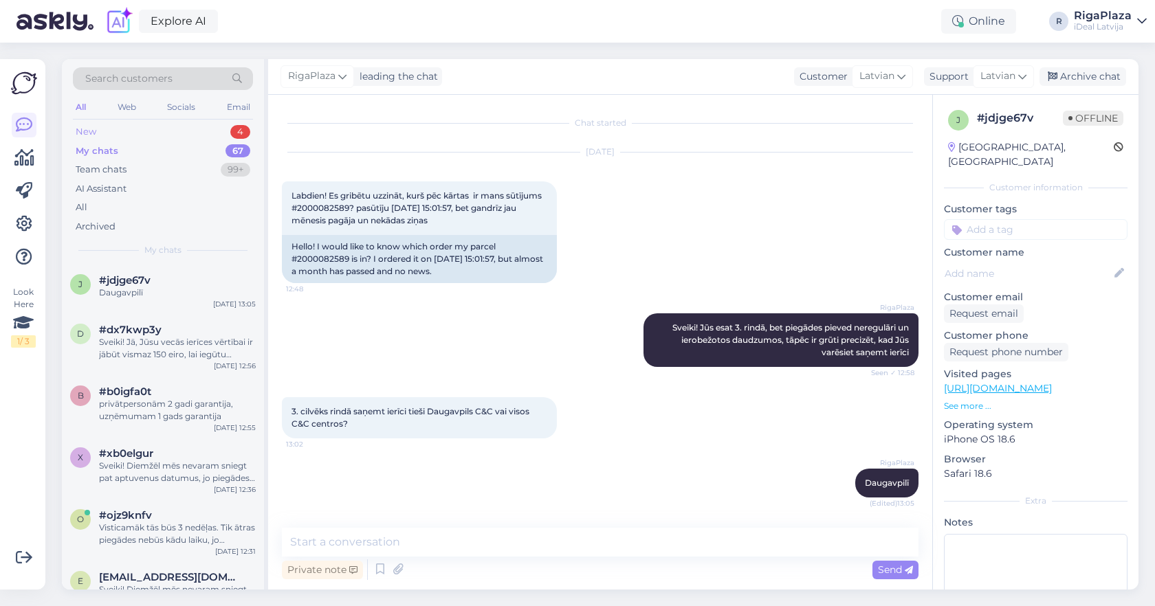
click at [225, 128] on div "New 4" at bounding box center [163, 131] width 180 height 19
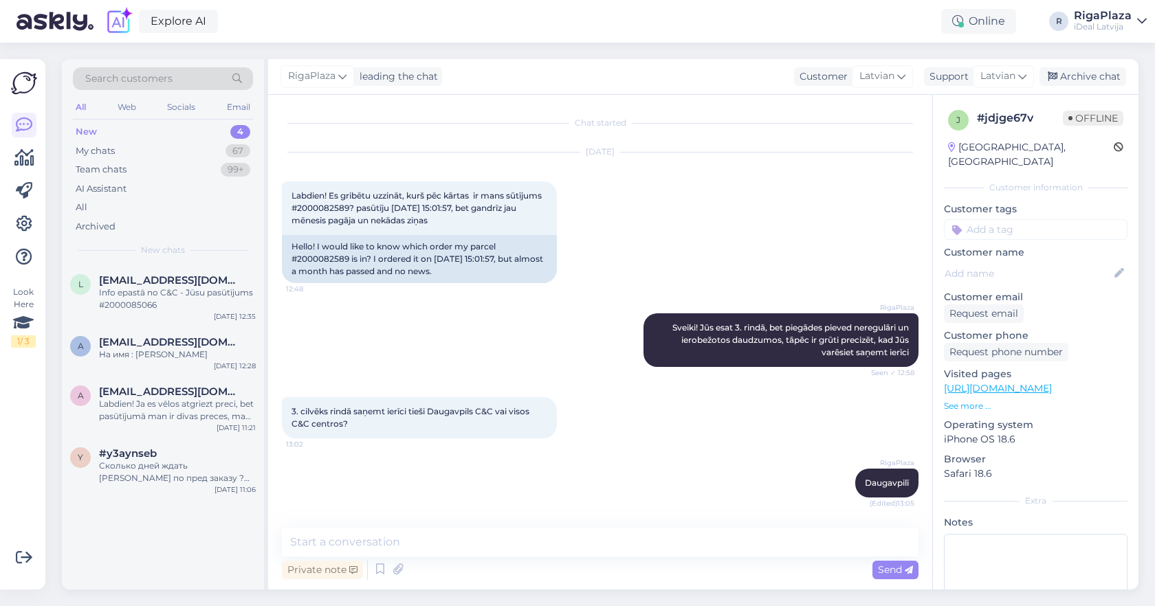
click at [907, 1] on div "Explore AI Online R RigaPlaza iDeal Latvija" at bounding box center [577, 21] width 1155 height 43
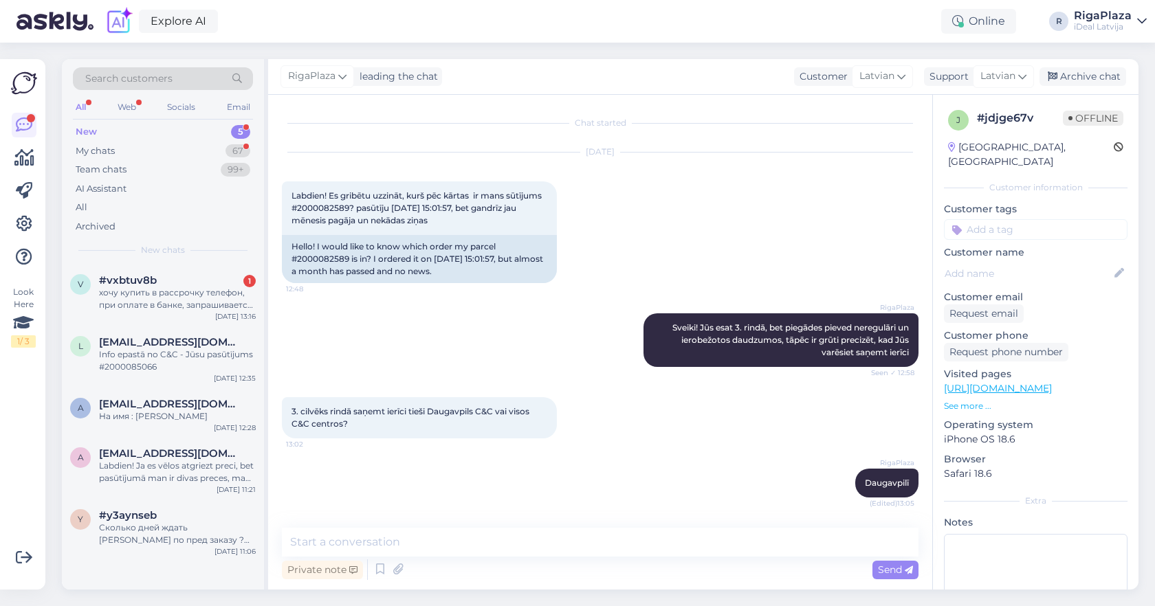
scroll to position [56, 0]
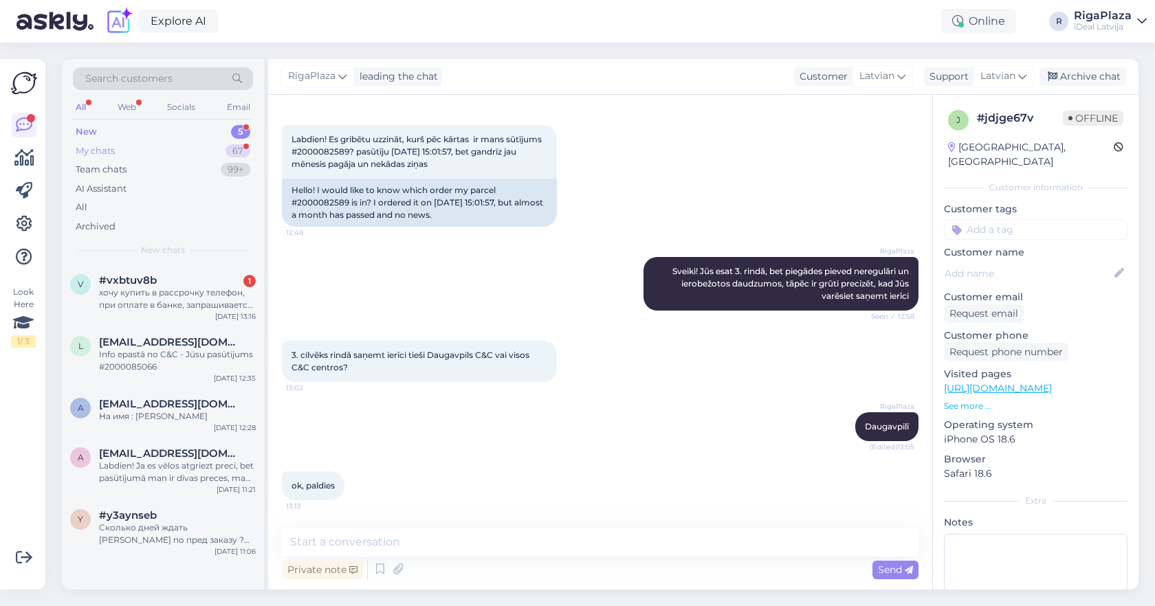
click at [232, 153] on div "67" at bounding box center [237, 151] width 25 height 14
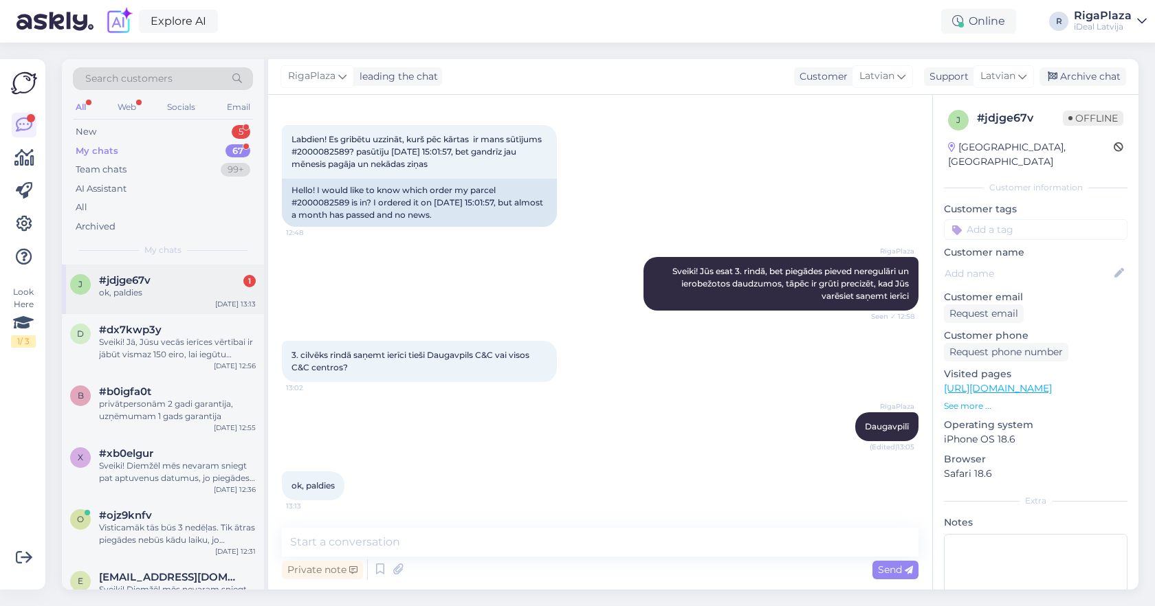
click at [220, 266] on div "j #jdjge67v 1 ok, paldies Oct 9 13:13" at bounding box center [163, 289] width 202 height 49
click at [233, 135] on div "5" at bounding box center [241, 132] width 19 height 14
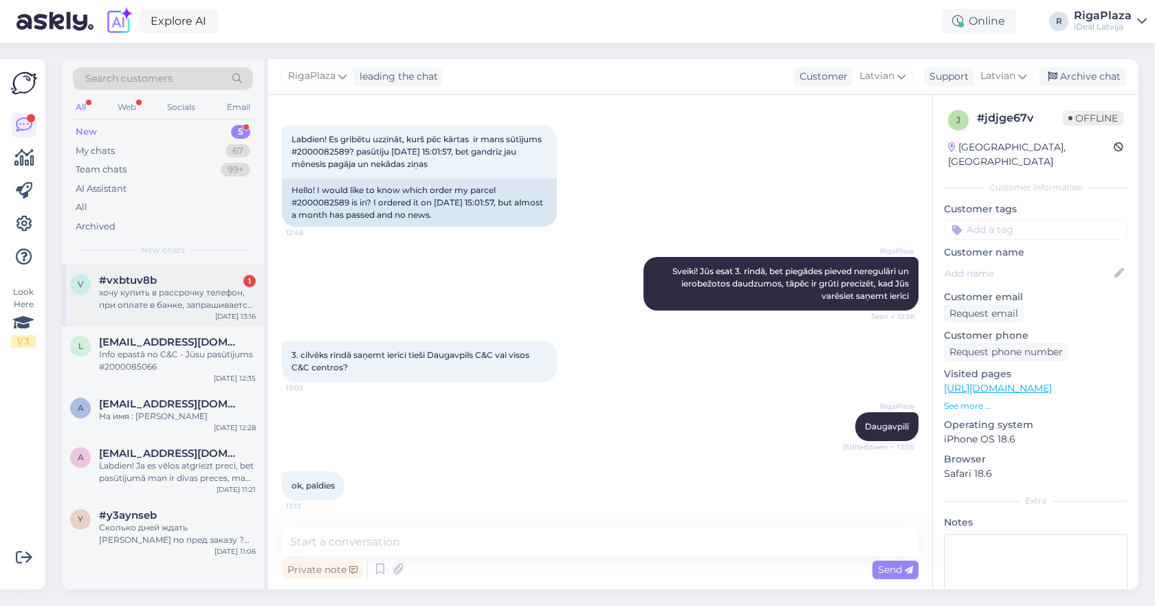
click at [221, 284] on div "#vxbtuv8b 1" at bounding box center [177, 280] width 157 height 12
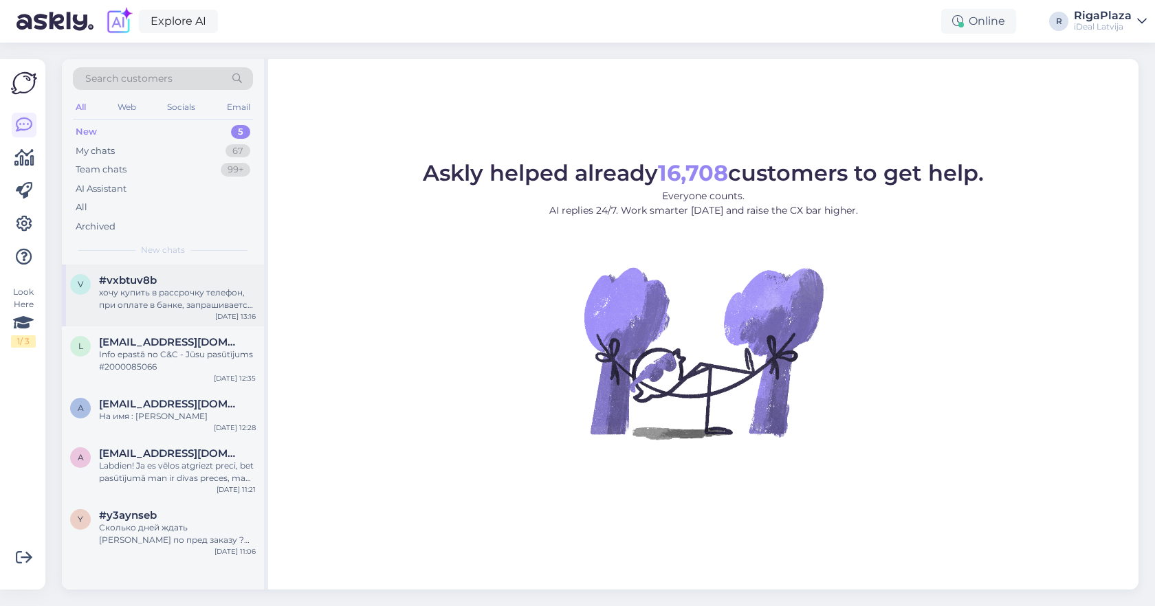
click at [201, 301] on div "хочу купить в рассрочку телефон, при оплате в банке, запрашивается вся сумма. ч…" at bounding box center [177, 299] width 157 height 25
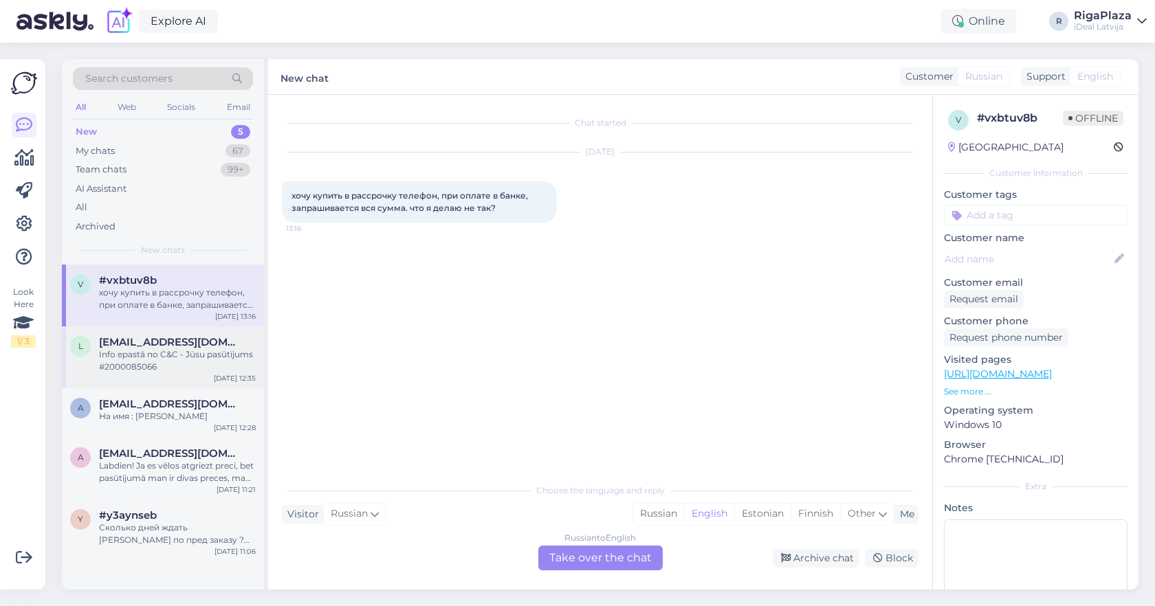
click at [225, 366] on div "Info epastā no C&C - Jūsu pasūtījums #2000085066" at bounding box center [177, 361] width 157 height 25
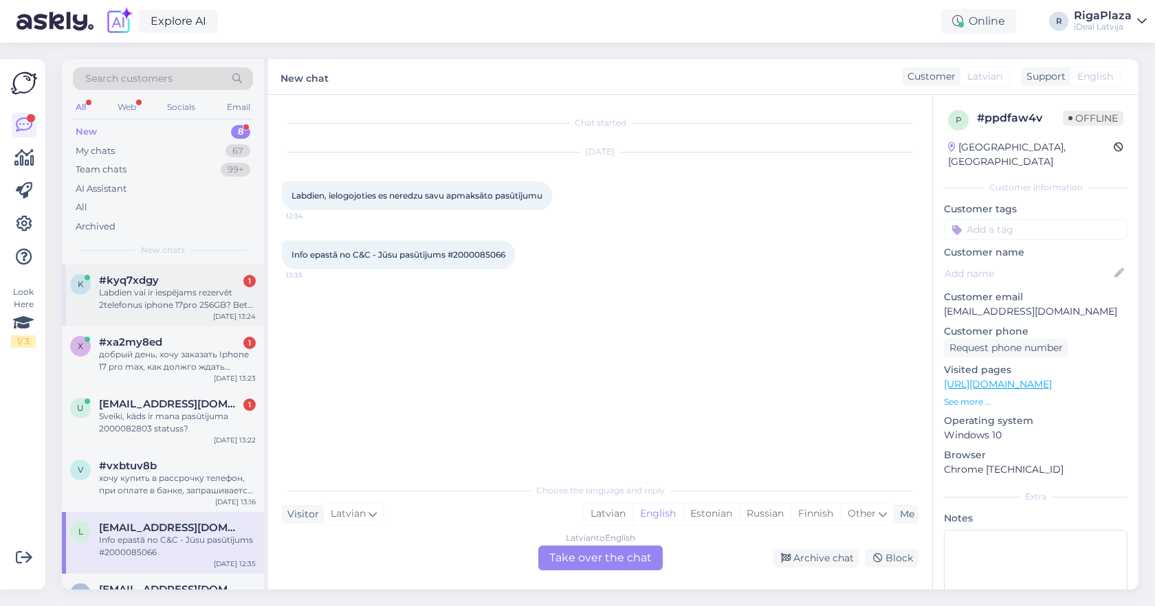
click at [190, 315] on div "k #kyq7xdgy 1 Labdien vai ir iespējams rezervēt 2telefonus iphone 17pro 256GB? …" at bounding box center [163, 296] width 202 height 62
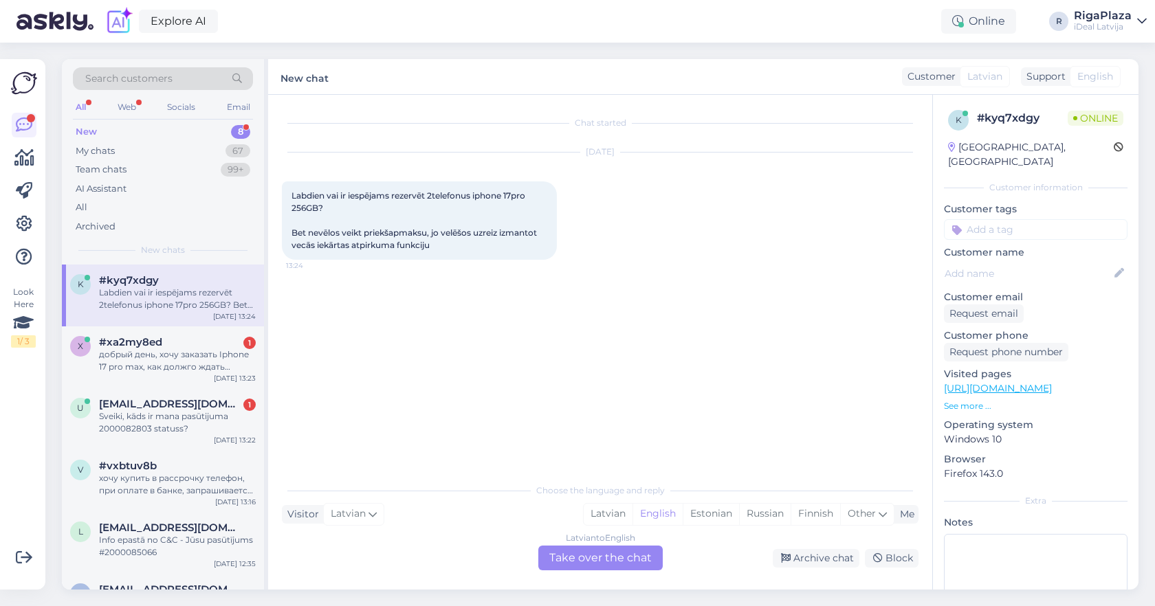
click at [609, 560] on div "Latvian to English Take over the chat" at bounding box center [600, 558] width 124 height 25
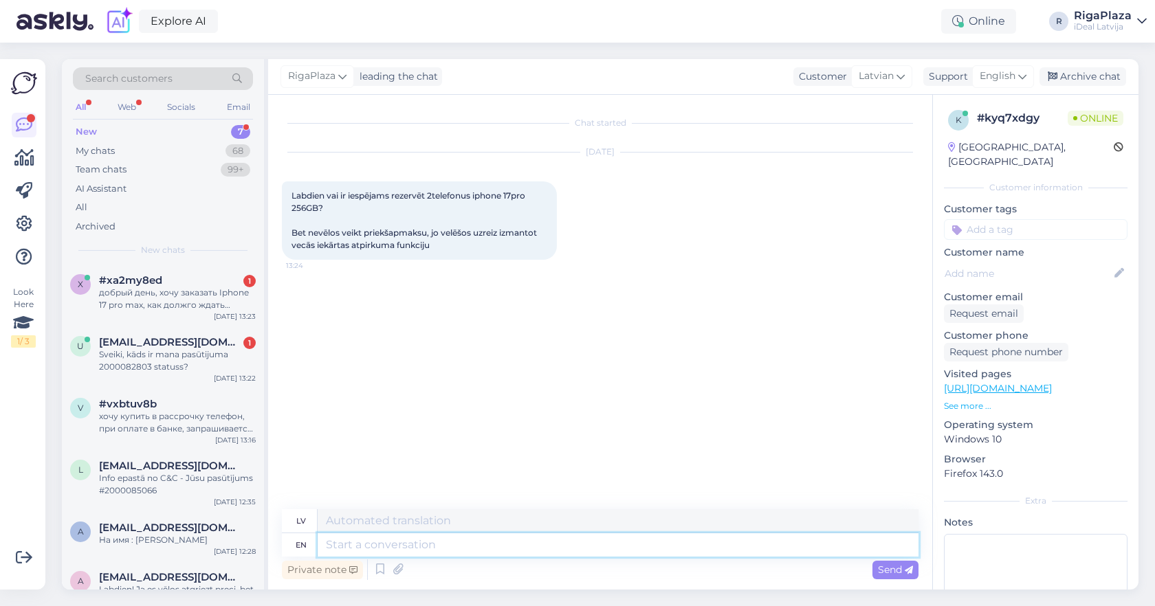
click at [611, 555] on textarea at bounding box center [618, 544] width 601 height 23
click at [1008, 89] on div "RigaPlaza leading the chat Customer Latvian Support English Archive chat" at bounding box center [703, 77] width 870 height 36
click at [1003, 85] on div "English" at bounding box center [1003, 76] width 62 height 22
type input "la"
click at [963, 170] on link "Icelandic" at bounding box center [978, 159] width 151 height 22
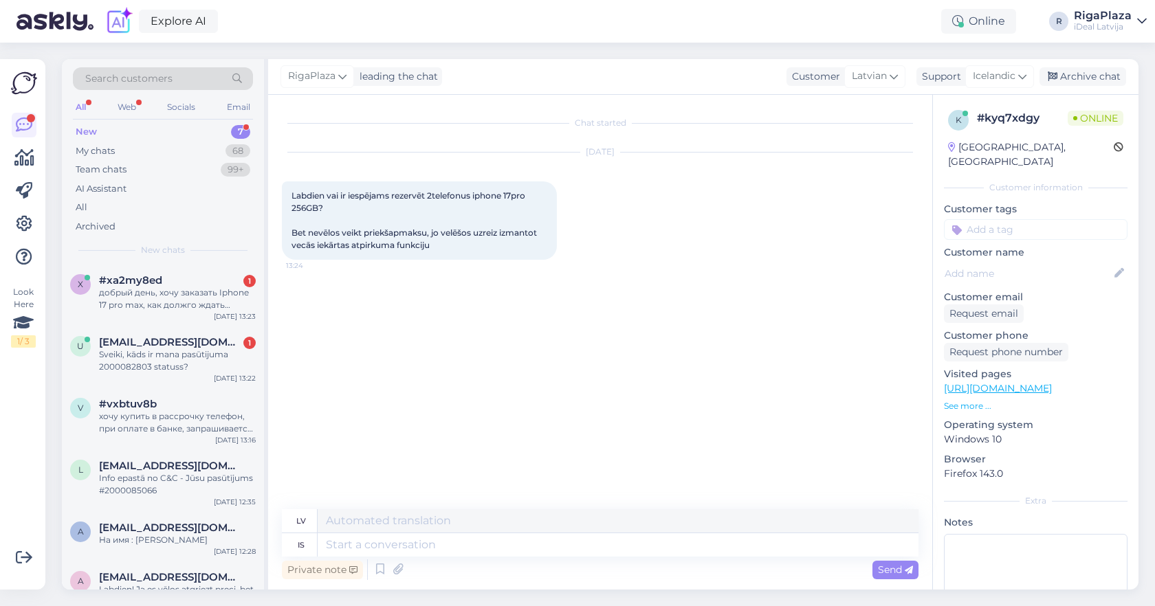
click at [1004, 65] on div "RigaPlaza leading the chat Customer Latvian Support Icelandic la Belarusian Ice…" at bounding box center [703, 77] width 870 height 36
click at [1003, 67] on div "Icelandic" at bounding box center [999, 76] width 69 height 22
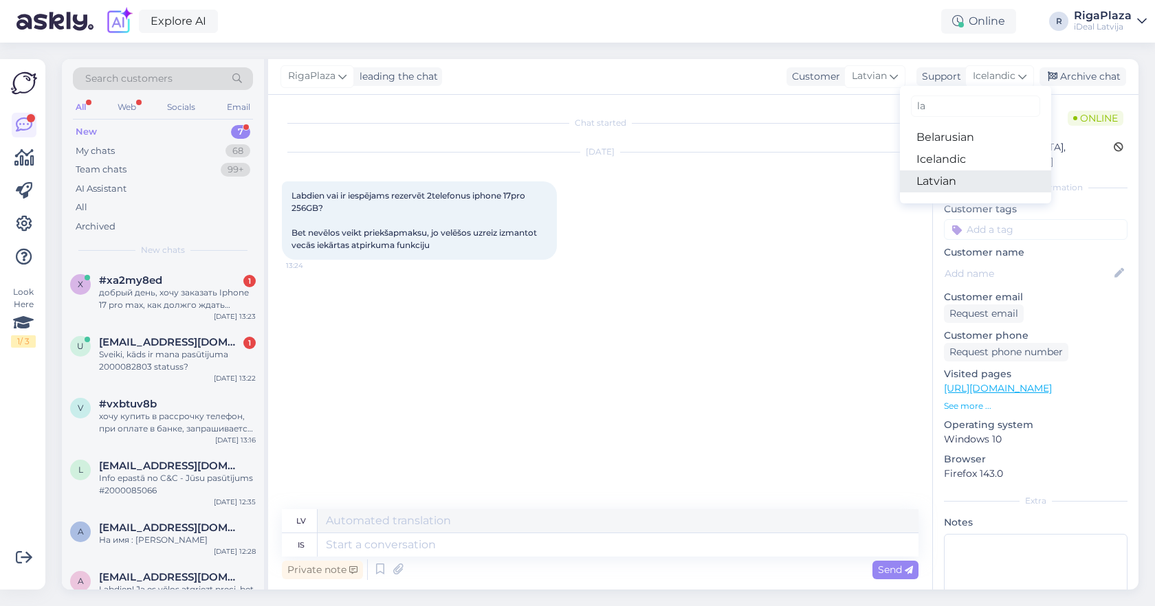
click at [949, 181] on link "Latvian" at bounding box center [975, 181] width 151 height 22
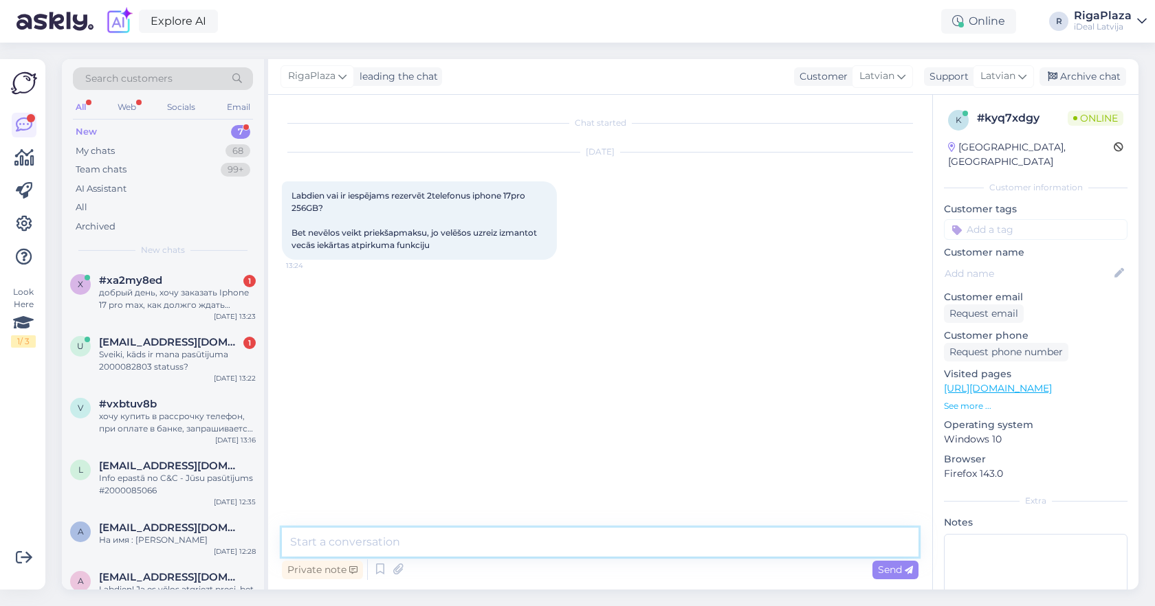
click at [573, 533] on textarea at bounding box center [600, 542] width 637 height 29
click at [745, 544] on textarea "Sveiki! Jā, protams. Izveidošu Jums pasūtījumu manuāli. Man vajaadzēs Jūsu vārd…" at bounding box center [600, 542] width 637 height 29
click at [805, 531] on textarea "Sveiki! Jā, protams. Izveidošu Jums pasūtījumu manuāli. Man vajaadzēs Jūsu vārd…" at bounding box center [600, 542] width 637 height 29
click at [811, 536] on textarea "Sveiki! Jā, protams. Izveidošu Jums pasūtījumu manuāli. Man vajaadzēs Jūsu vārd…" at bounding box center [600, 542] width 637 height 29
click at [630, 544] on textarea "Sveiki! Jā, protams. Izveidošu Jums pasūtījumu manuāli. Man vajaadzēs Jūsu vārd…" at bounding box center [600, 542] width 637 height 29
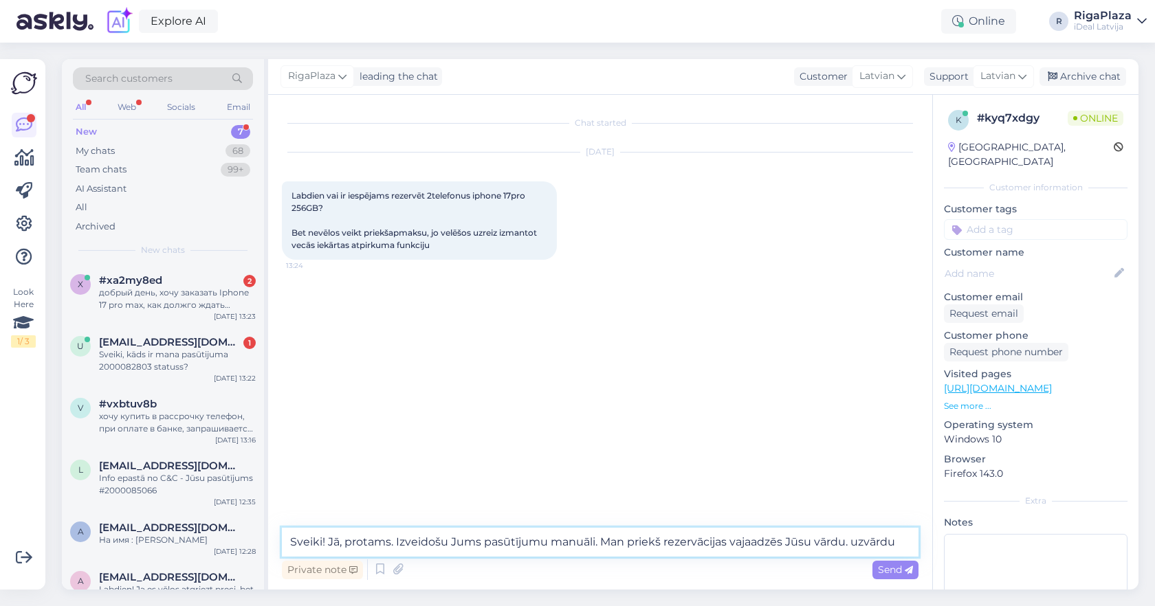
drag, startPoint x: 754, startPoint y: 540, endPoint x: 771, endPoint y: 540, distance: 16.5
click at [754, 540] on textarea "Sveiki! Jā, protams. Izveidošu Jums pasūtījumu manuāli. Man priekš rezervācijas…" at bounding box center [600, 542] width 637 height 29
click at [896, 547] on textarea "Sveiki! Jā, protams. Izveidošu Jums pasūtījumu manuāli. Man priekš rezervācijas…" at bounding box center [600, 542] width 637 height 29
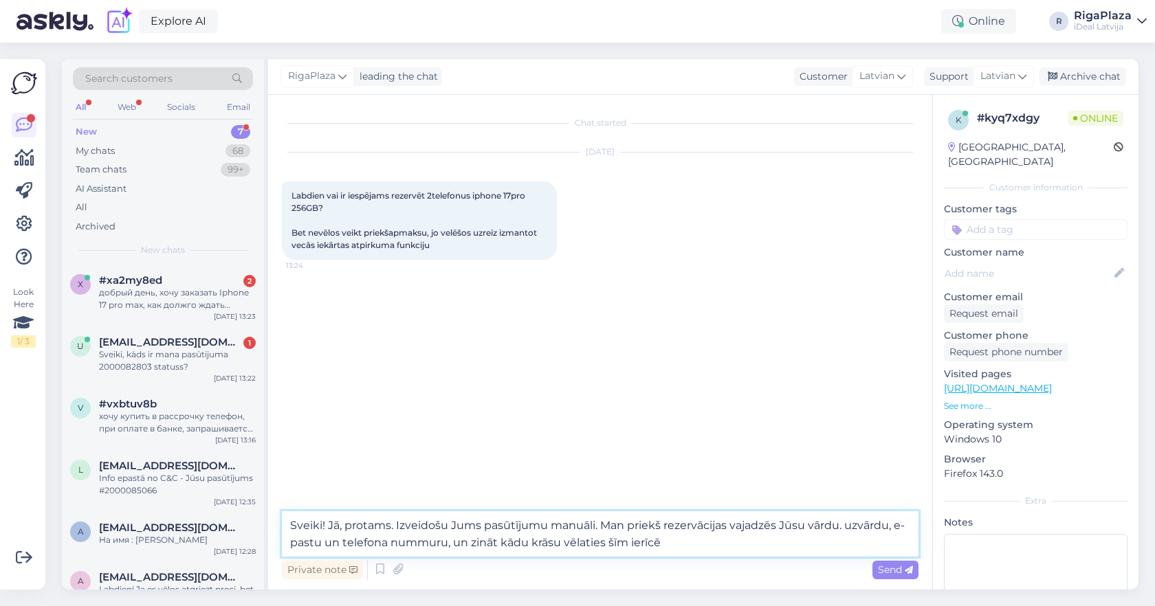
type textarea "Sveiki! Jā, protams. Izveidošu Jums pasūtījumu manuāli. Man priekš rezervācijas…"
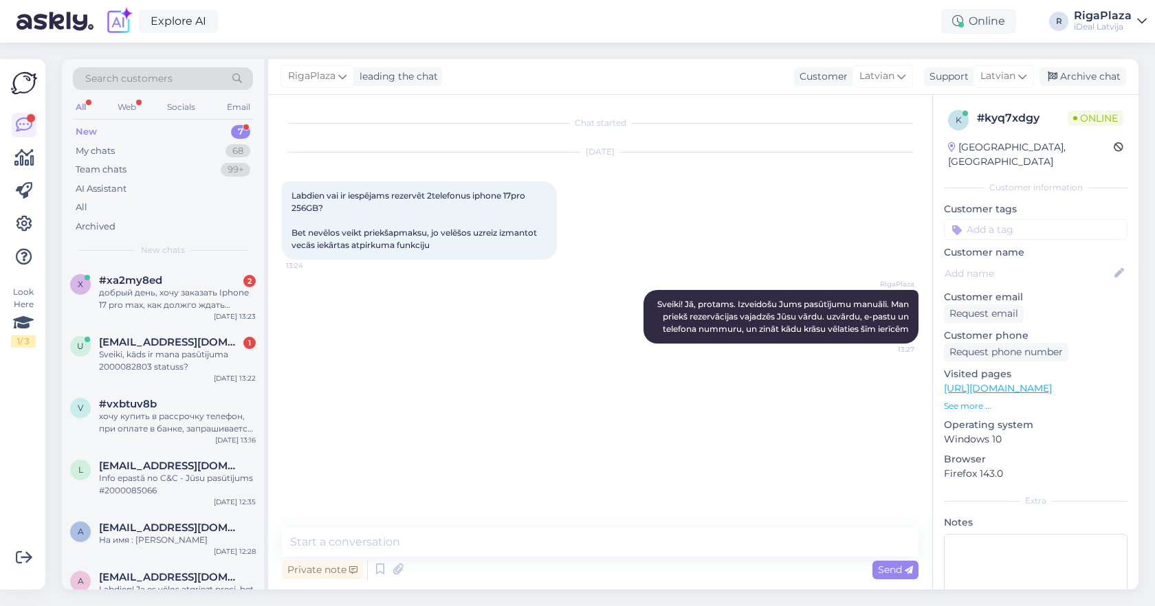
click at [201, 258] on div "Search customers All Web Socials Email New 7 My chats 68 Team chats 99+ AI Assi…" at bounding box center [163, 162] width 202 height 206
click at [202, 280] on div "#xa2my8ed 2" at bounding box center [177, 280] width 157 height 12
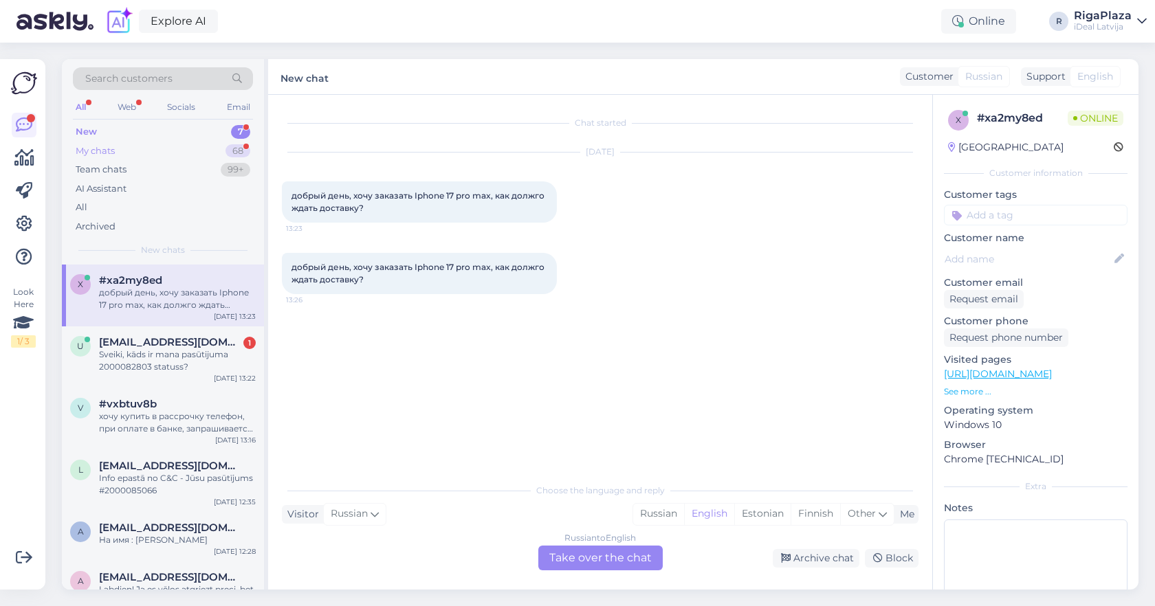
click at [219, 144] on div "My chats 68" at bounding box center [163, 151] width 180 height 19
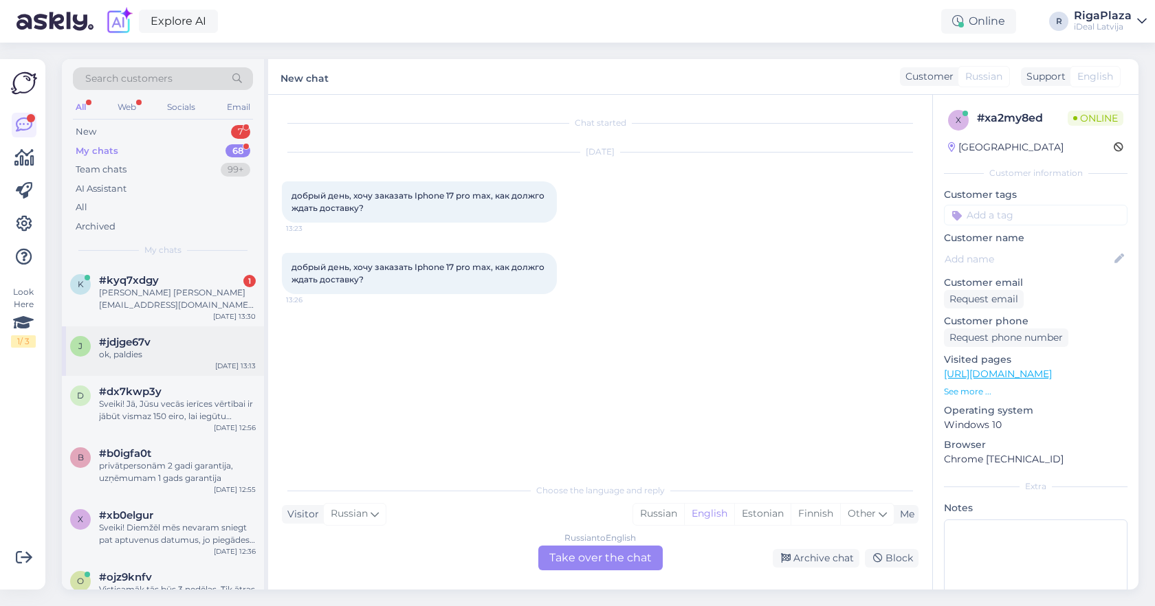
click at [209, 327] on div "j #jdjge67v ok, paldies Oct 9 13:13" at bounding box center [163, 351] width 202 height 49
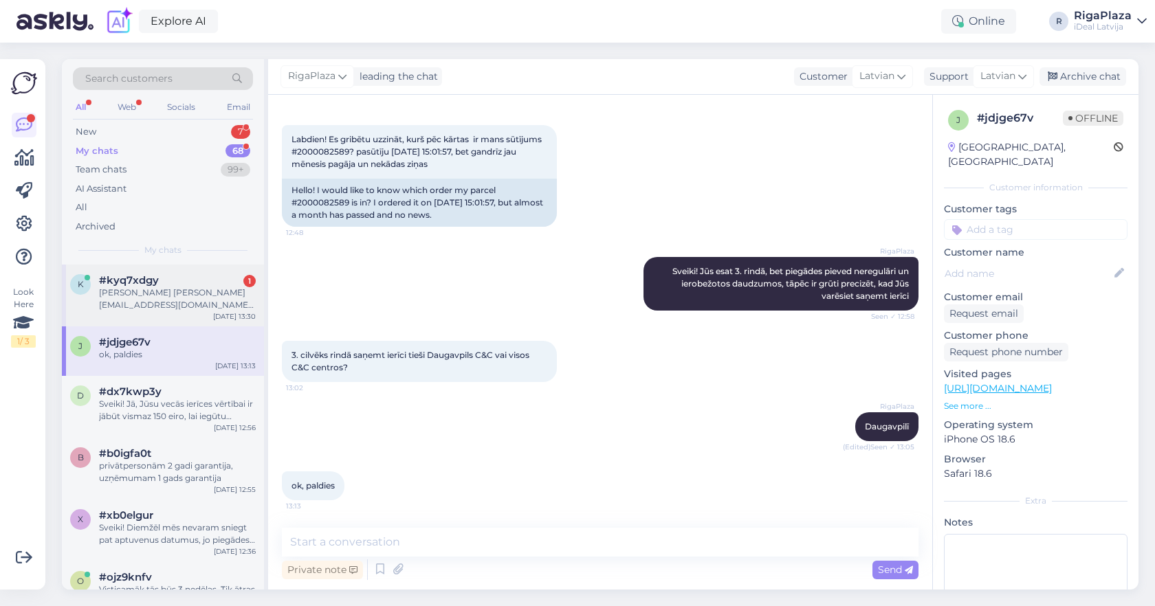
click at [214, 293] on div "Kristaps Gulbis k.gulbis@gmail.com 26197261 1gab - 256gb cosmic orange 1gab - 2…" at bounding box center [177, 299] width 157 height 25
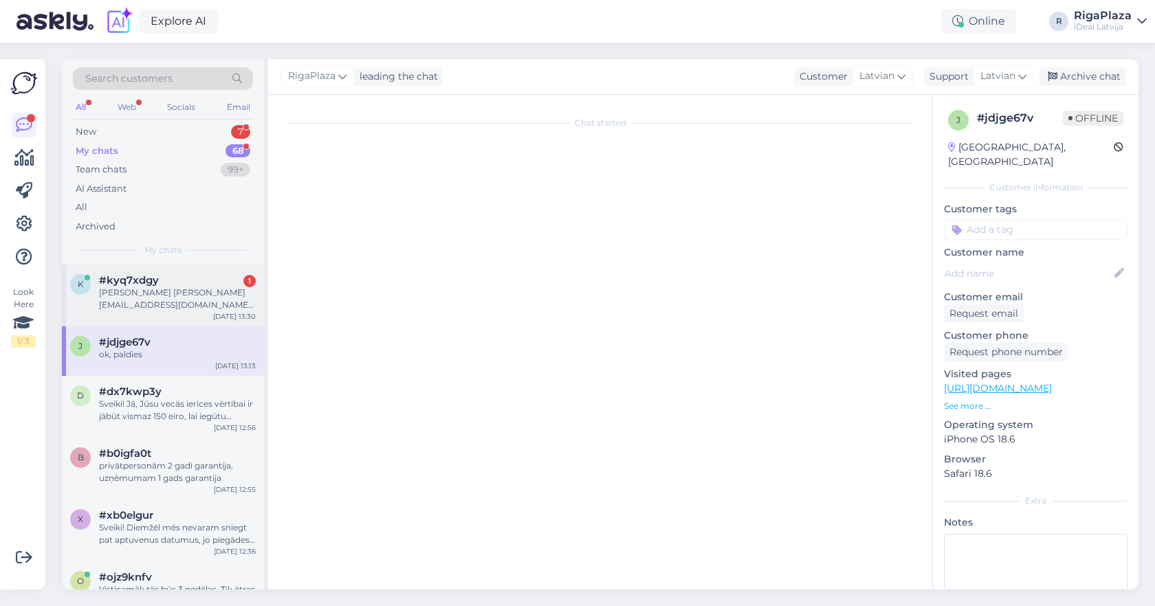
scroll to position [25, 0]
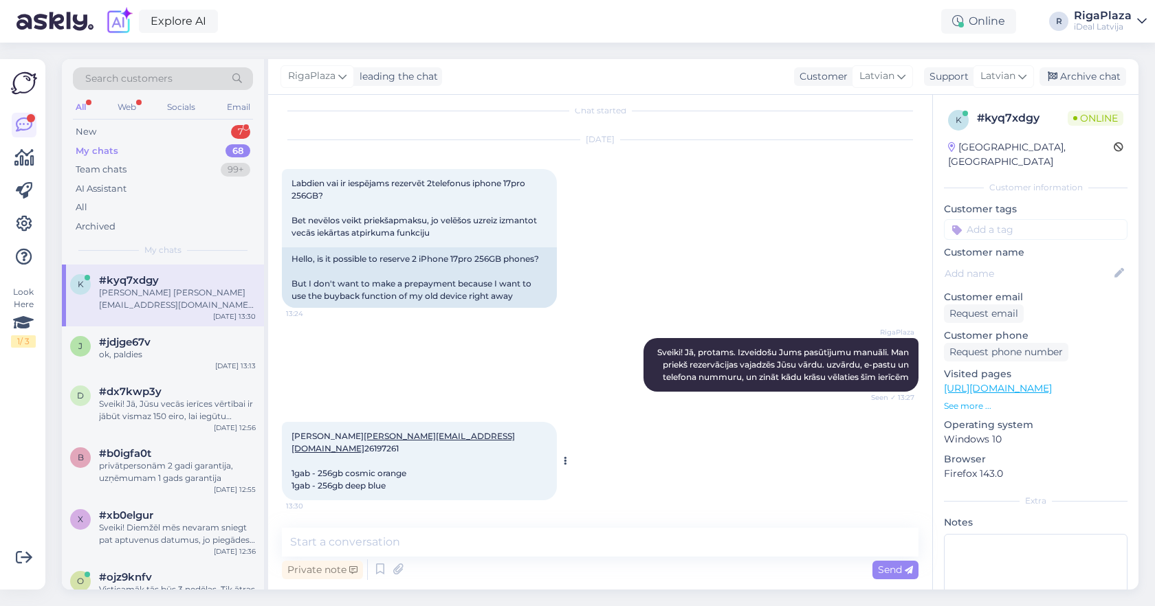
drag, startPoint x: 291, startPoint y: 424, endPoint x: 383, endPoint y: 426, distance: 92.1
click at [383, 426] on div "Kristaps Gulbis k.gulbis@gmail.com 26197261 1gab - 256gb cosmic orange 1gab - 2…" at bounding box center [419, 461] width 275 height 78
copy span "[PERSON_NAME]"
drag, startPoint x: 290, startPoint y: 439, endPoint x: 380, endPoint y: 439, distance: 90.1
click at [380, 439] on div "Kristaps Gulbis k.gulbis@gmail.com 26197261 1gab - 256gb cosmic orange 1gab - 2…" at bounding box center [419, 461] width 275 height 78
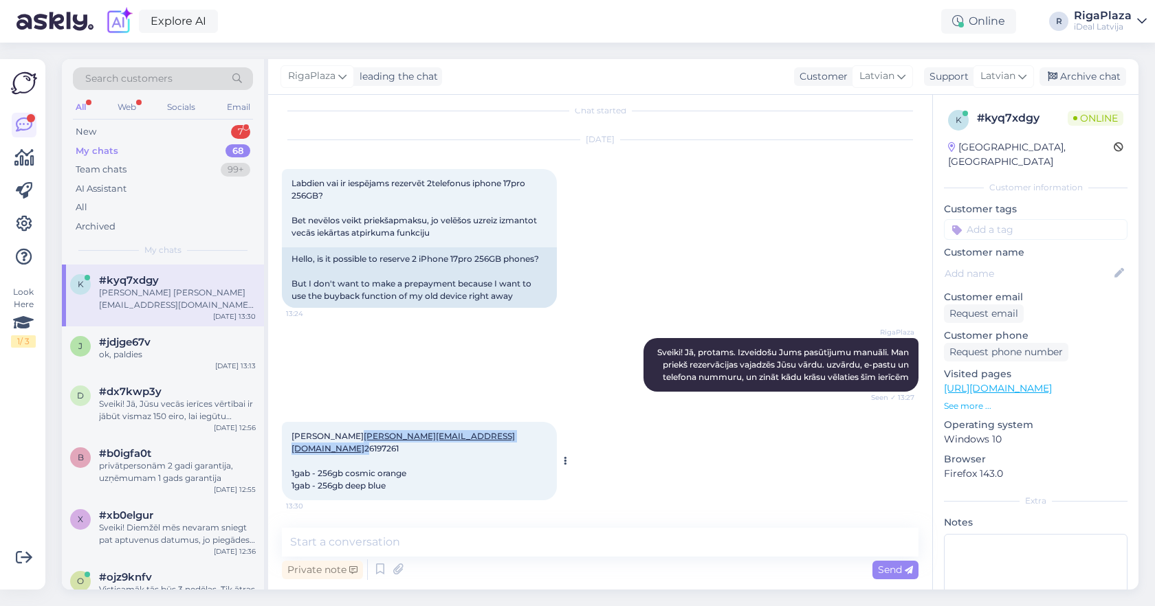
copy span "[EMAIL_ADDRESS][DOMAIN_NAME]"
click at [528, 420] on div "Kristaps Gulbis k.gulbis@gmail.com 26197261 1gab - 256gb cosmic orange 1gab - 2…" at bounding box center [600, 461] width 637 height 109
click at [516, 538] on textarea at bounding box center [600, 542] width 637 height 29
type textarea "S"
type textarea "p"
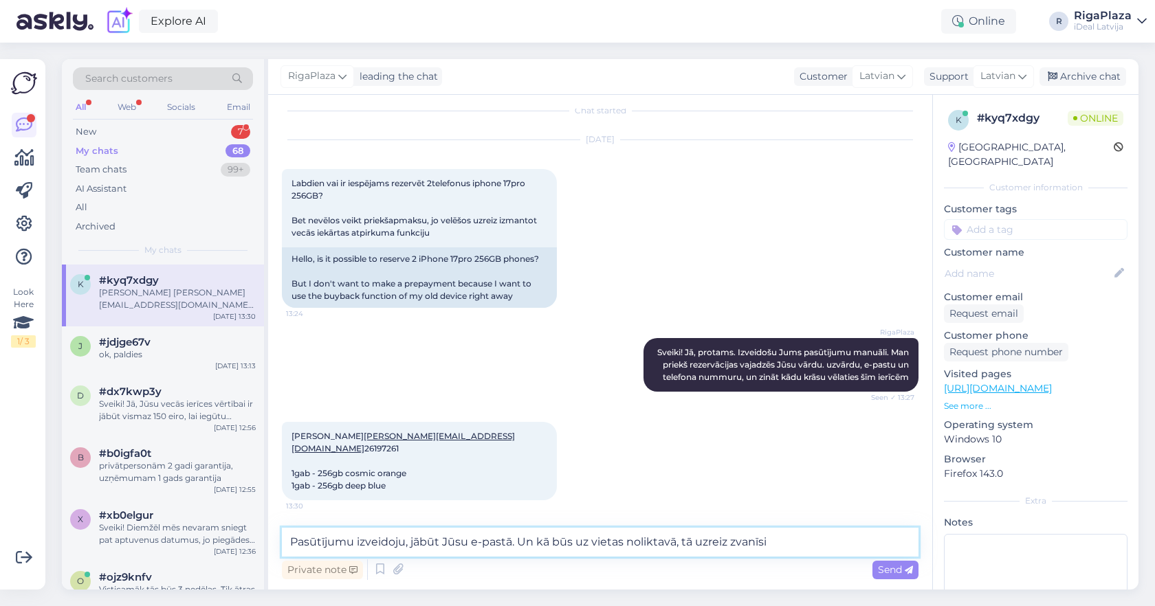
type textarea "Pasūtījumu izveidoju, jābūt Jūsu e-pastā. Un kā būs uz vietas noliktavā, tā uzr…"
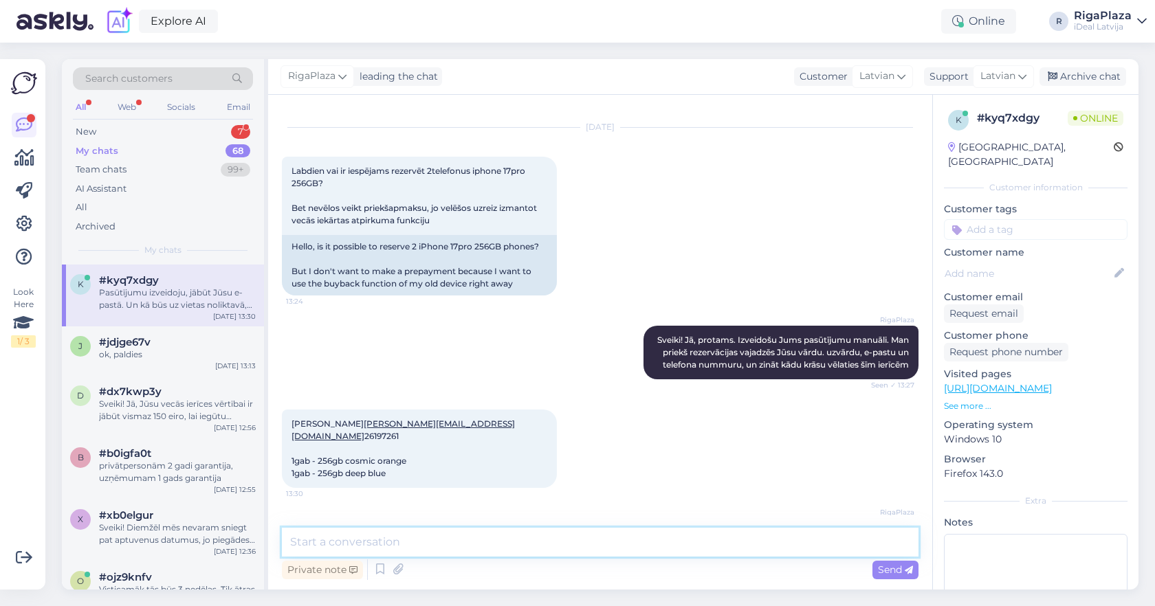
scroll to position [96, 0]
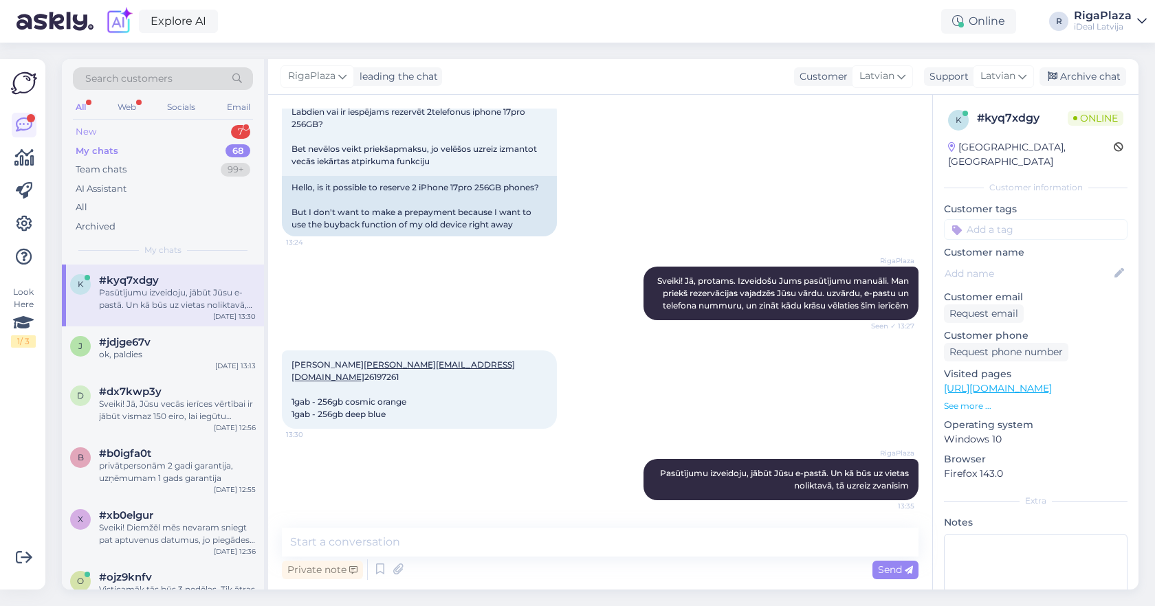
click at [223, 135] on div "New 7" at bounding box center [163, 131] width 180 height 19
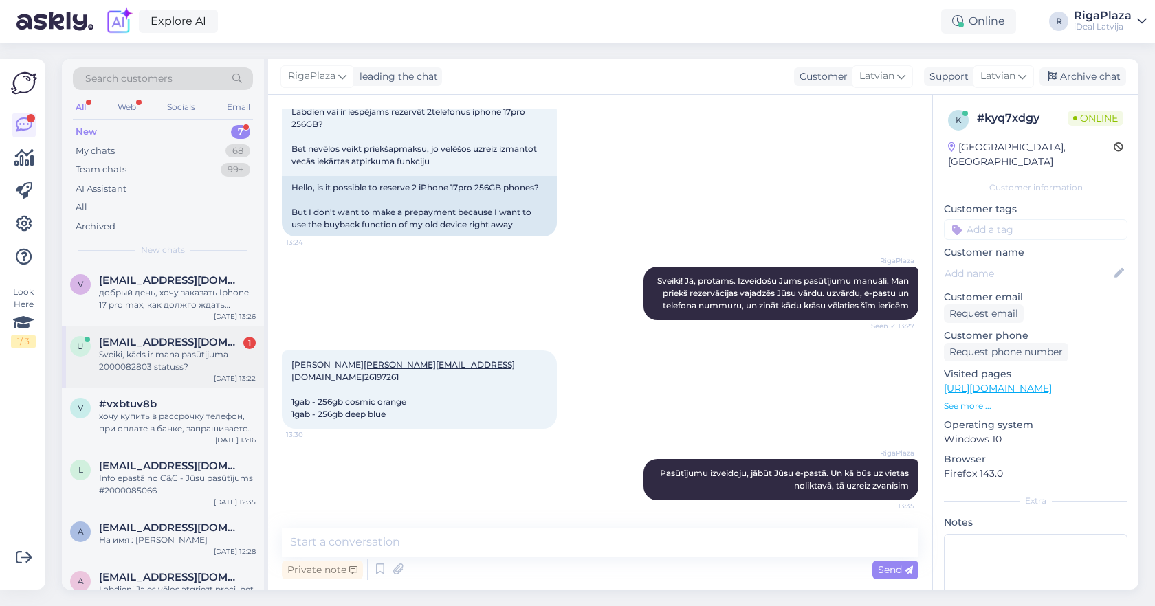
click at [170, 362] on div "Sveiki, kāds ir mana pasūtijuma 2000082803 statuss?" at bounding box center [177, 361] width 157 height 25
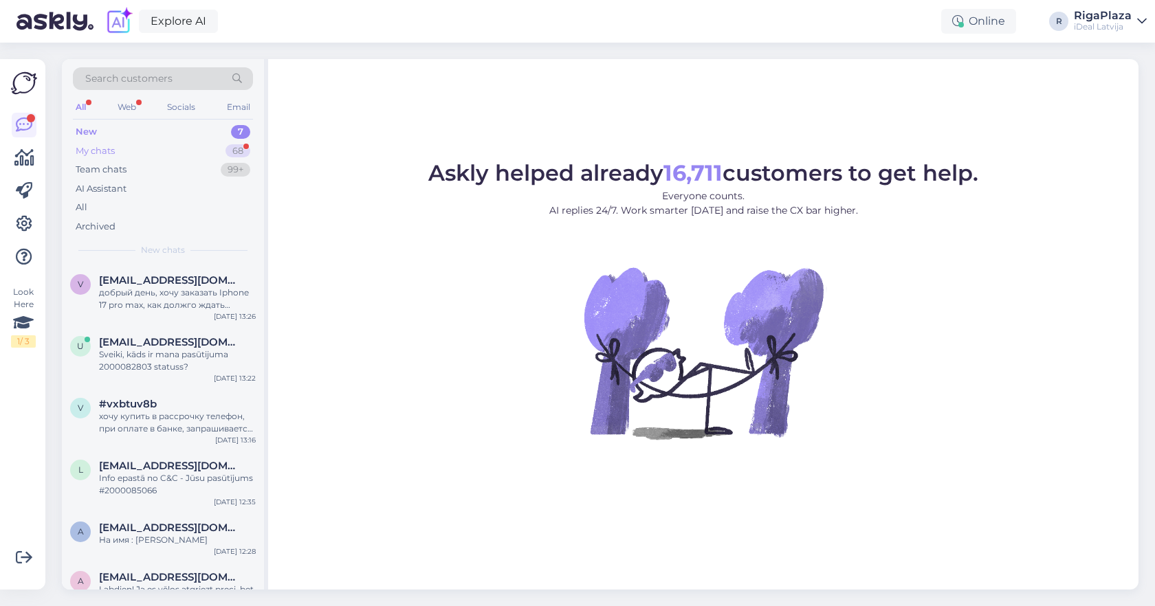
click at [215, 147] on div "My chats 68" at bounding box center [163, 151] width 180 height 19
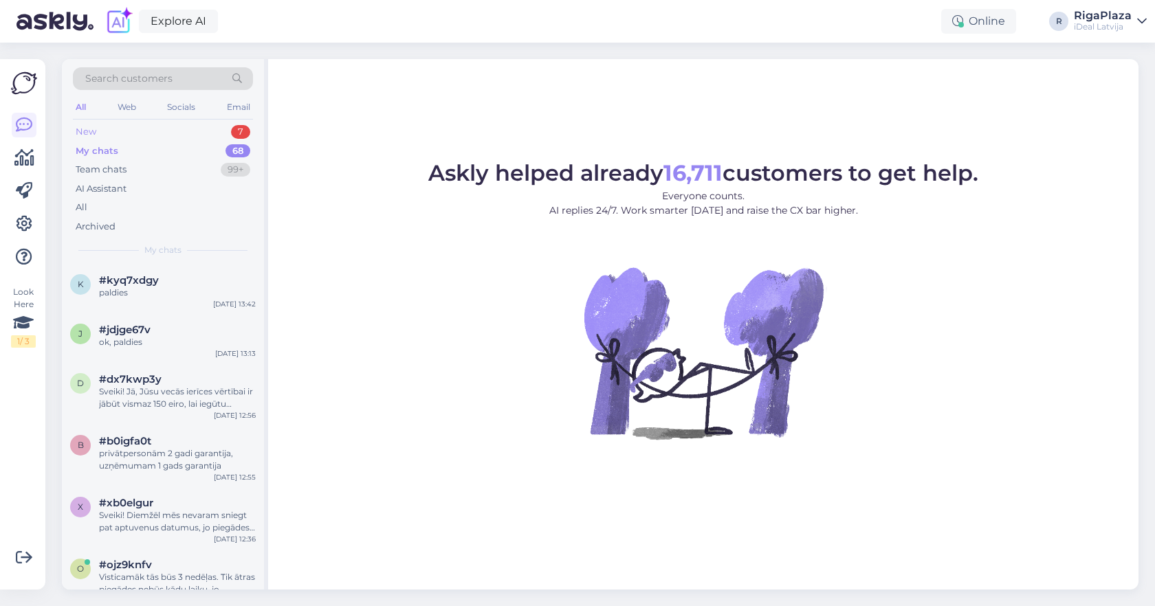
click at [209, 134] on div "New 7" at bounding box center [163, 131] width 180 height 19
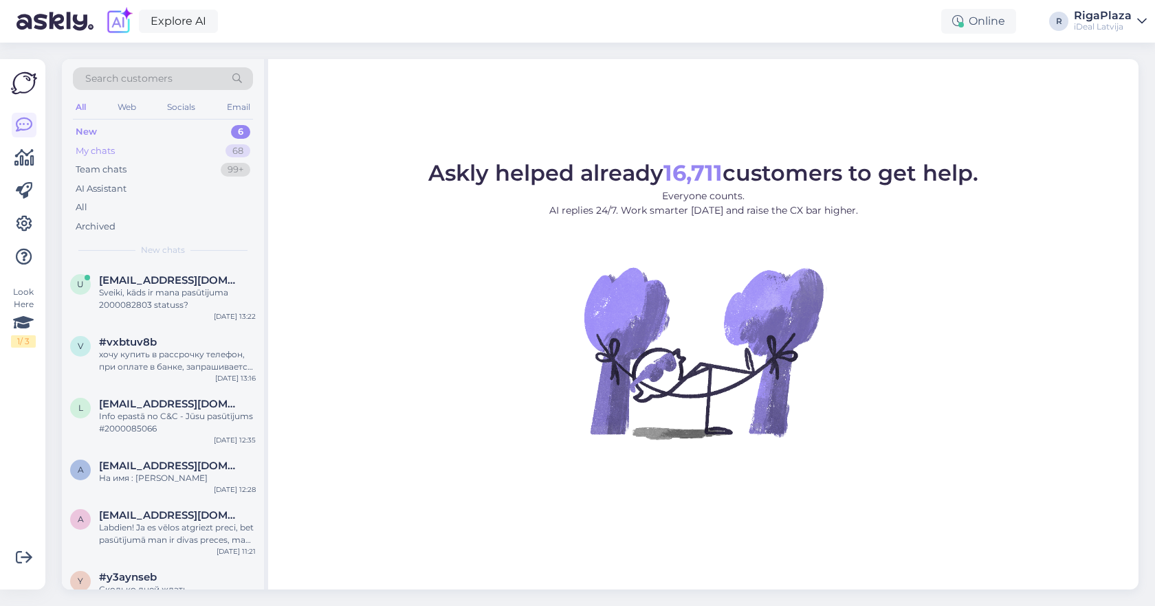
click at [182, 148] on div "My chats 68" at bounding box center [163, 151] width 180 height 19
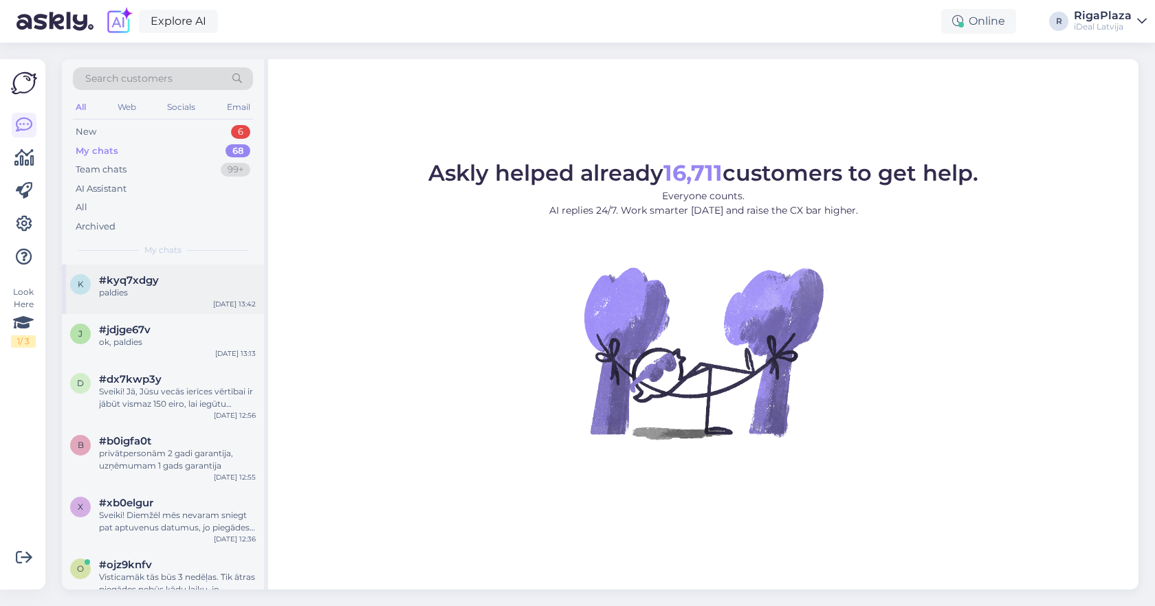
click at [161, 277] on div "#kyq7xdgy" at bounding box center [177, 280] width 157 height 12
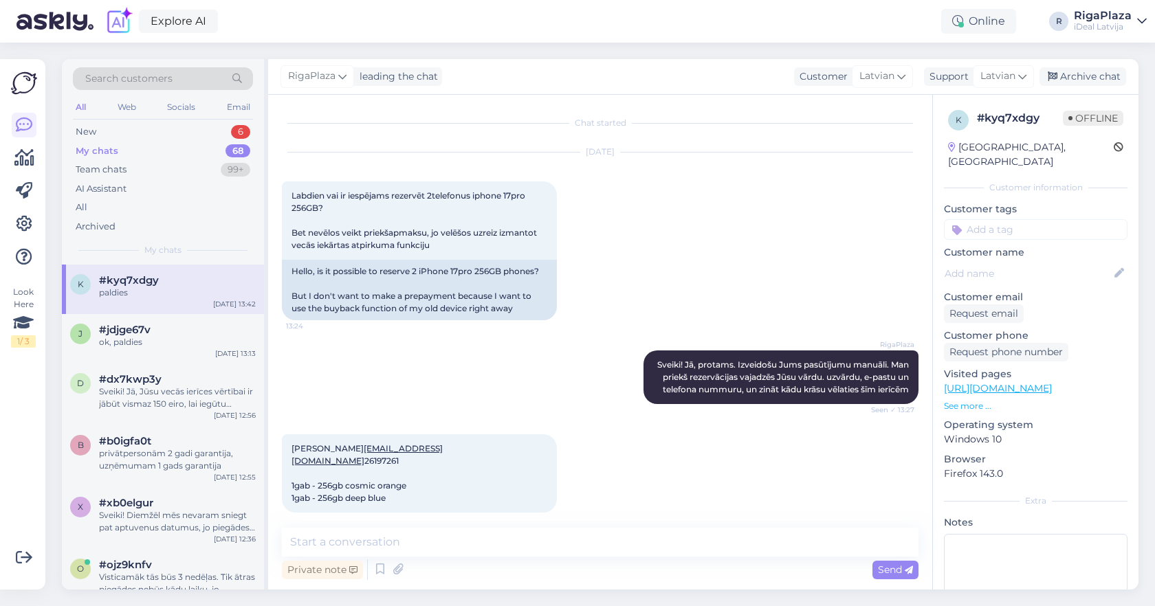
scroll to position [155, 0]
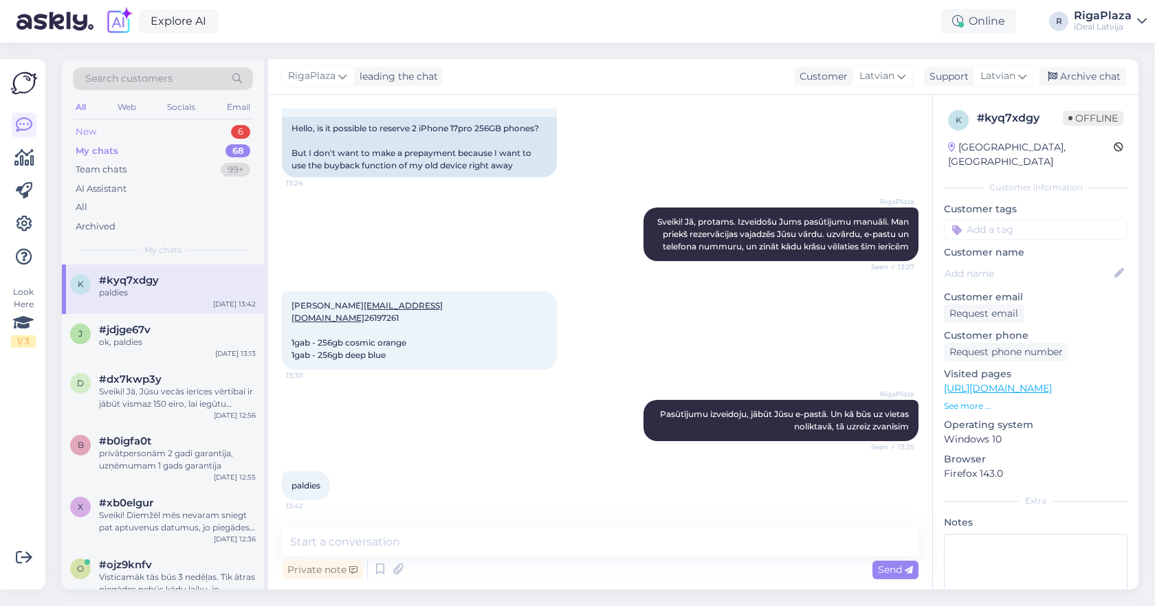
click at [223, 129] on div "New 6" at bounding box center [163, 131] width 180 height 19
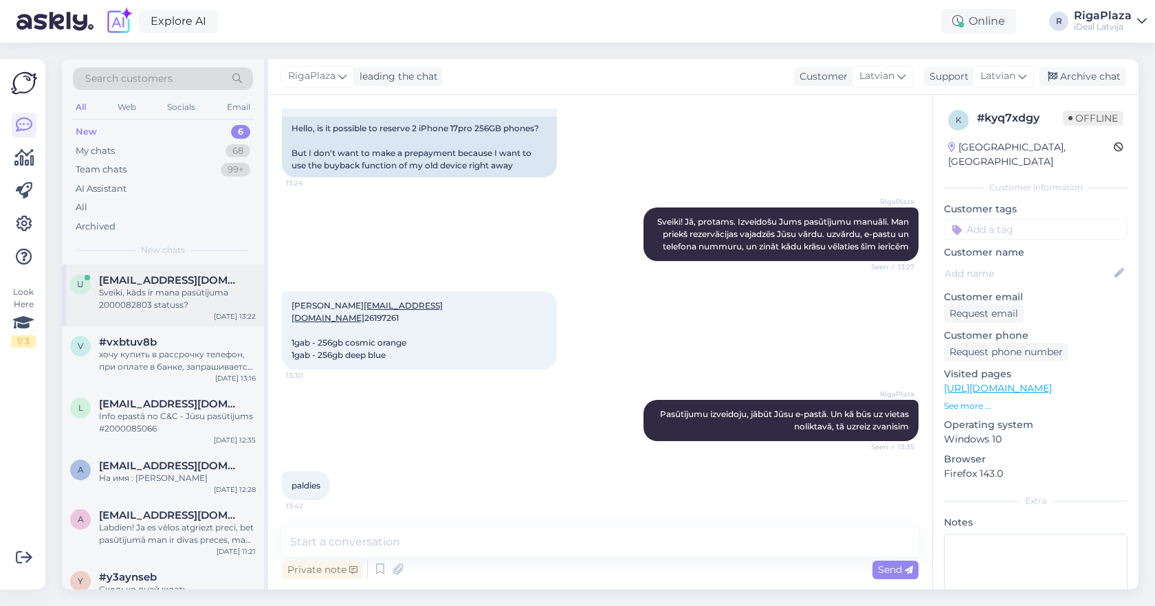
click at [165, 306] on div "Sveiki, kāds ir mana pasūtijuma 2000082803 statuss?" at bounding box center [177, 299] width 157 height 25
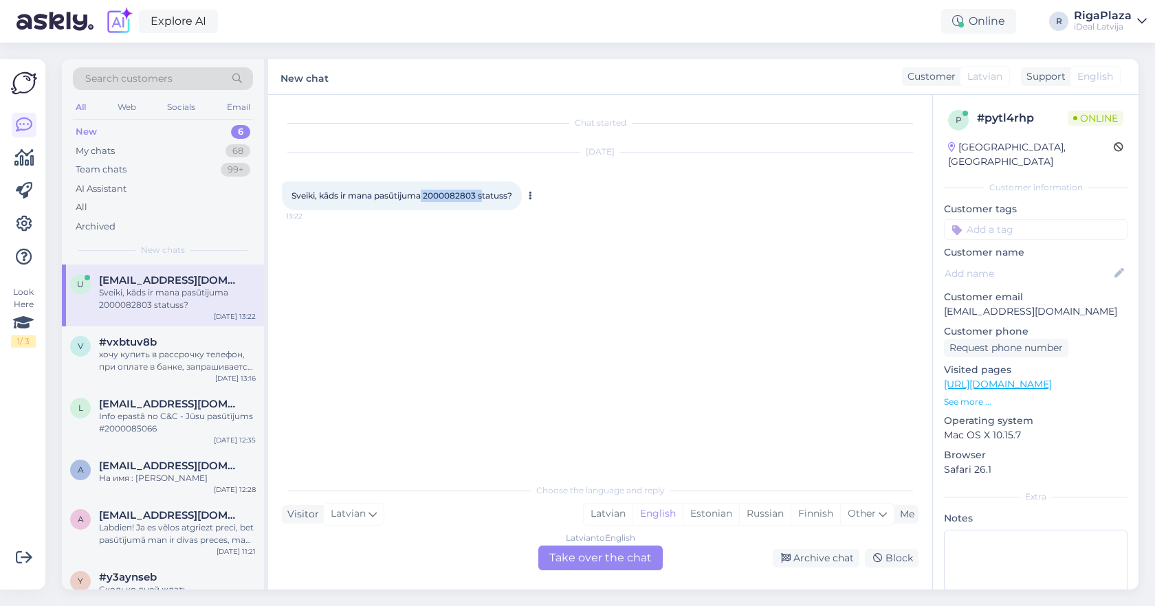
drag, startPoint x: 423, startPoint y: 194, endPoint x: 479, endPoint y: 194, distance: 56.4
click at [481, 194] on span "Sveiki, kāds ir mana pasūtijuma 2000082803 statuss?" at bounding box center [401, 195] width 221 height 10
click at [430, 191] on span "Sveiki, kāds ir mana pasūtijuma 2000082803 statuss?" at bounding box center [401, 195] width 221 height 10
drag, startPoint x: 426, startPoint y: 192, endPoint x: 478, endPoint y: 197, distance: 51.8
click at [478, 197] on span "Sveiki, kāds ir mana pasūtijuma 2000082803 statuss?" at bounding box center [401, 195] width 221 height 10
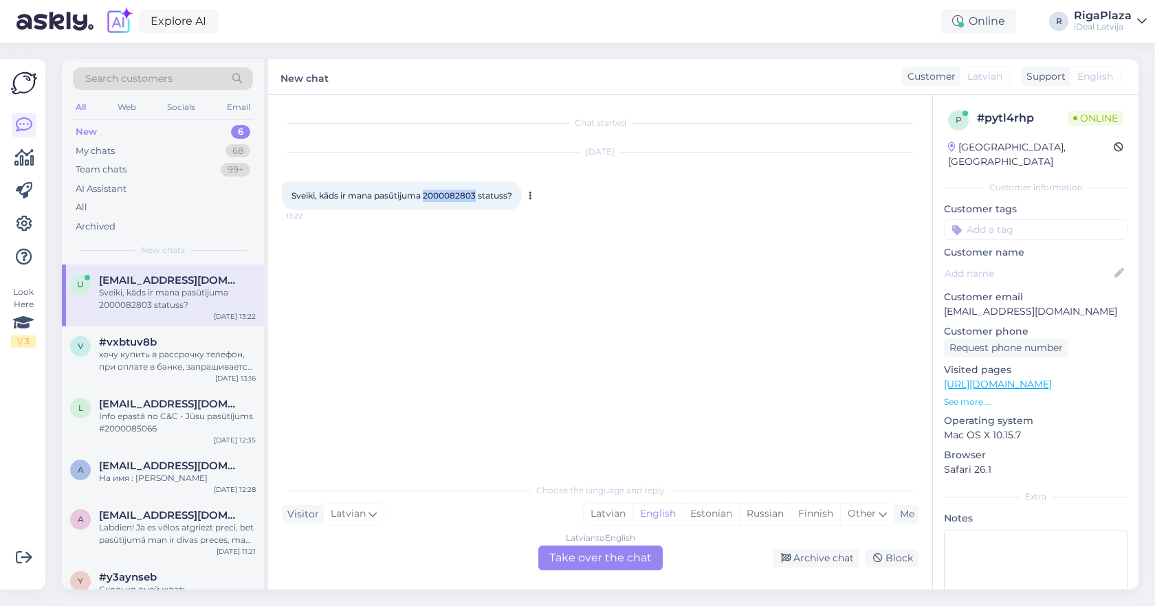
copy span "2000082803"
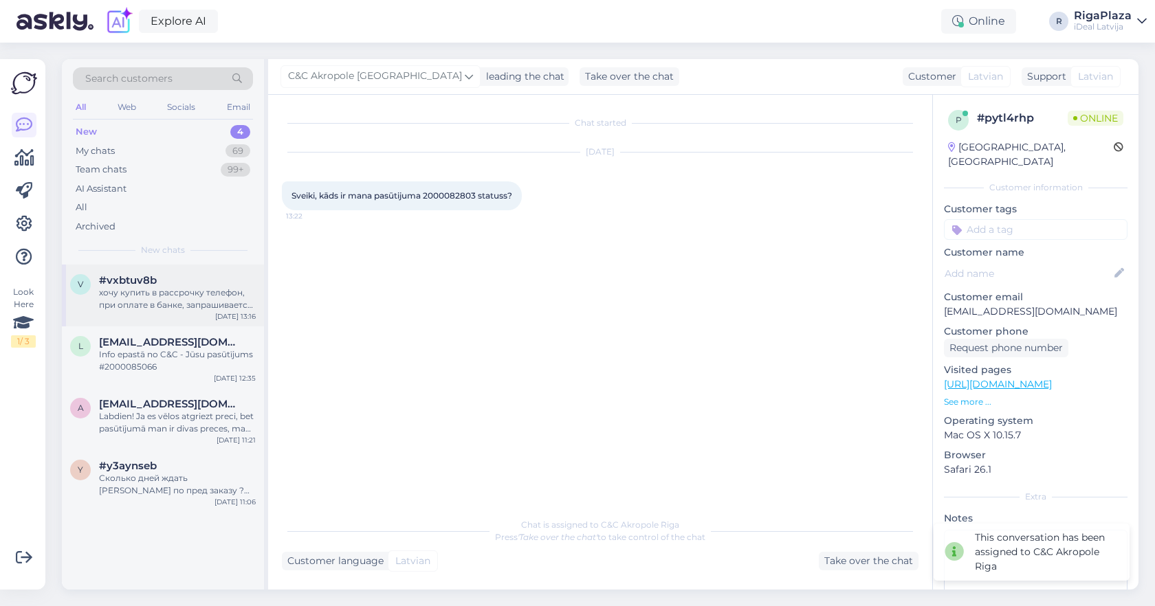
click at [199, 296] on div "хочу купить в рассрочку телефон, при оплате в банке, запрашивается вся сумма. ч…" at bounding box center [177, 299] width 157 height 25
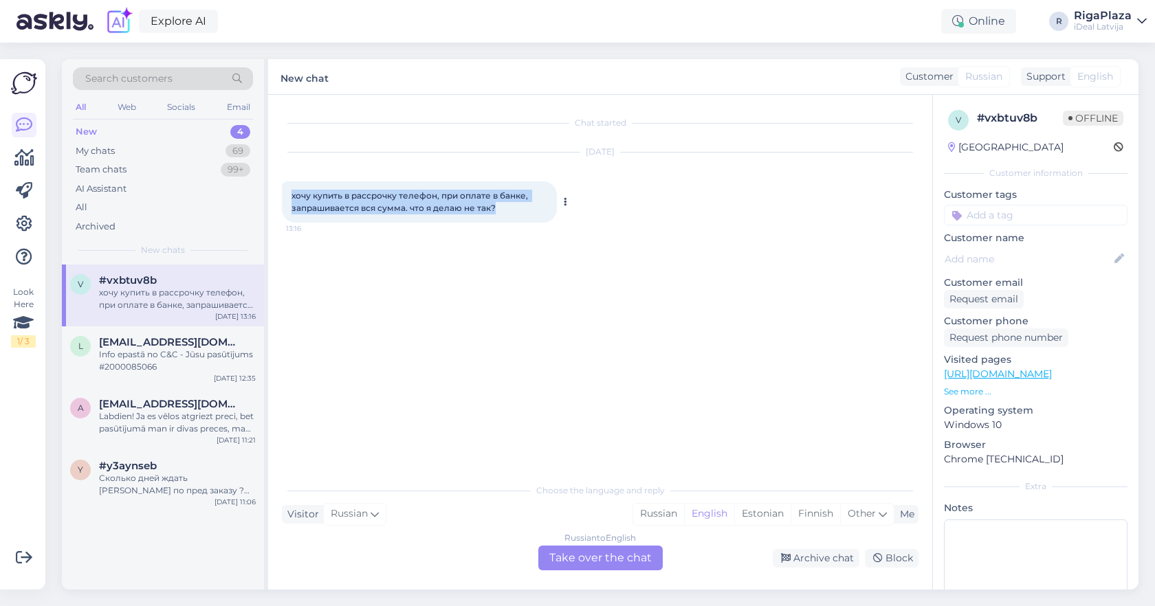
drag, startPoint x: 289, startPoint y: 191, endPoint x: 545, endPoint y: 207, distance: 256.9
click at [545, 207] on div "хочу купить в рассрочку телефон, при оплате в банке, запрашивается вся сумма. ч…" at bounding box center [419, 201] width 275 height 41
copy span "хочу купить в рассрочку телефон, при оплате в банке, запрашивается вся сумма. ч…"
click at [742, 223] on div "[DATE] хочу купить в рассрочку телефон, при оплате в банке, запрашивается вся с…" at bounding box center [600, 187] width 637 height 100
click at [184, 358] on div "Info epastā no C&C - Jūsu pasūtījums #2000085066" at bounding box center [177, 361] width 157 height 25
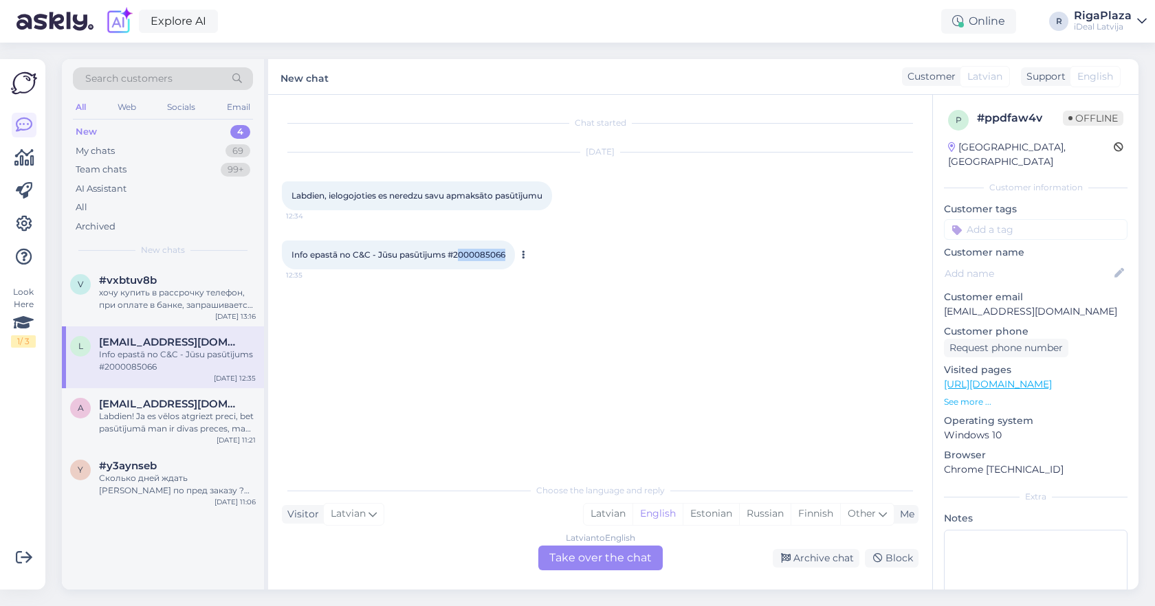
drag, startPoint x: 457, startPoint y: 254, endPoint x: 504, endPoint y: 257, distance: 46.9
click at [504, 257] on span "Info epastā no C&C - Jūsu pasūtījums #2000085066" at bounding box center [398, 255] width 214 height 10
click at [470, 256] on span "Info epastā no C&C - Jūsu pasūtījums #2000085066" at bounding box center [398, 255] width 214 height 10
drag, startPoint x: 455, startPoint y: 255, endPoint x: 514, endPoint y: 256, distance: 58.4
click at [514, 256] on div "Info epastā no C&C - Jūsu pasūtījums #2000085066 12:35" at bounding box center [398, 255] width 233 height 29
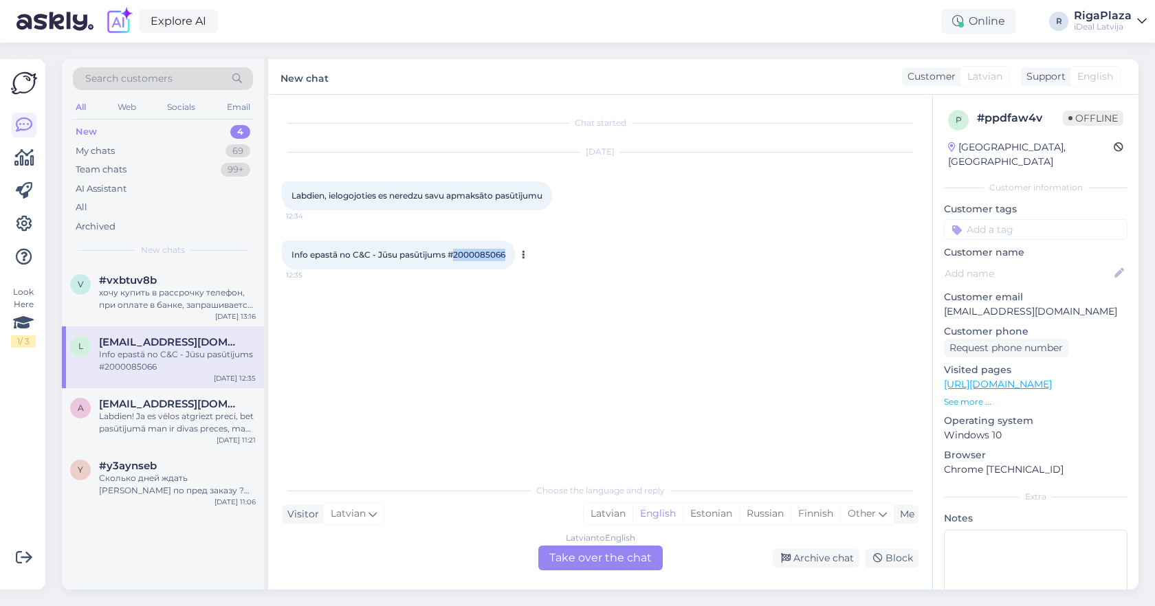
copy span "2000085066"
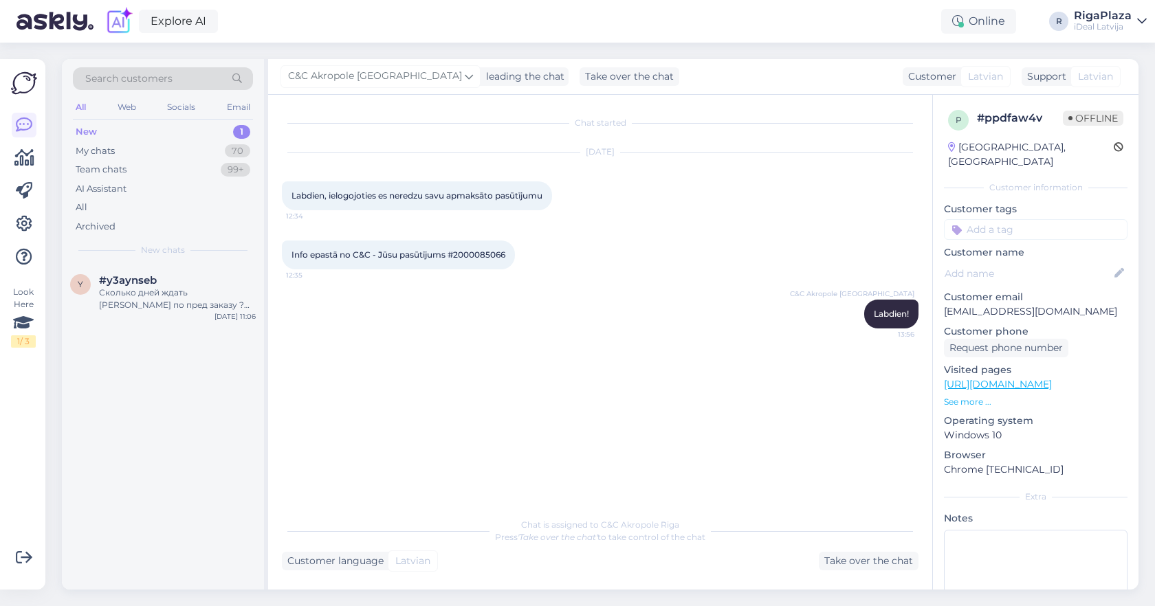
click at [539, 265] on div "Info epastā no C&C - Jūsu pasūtījums #2000085066 12:35" at bounding box center [600, 254] width 637 height 59
click at [148, 310] on div "y #y3aynseb Сколько дней ждать айфон по пред заказу ? Какая очередь ? [DATE] 11…" at bounding box center [163, 296] width 202 height 62
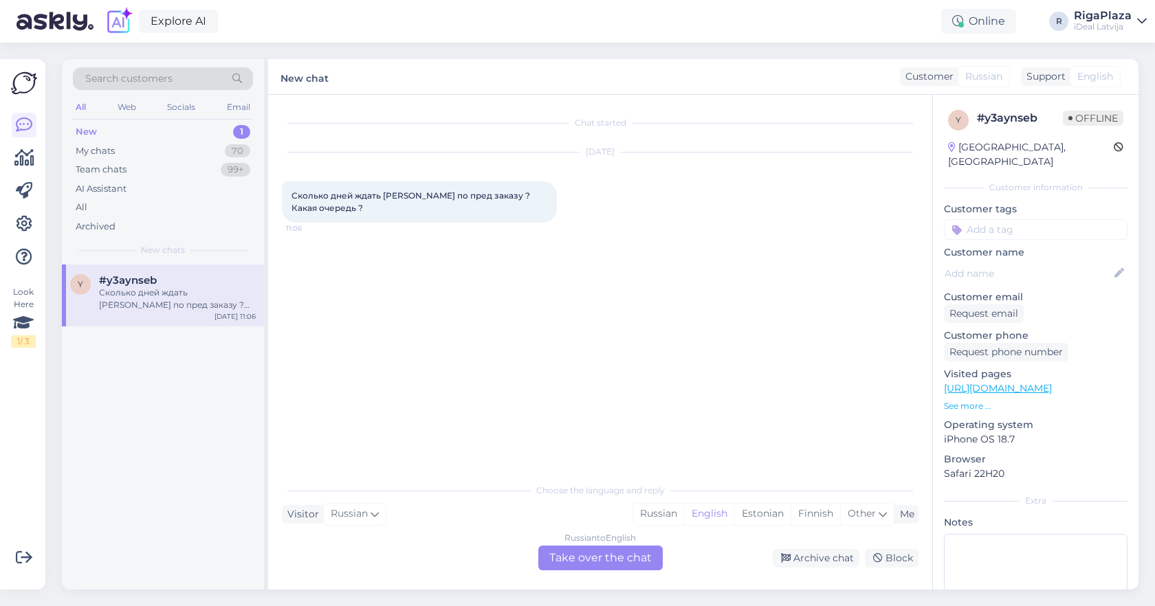
click at [293, 317] on div "Chat started [DATE] Сколько дней ждать айфон по пред заказу ? Какая очередь ? 1…" at bounding box center [606, 286] width 649 height 355
drag, startPoint x: 283, startPoint y: 195, endPoint x: 375, endPoint y: 221, distance: 95.8
click at [375, 221] on div "Сколько дней ждать [PERSON_NAME] по пред заказу ? Какая очередь ? 11:06" at bounding box center [419, 201] width 275 height 41
click at [536, 276] on div "Chat started [DATE] Сколько дней ждать айфон по пред заказу ? Какая очередь ? 1…" at bounding box center [606, 286] width 649 height 355
